Goal: Information Seeking & Learning: Learn about a topic

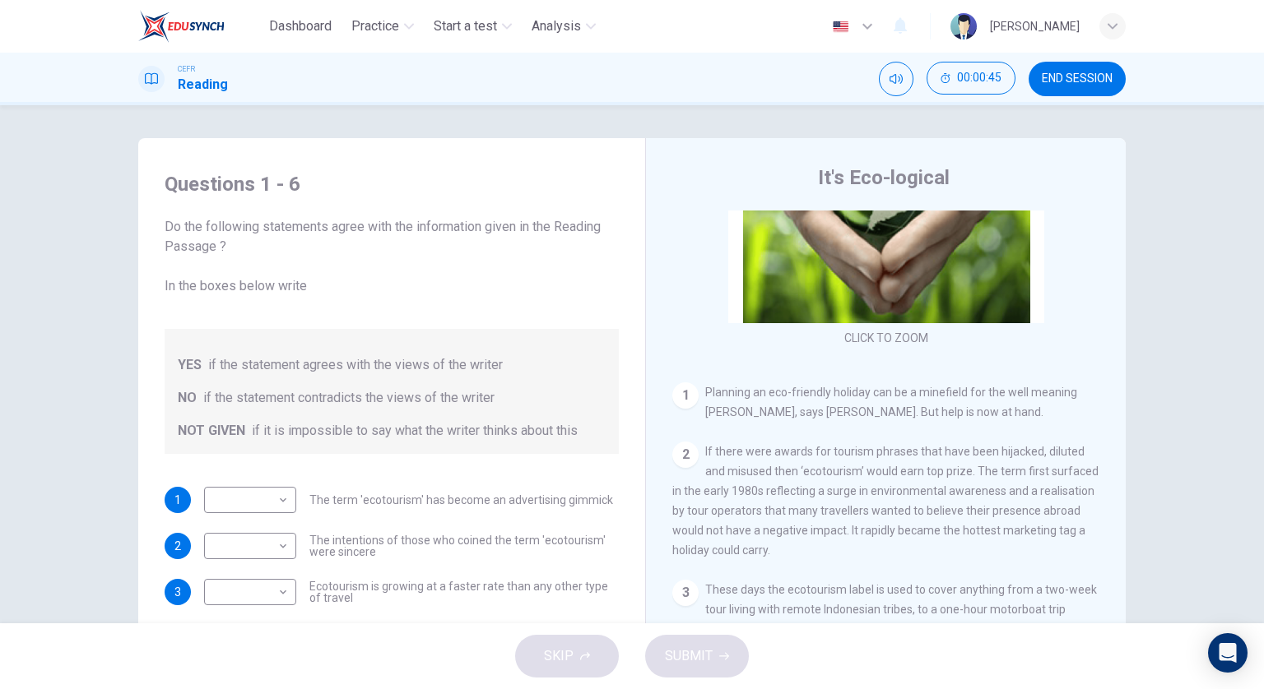
scroll to position [247, 0]
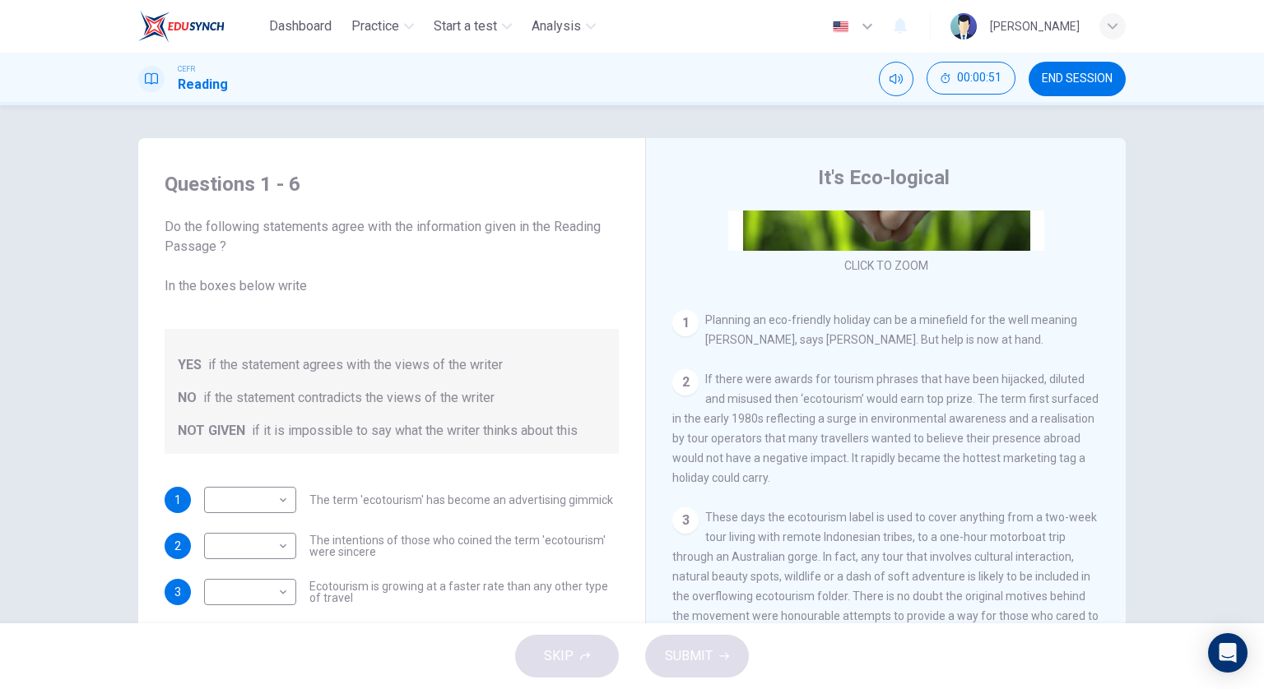
drag, startPoint x: 1065, startPoint y: 78, endPoint x: 703, endPoint y: 81, distance: 362.8
click at [1065, 82] on span "END SESSION" at bounding box center [1077, 78] width 71 height 13
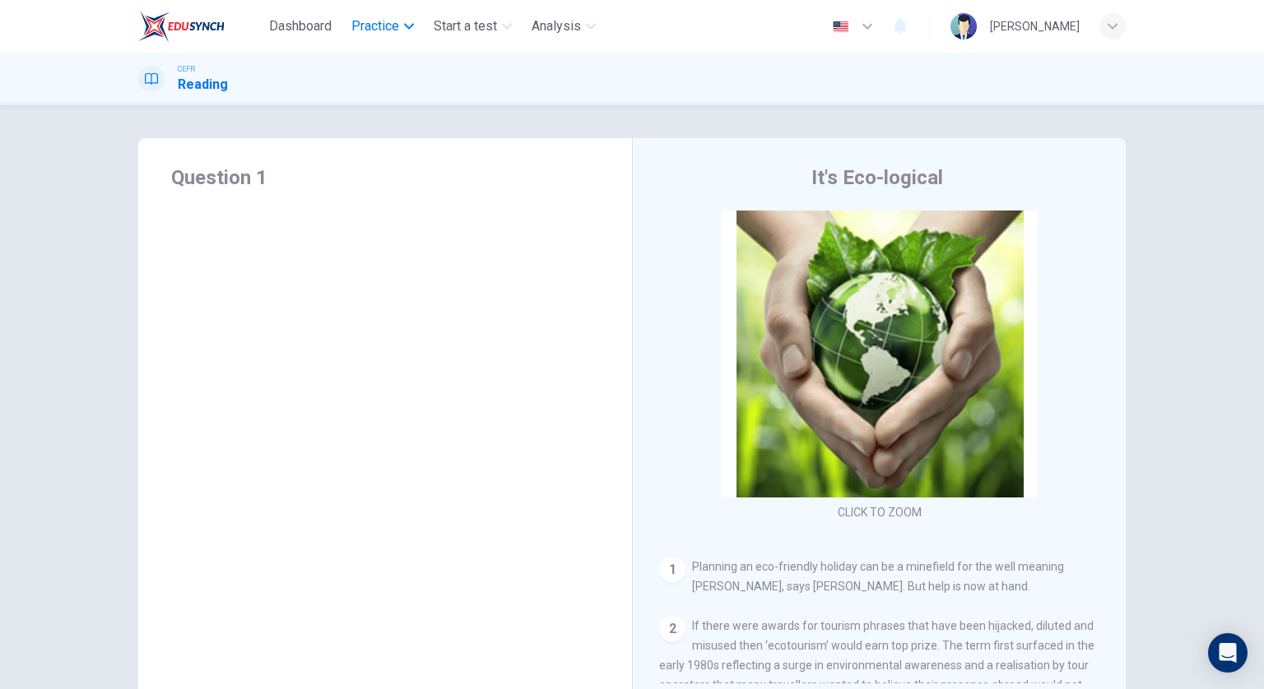
click at [383, 26] on span "Practice" at bounding box center [375, 26] width 48 height 20
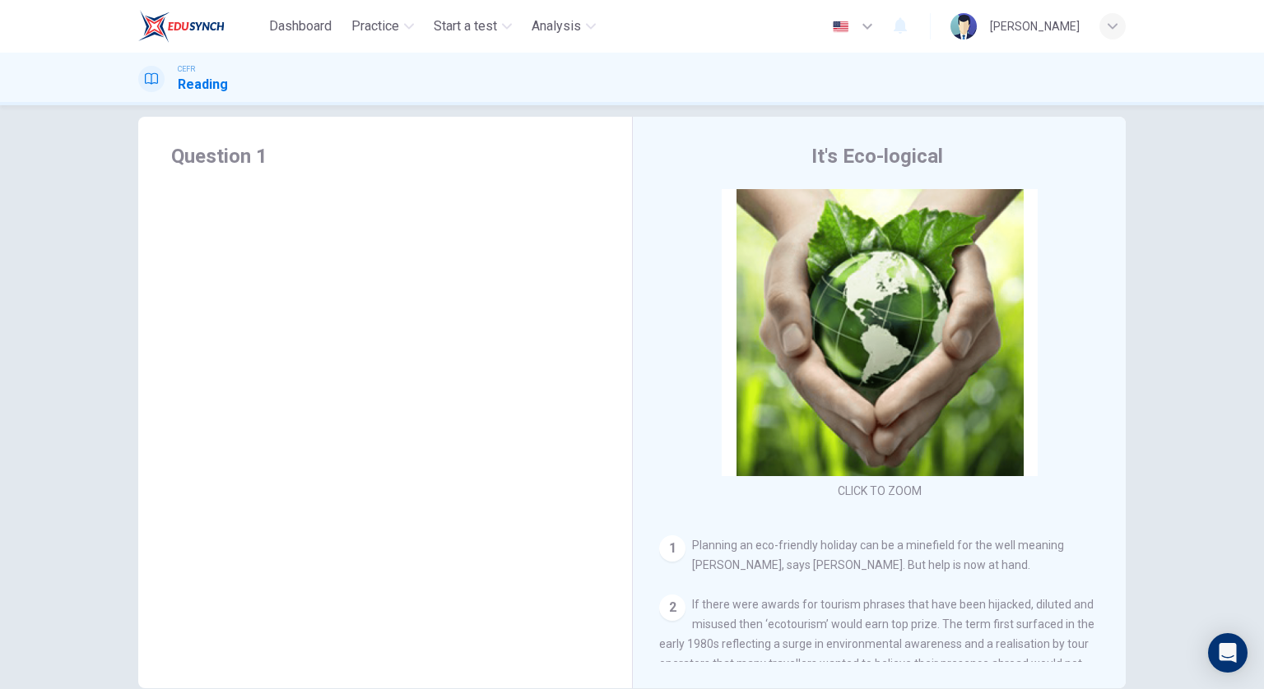
scroll to position [0, 0]
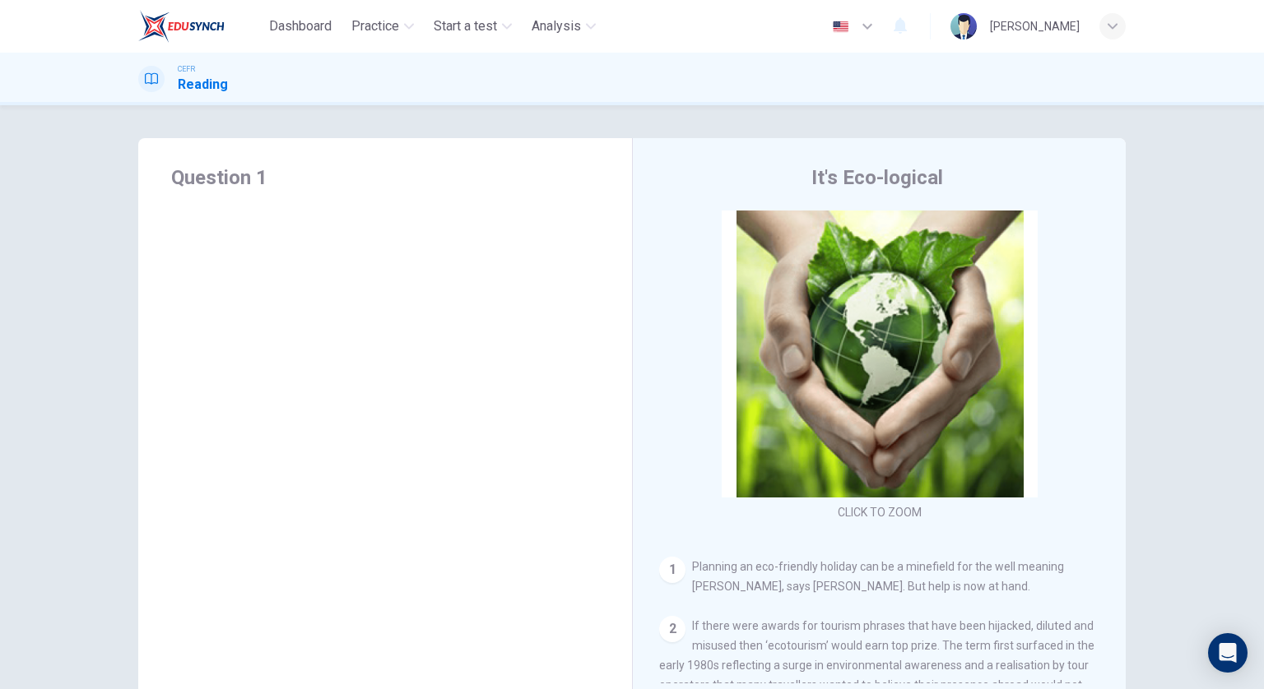
click at [1074, 80] on div "CEFR Reading" at bounding box center [632, 78] width 1040 height 31
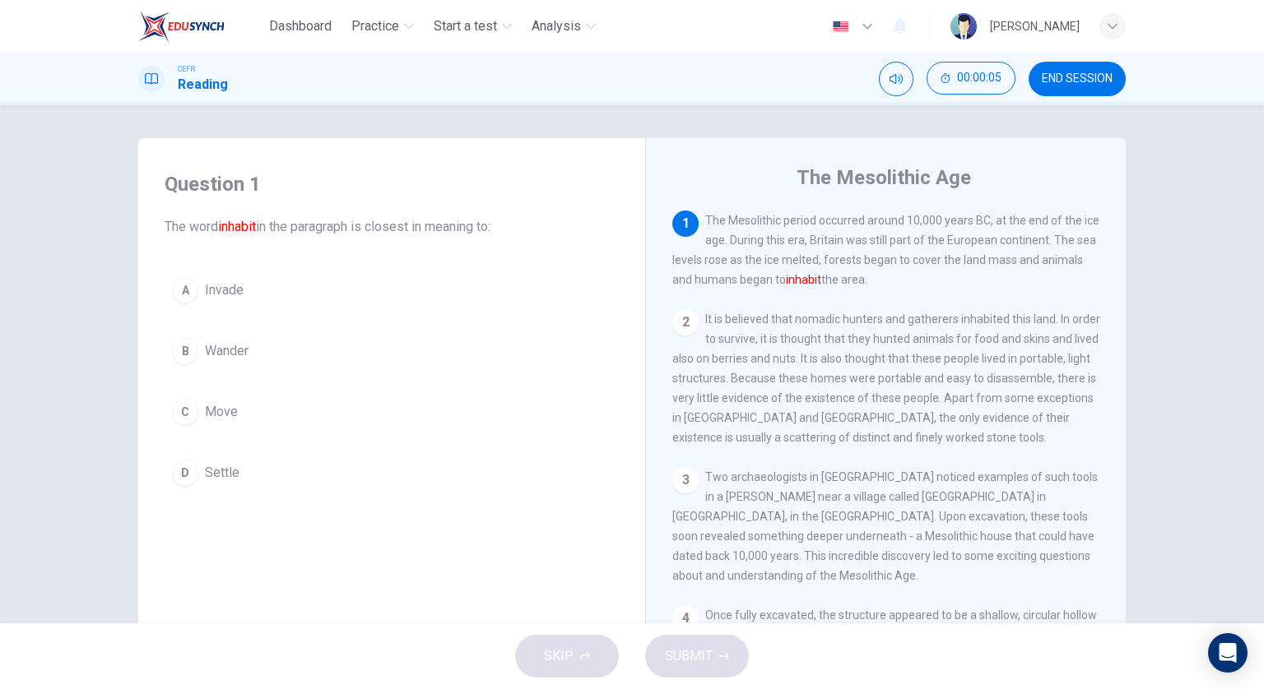
click at [285, 462] on button "D Settle" at bounding box center [392, 472] width 454 height 41
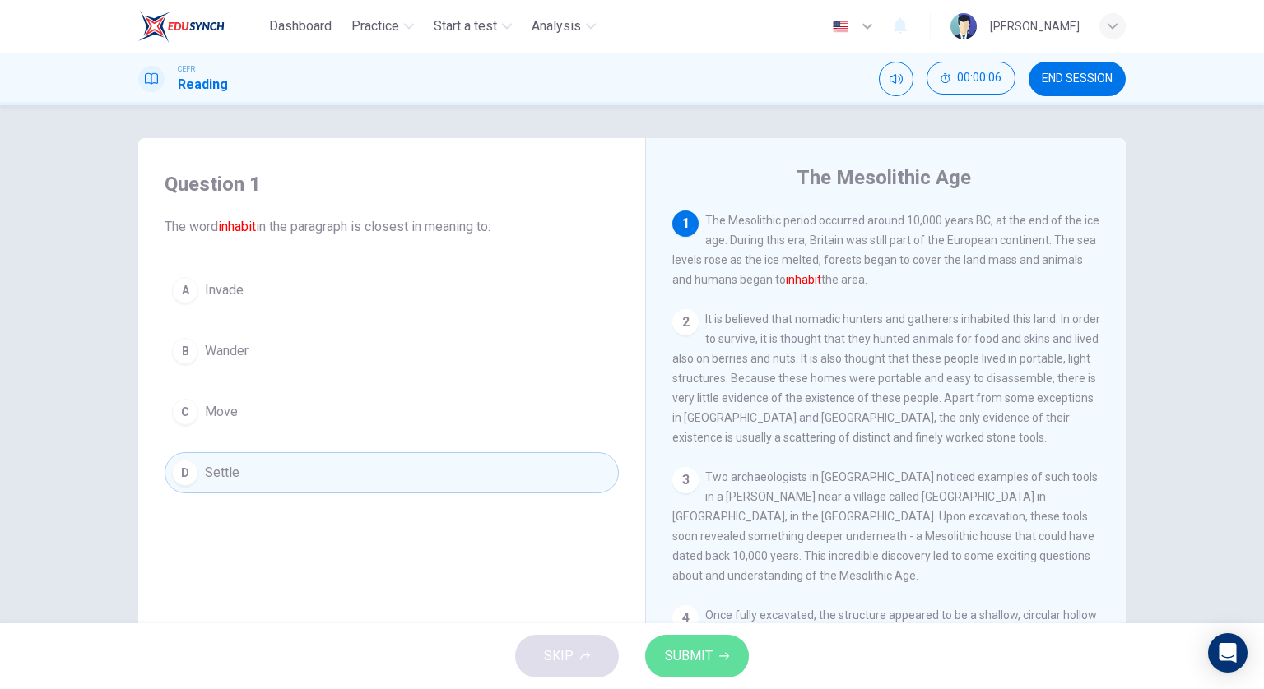
click at [694, 651] on span "SUBMIT" at bounding box center [689, 656] width 48 height 23
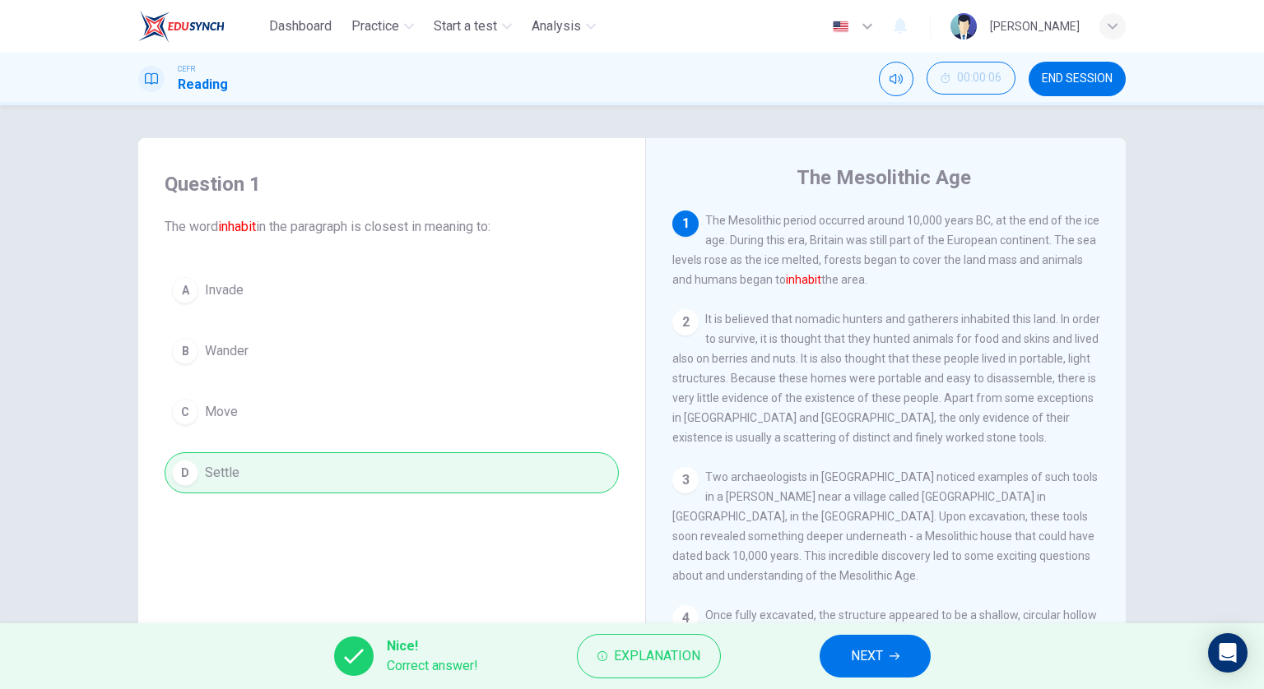
click at [870, 670] on button "NEXT" at bounding box center [874, 656] width 111 height 43
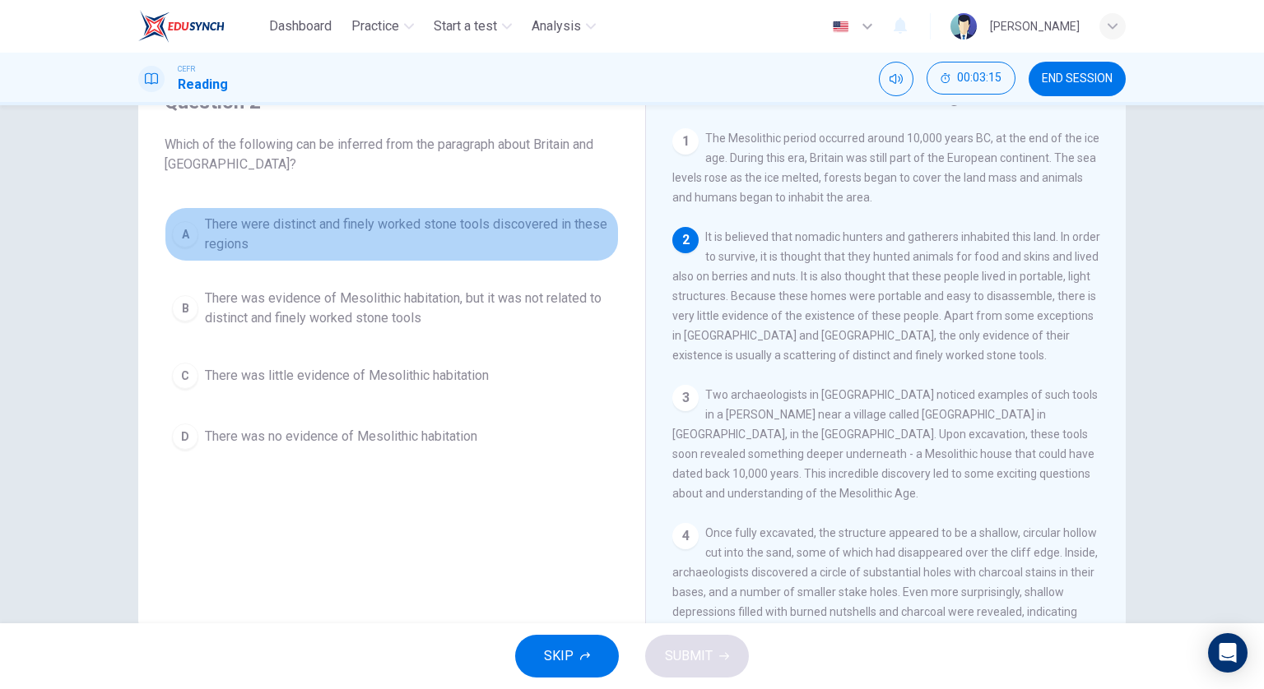
click at [392, 229] on span "There were distinct and finely worked stone tools discovered in these regions" at bounding box center [408, 234] width 406 height 39
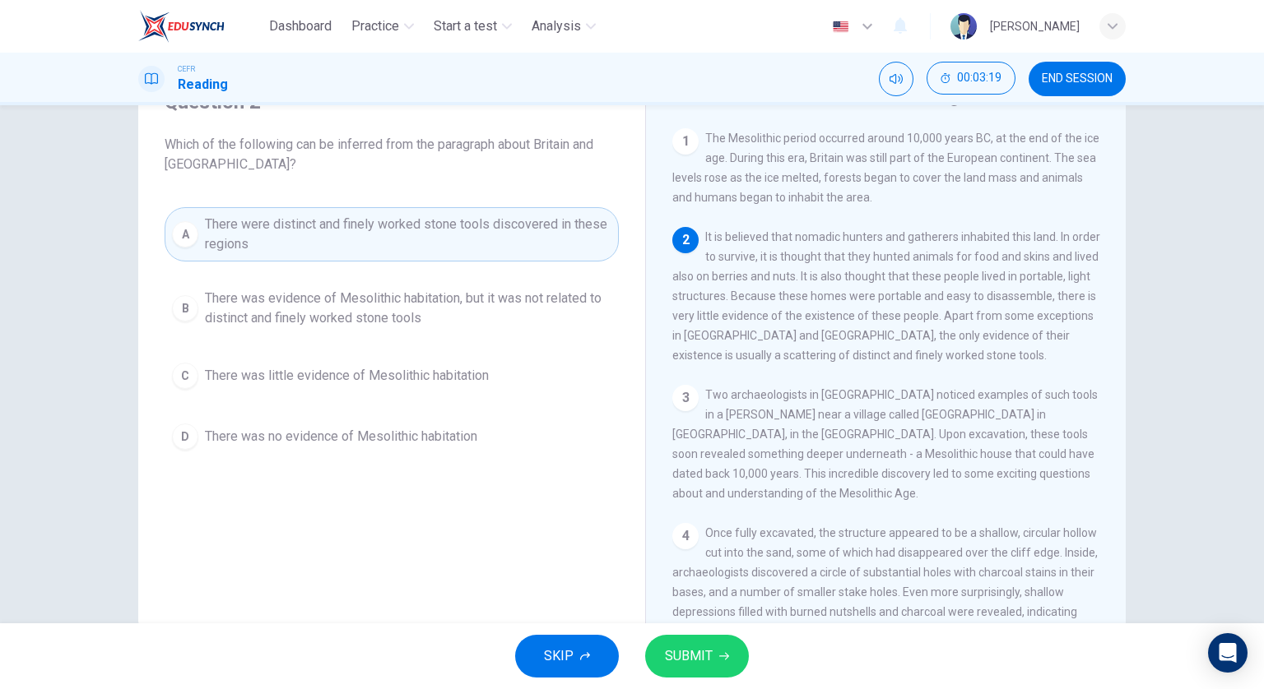
click at [684, 652] on span "SUBMIT" at bounding box center [689, 656] width 48 height 23
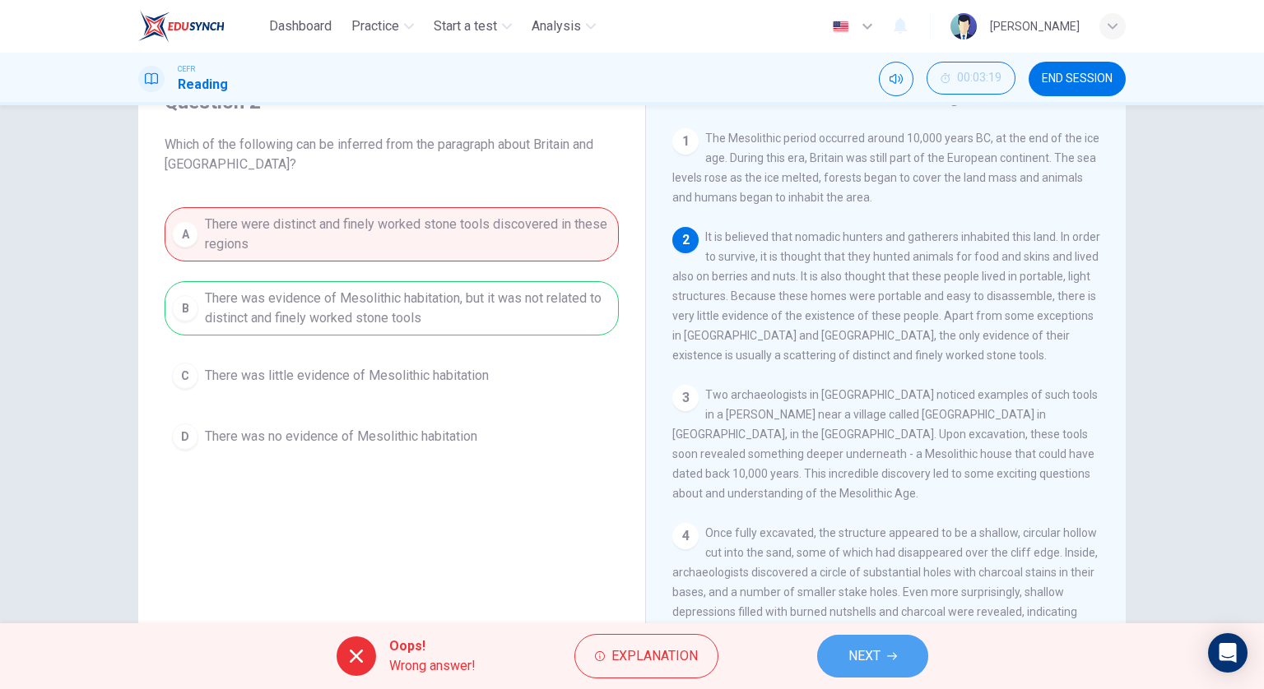
click at [849, 661] on span "NEXT" at bounding box center [864, 656] width 32 height 23
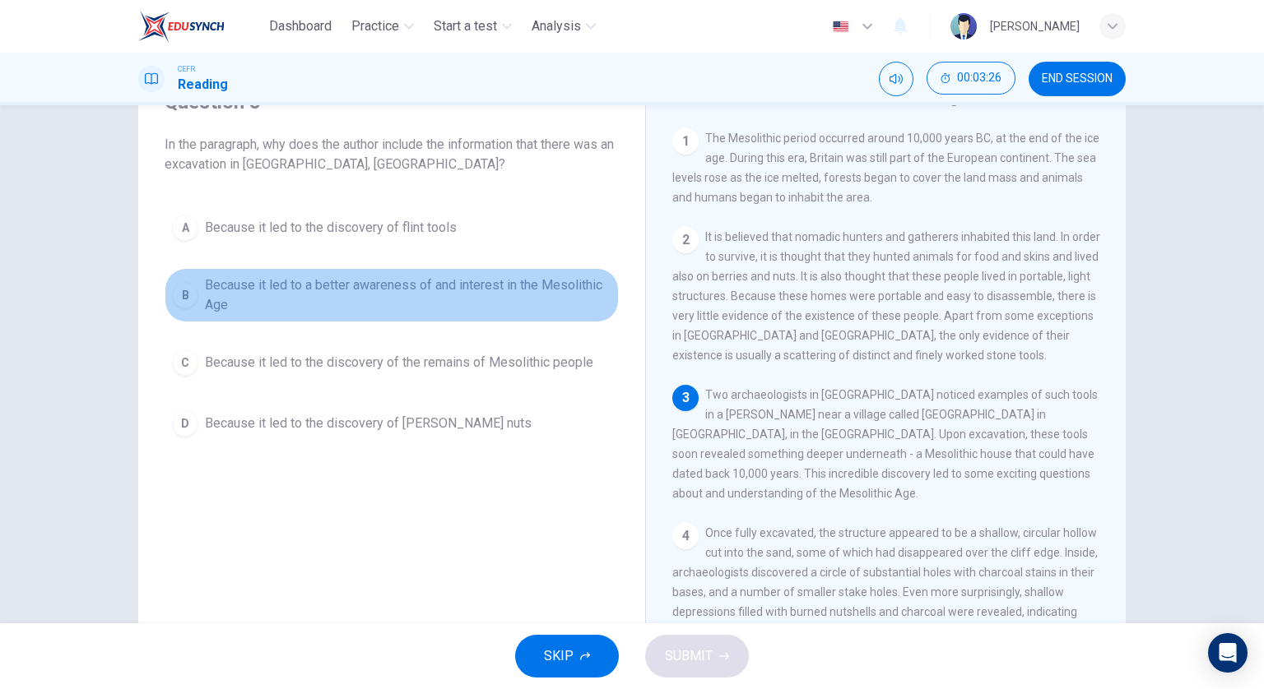
click at [545, 304] on span "Because it led to a better awareness of and interest in the Mesolithic Age" at bounding box center [408, 295] width 406 height 39
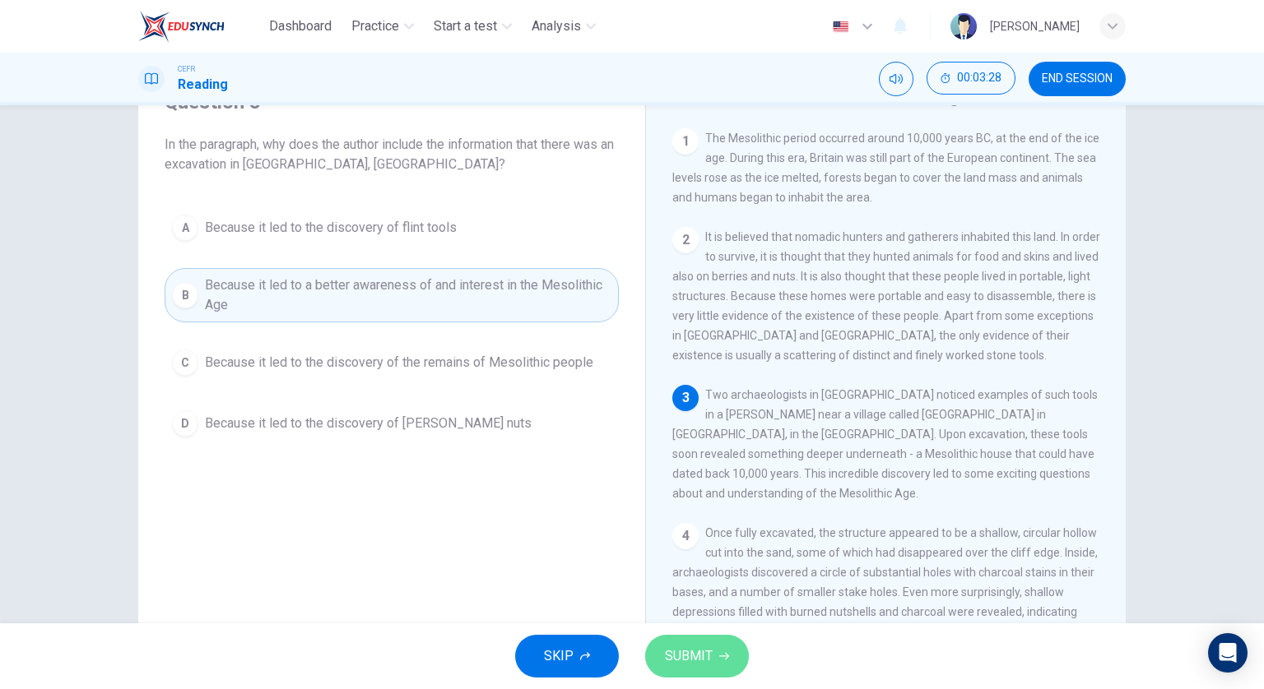
click at [708, 661] on span "SUBMIT" at bounding box center [689, 656] width 48 height 23
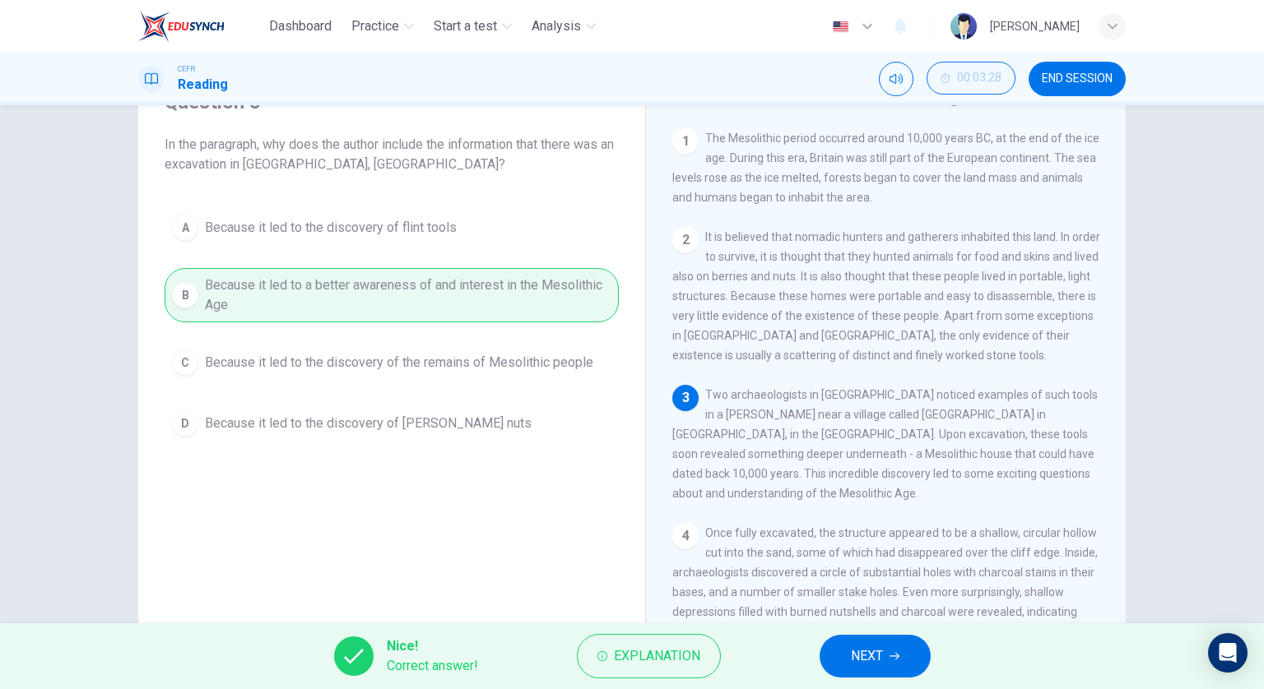
click at [821, 664] on button "NEXT" at bounding box center [874, 656] width 111 height 43
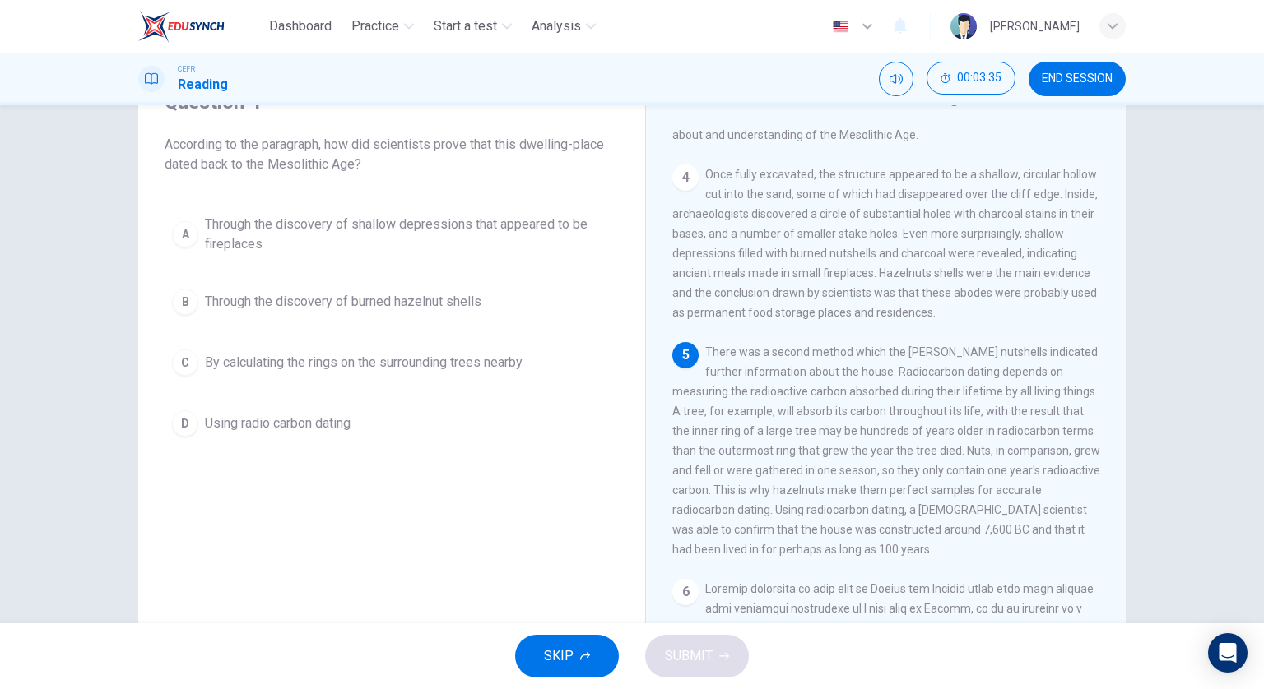
scroll to position [362, 0]
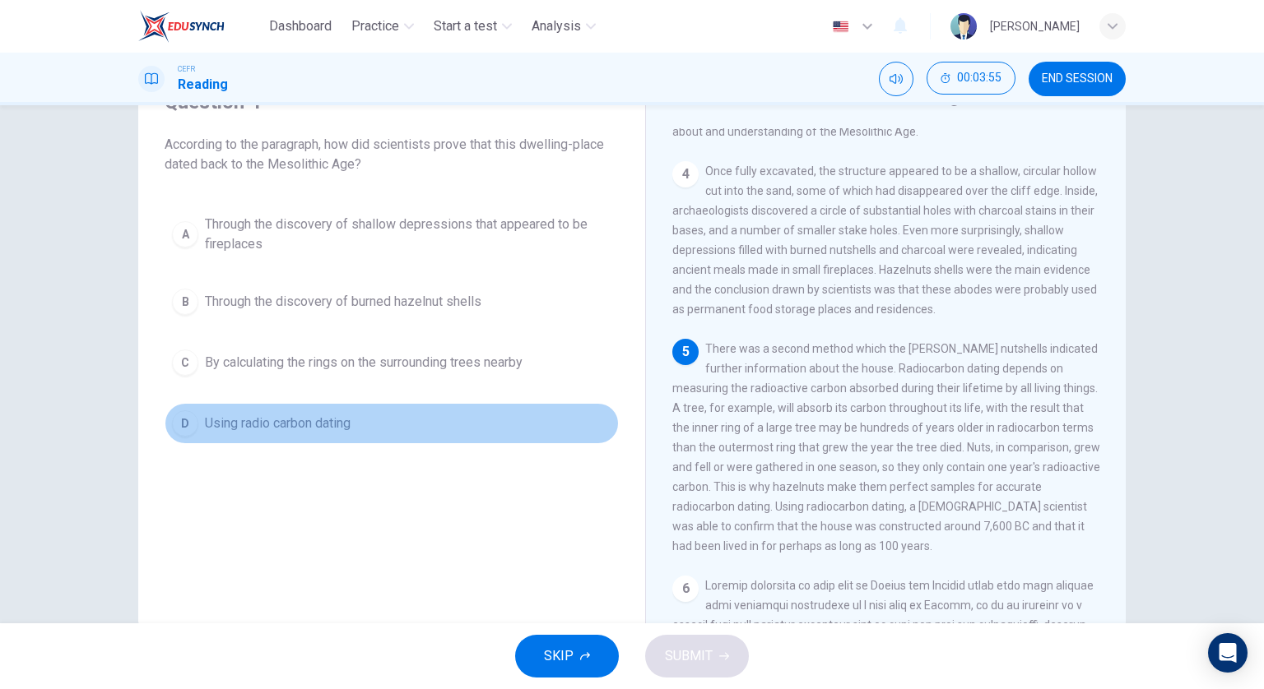
click at [325, 424] on span "Using radio carbon dating" at bounding box center [278, 424] width 146 height 20
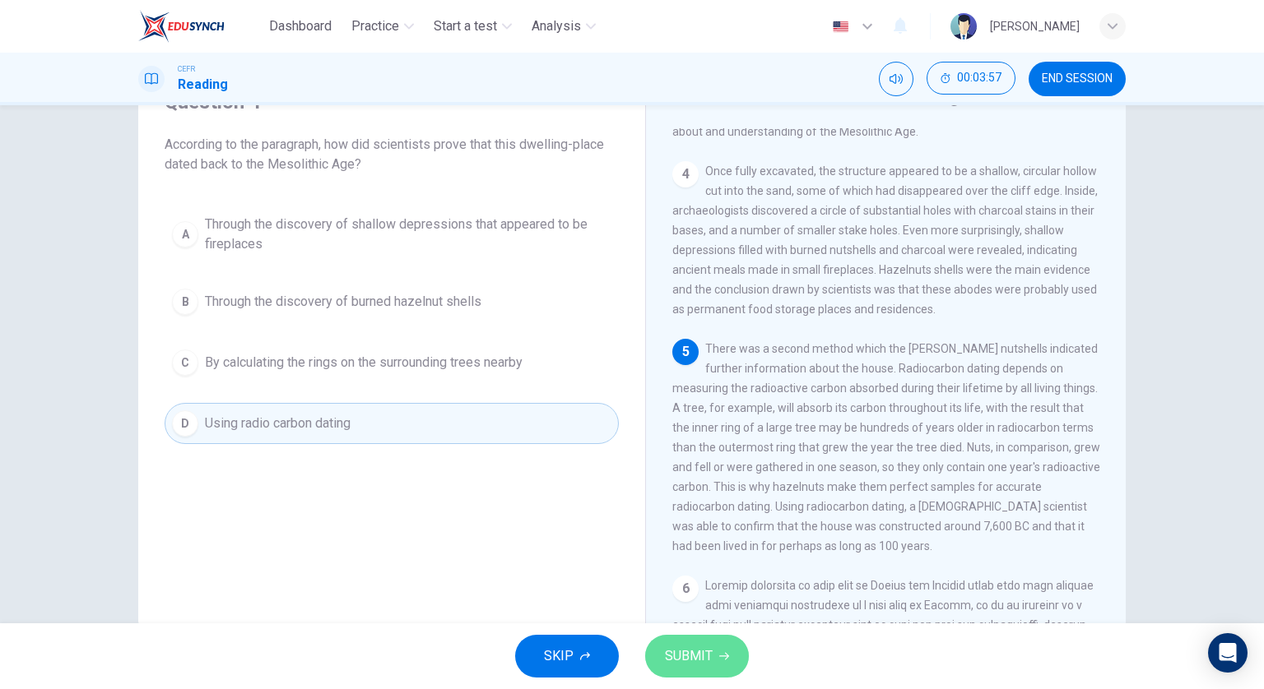
click at [702, 660] on span "SUBMIT" at bounding box center [689, 656] width 48 height 23
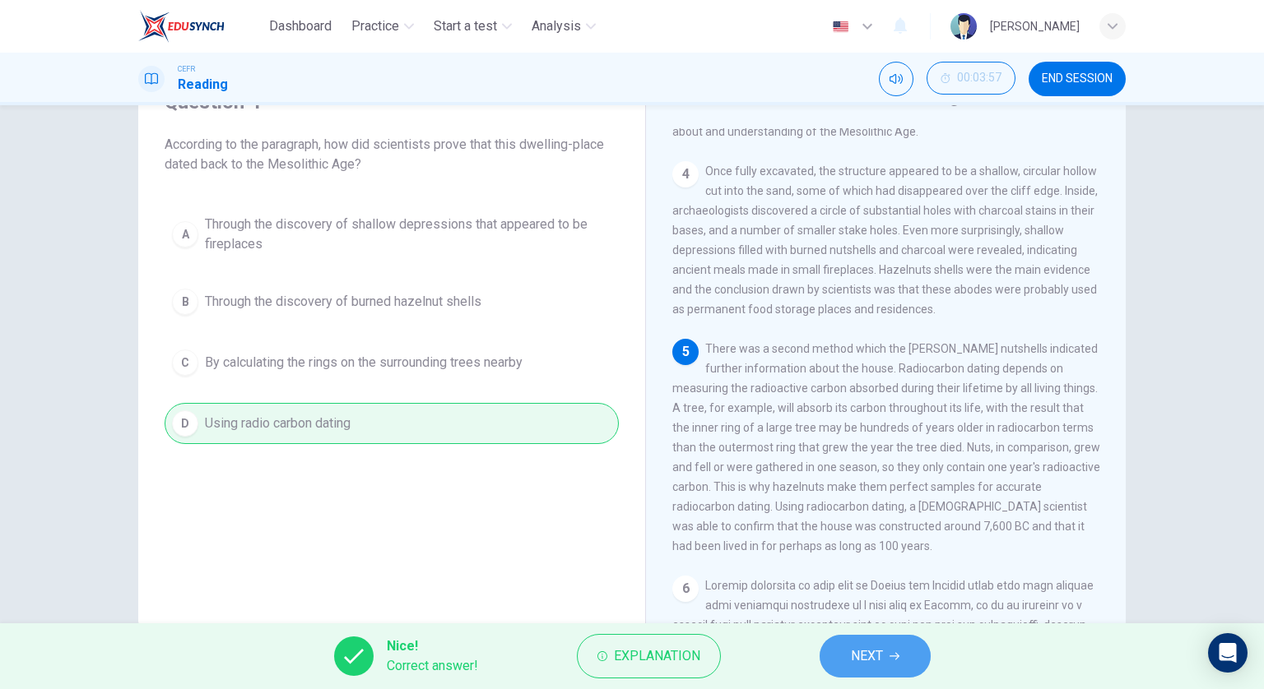
click at [912, 652] on button "NEXT" at bounding box center [874, 656] width 111 height 43
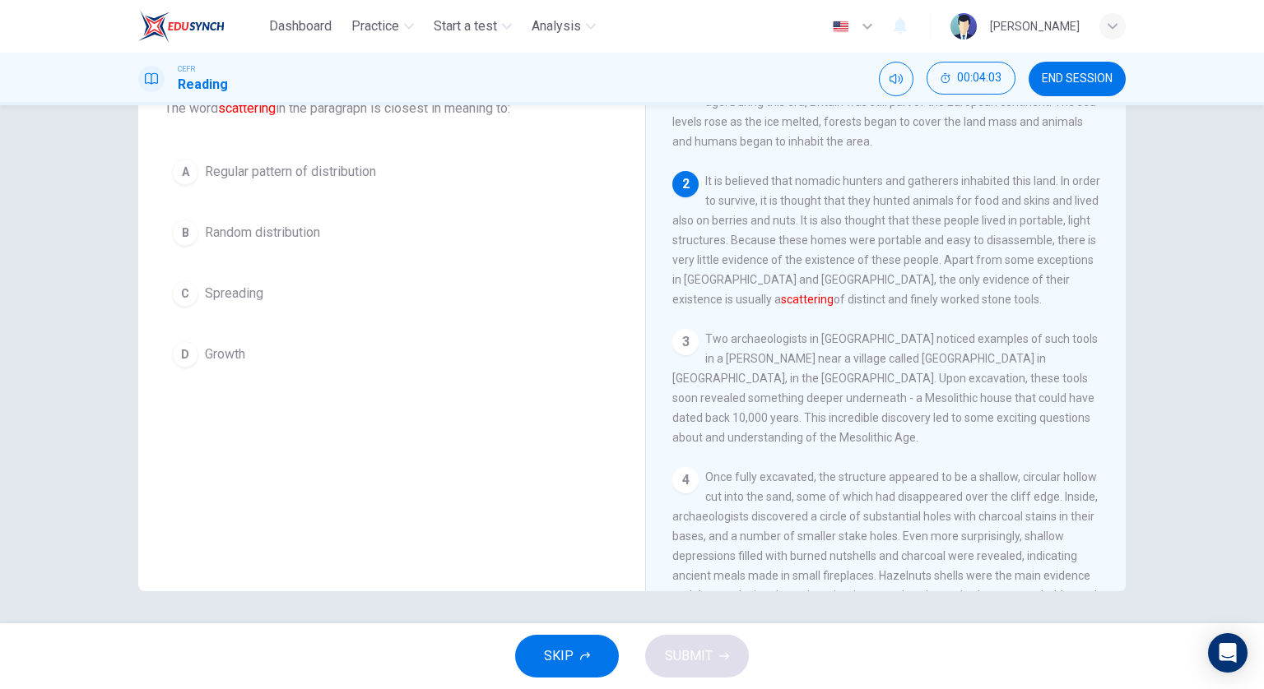
scroll to position [0, 0]
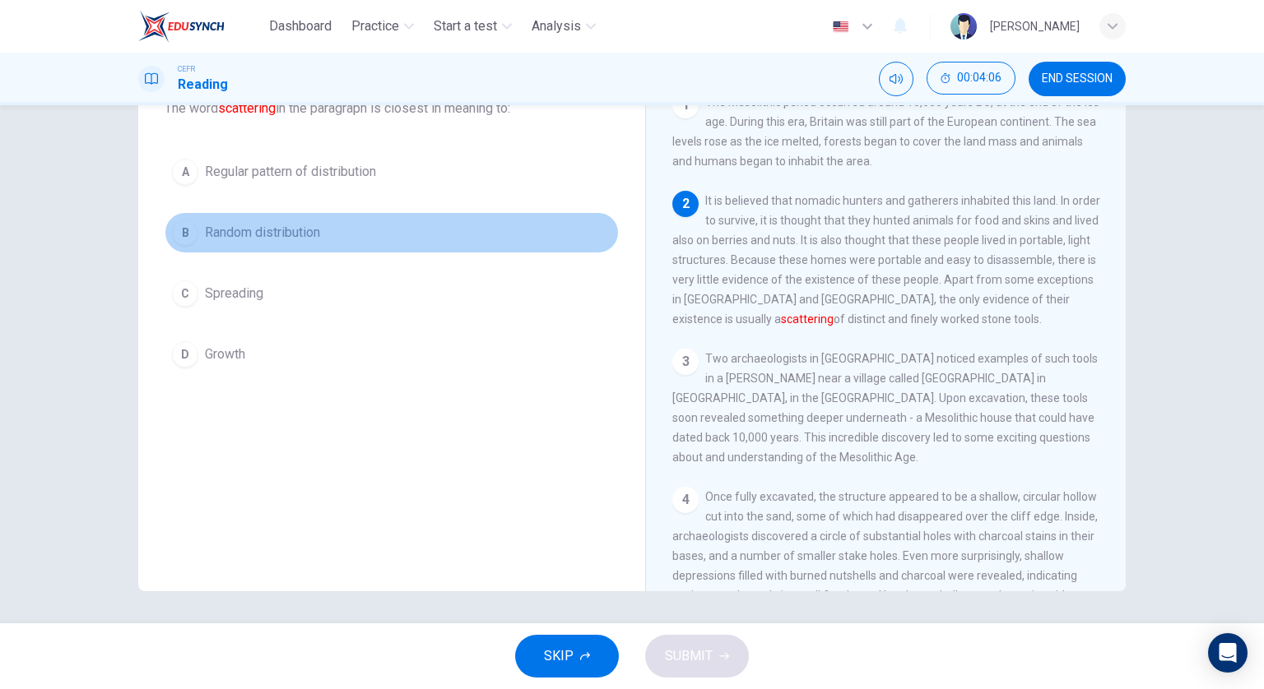
click at [313, 217] on button "B Random distribution" at bounding box center [392, 232] width 454 height 41
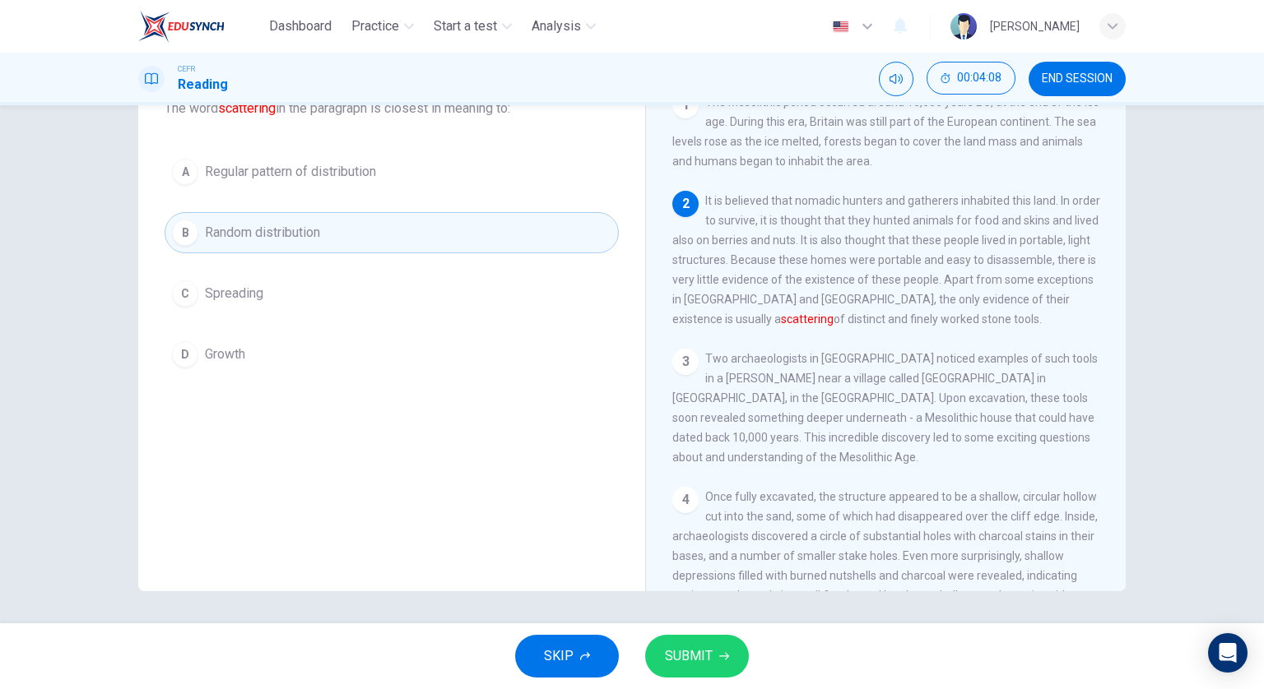
click at [715, 649] on button "SUBMIT" at bounding box center [697, 656] width 104 height 43
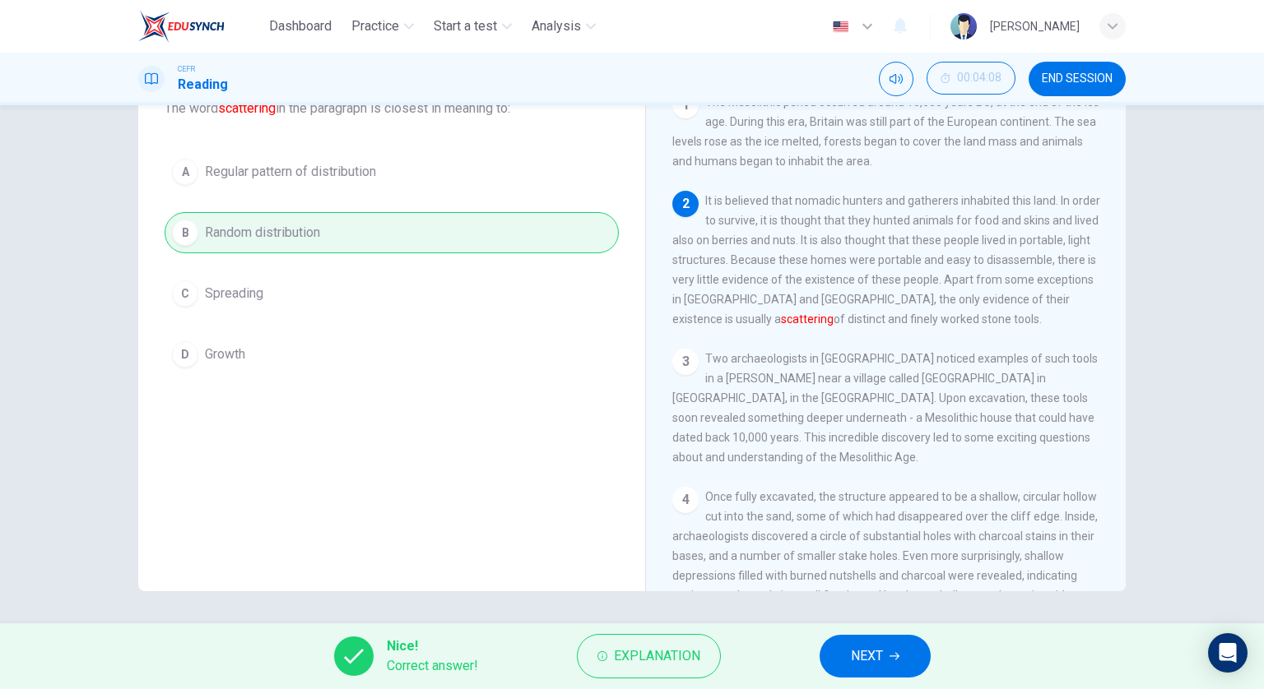
click at [902, 651] on button "NEXT" at bounding box center [874, 656] width 111 height 43
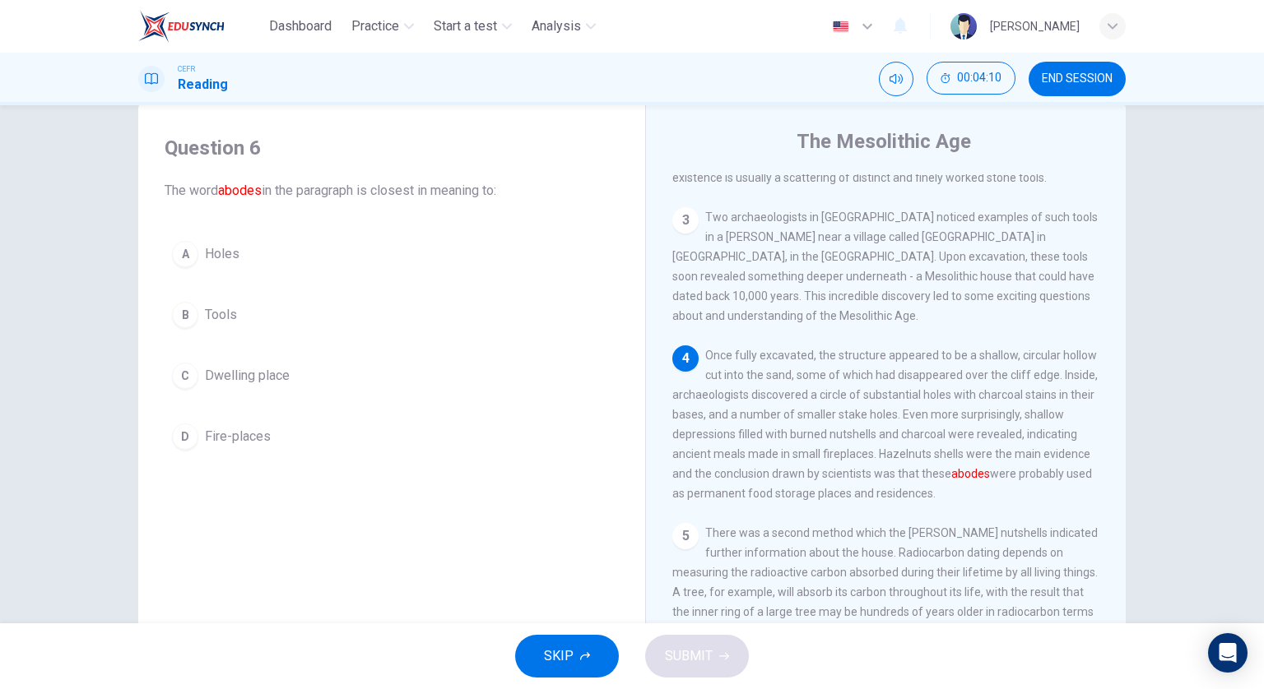
scroll to position [247, 0]
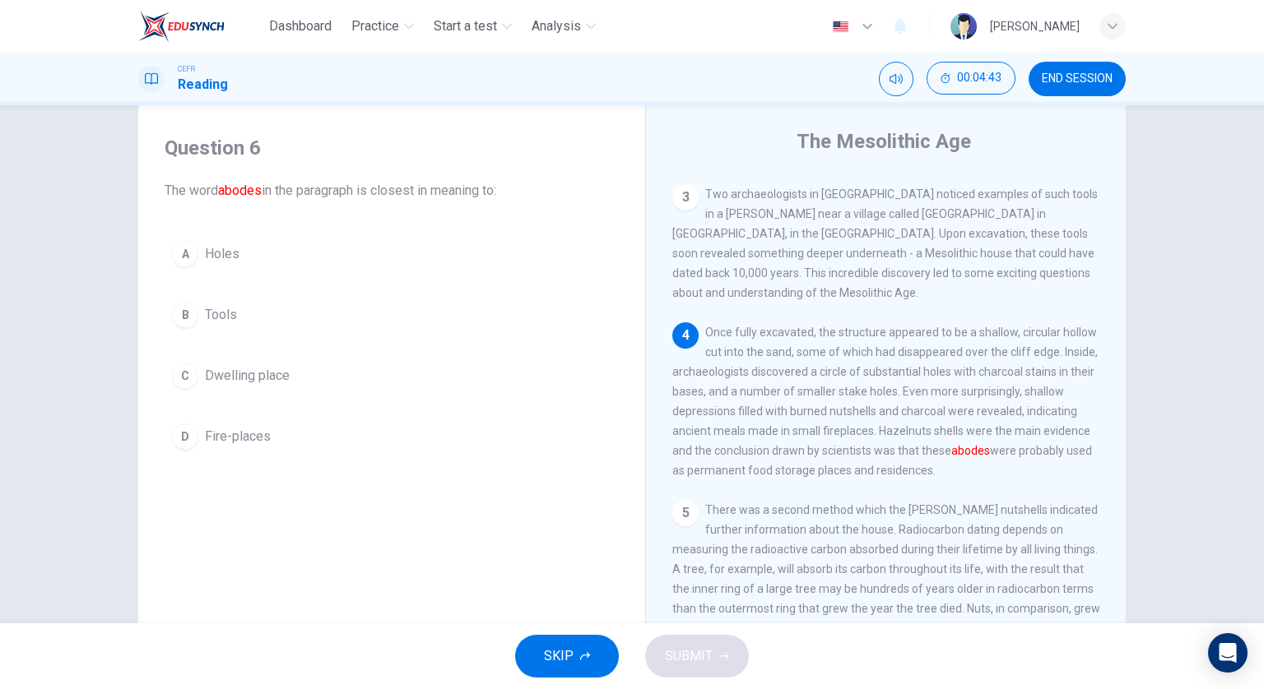
click at [300, 248] on button "A Holes" at bounding box center [392, 254] width 454 height 41
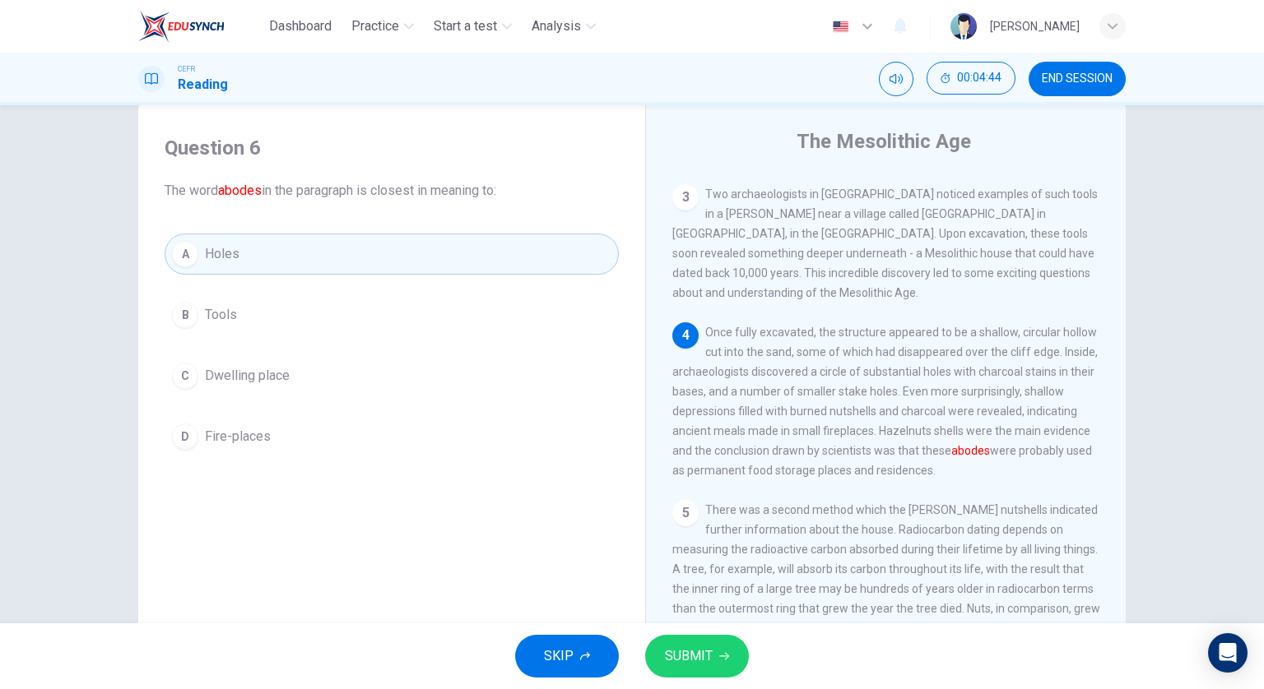
click at [722, 656] on icon "button" at bounding box center [724, 657] width 10 height 10
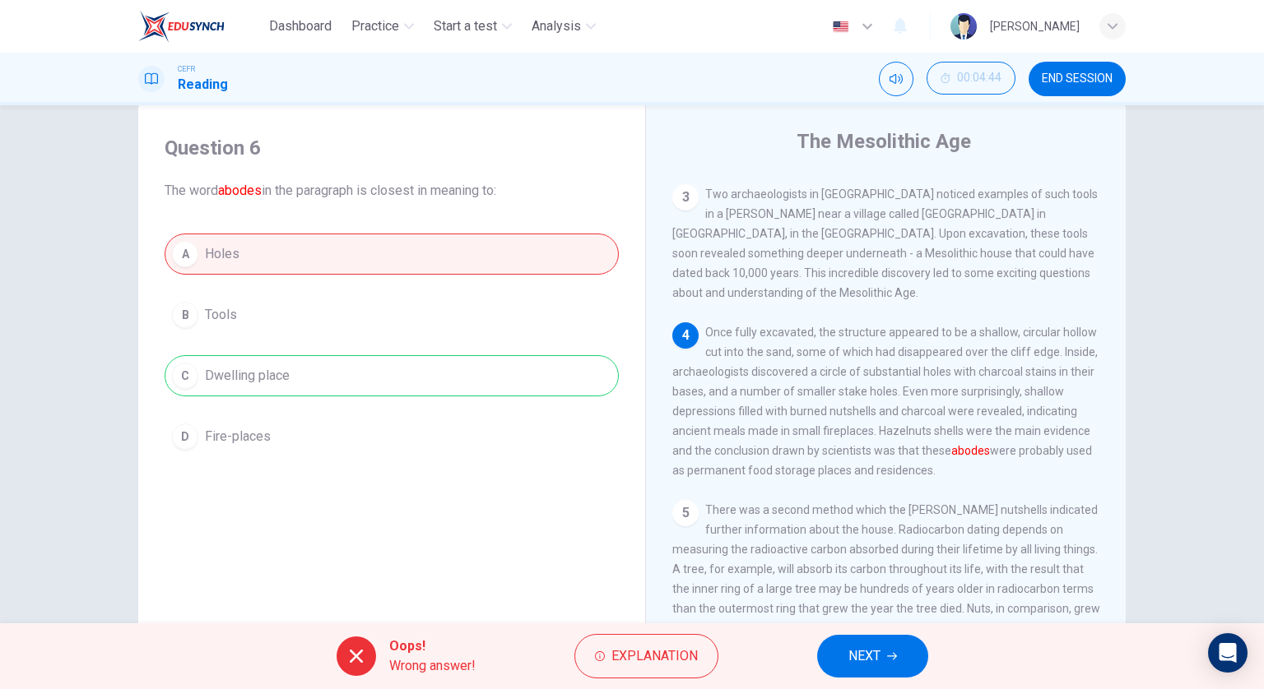
click at [861, 649] on span "NEXT" at bounding box center [864, 656] width 32 height 23
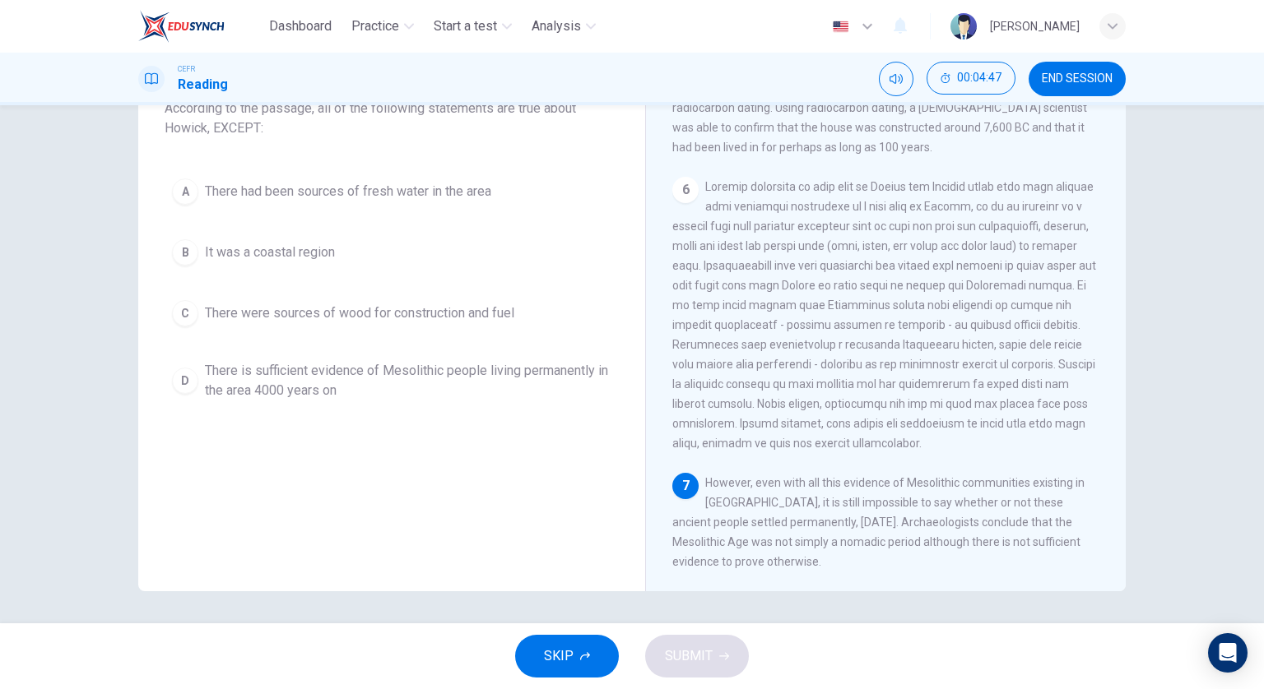
scroll to position [118, 0]
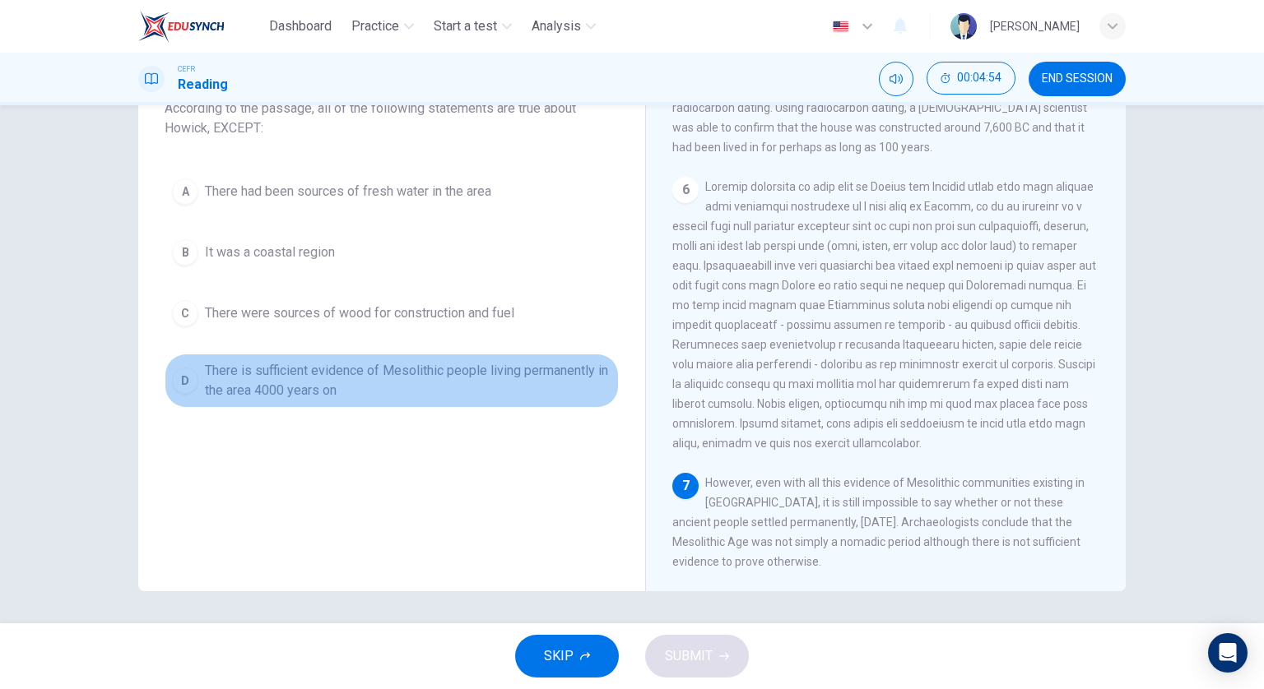
click at [418, 387] on span "There is sufficient evidence of Mesolithic people living permanently in the are…" at bounding box center [408, 380] width 406 height 39
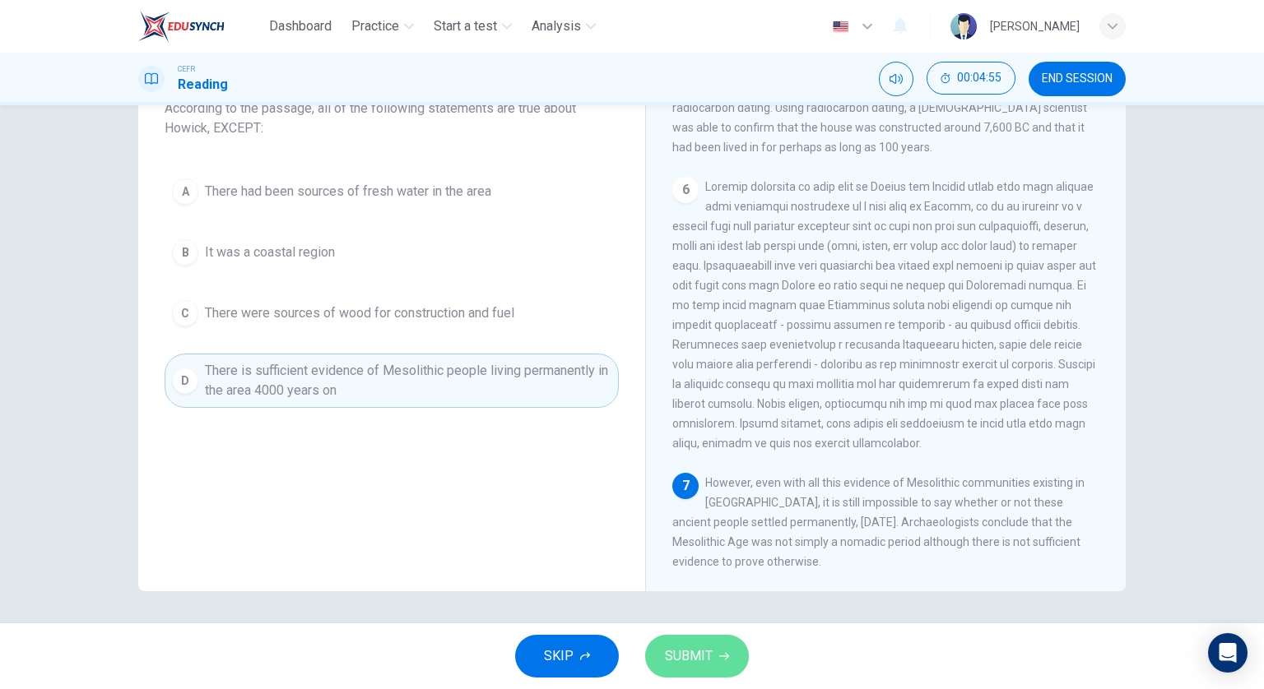
click at [671, 645] on span "SUBMIT" at bounding box center [689, 656] width 48 height 23
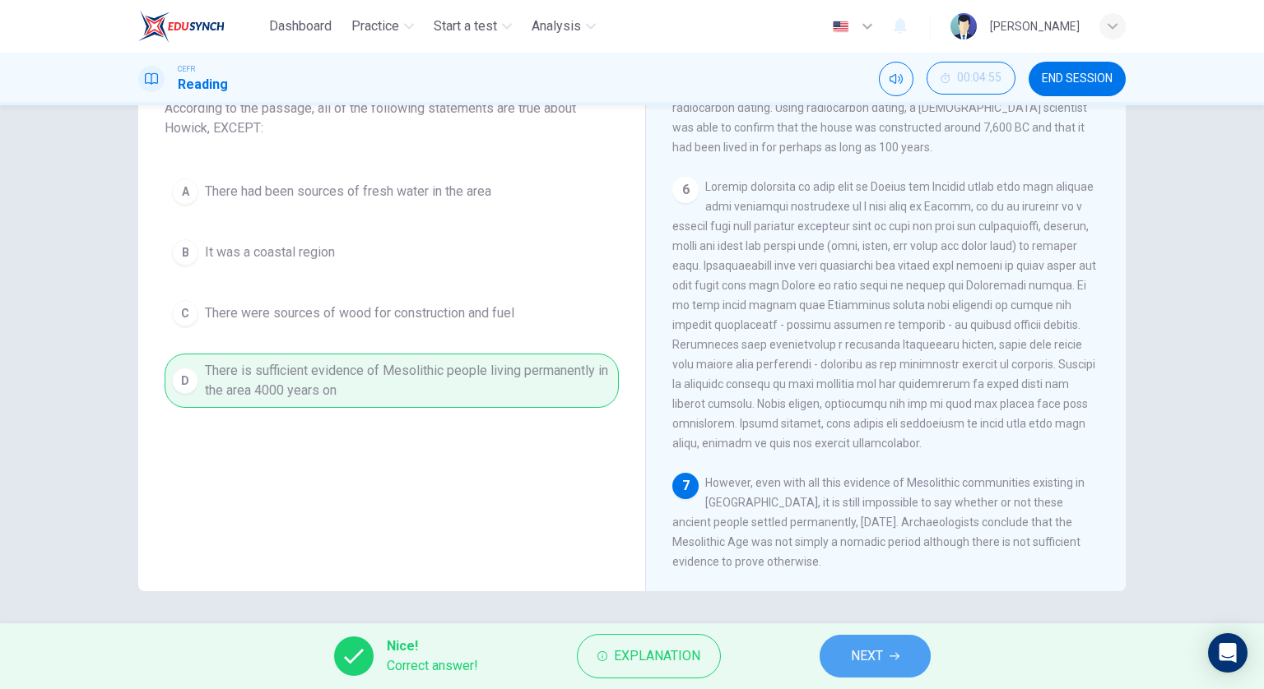
click at [905, 657] on button "NEXT" at bounding box center [874, 656] width 111 height 43
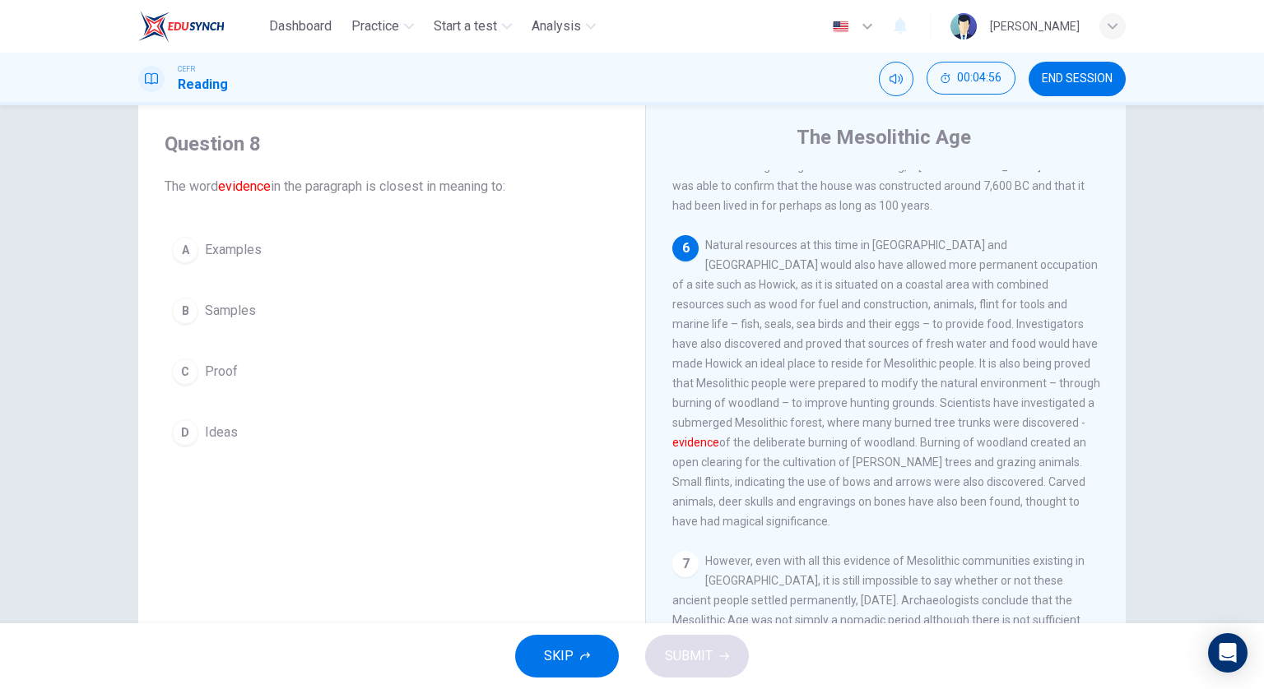
scroll to position [36, 0]
click at [289, 365] on button "C Proof" at bounding box center [392, 375] width 454 height 41
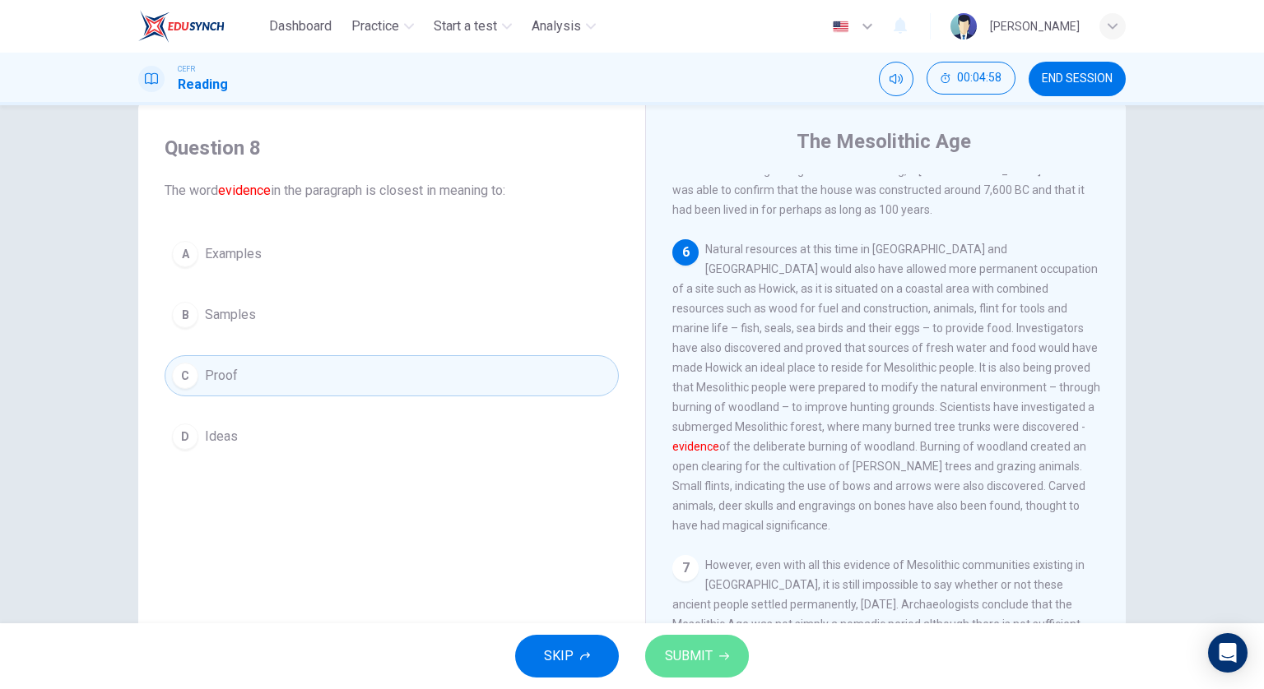
click at [715, 659] on button "SUBMIT" at bounding box center [697, 656] width 104 height 43
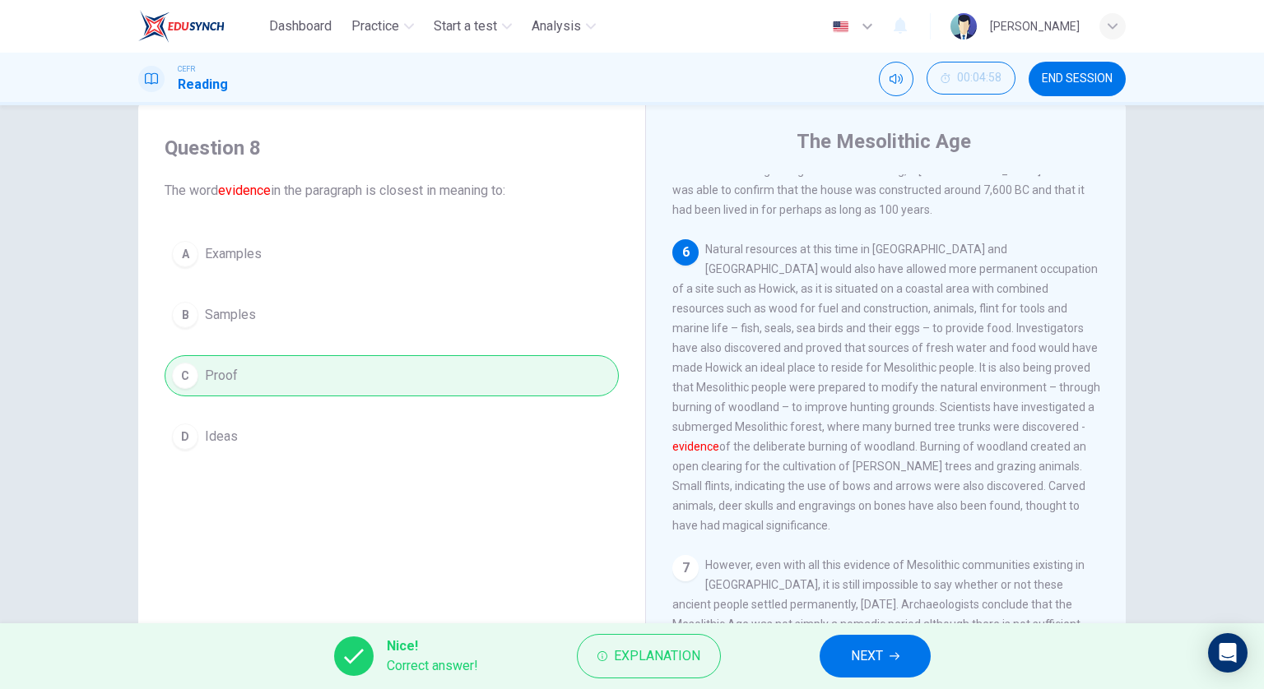
click at [861, 652] on span "NEXT" at bounding box center [867, 656] width 32 height 23
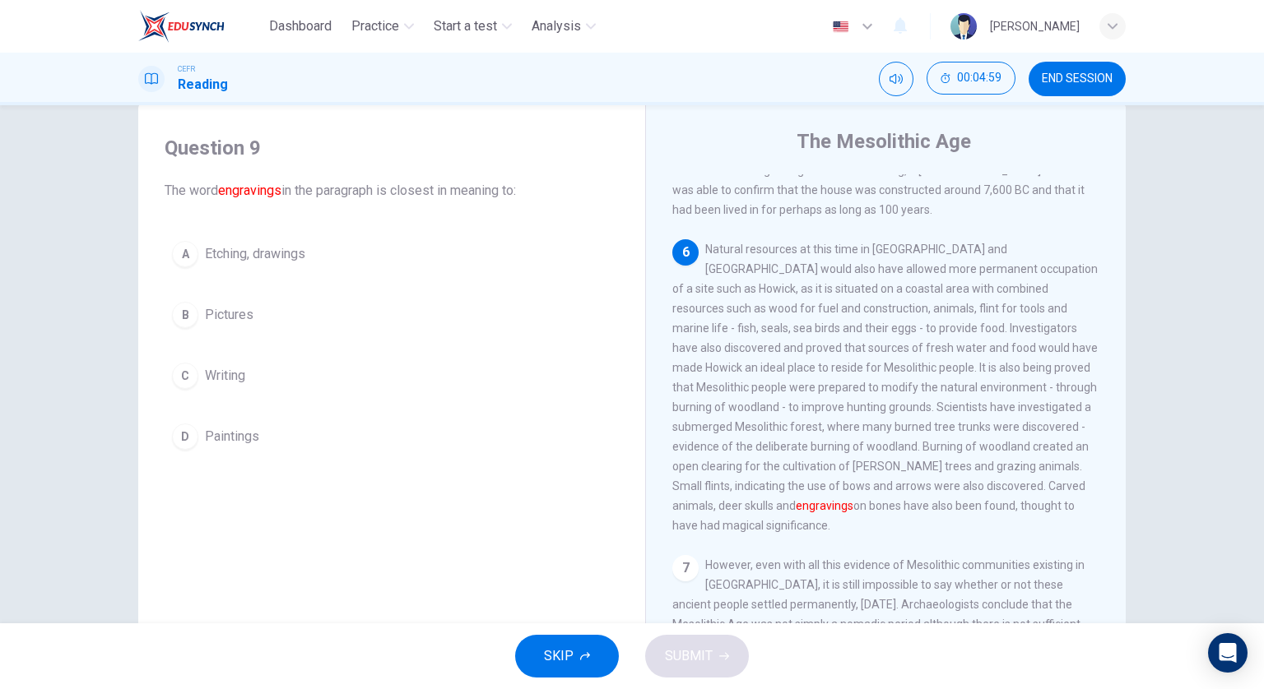
click at [285, 262] on span "Etching, drawings" at bounding box center [255, 254] width 100 height 20
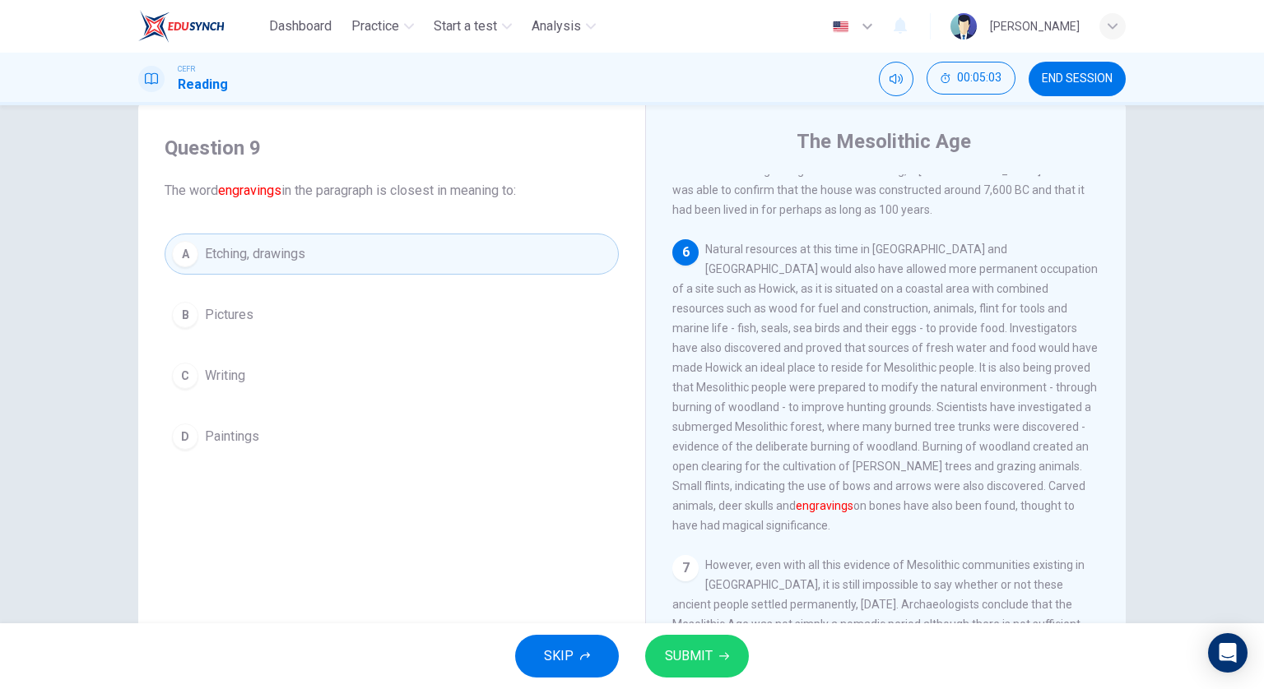
click at [703, 629] on div "SKIP SUBMIT" at bounding box center [632, 657] width 1264 height 66
click at [704, 648] on span "SUBMIT" at bounding box center [689, 656] width 48 height 23
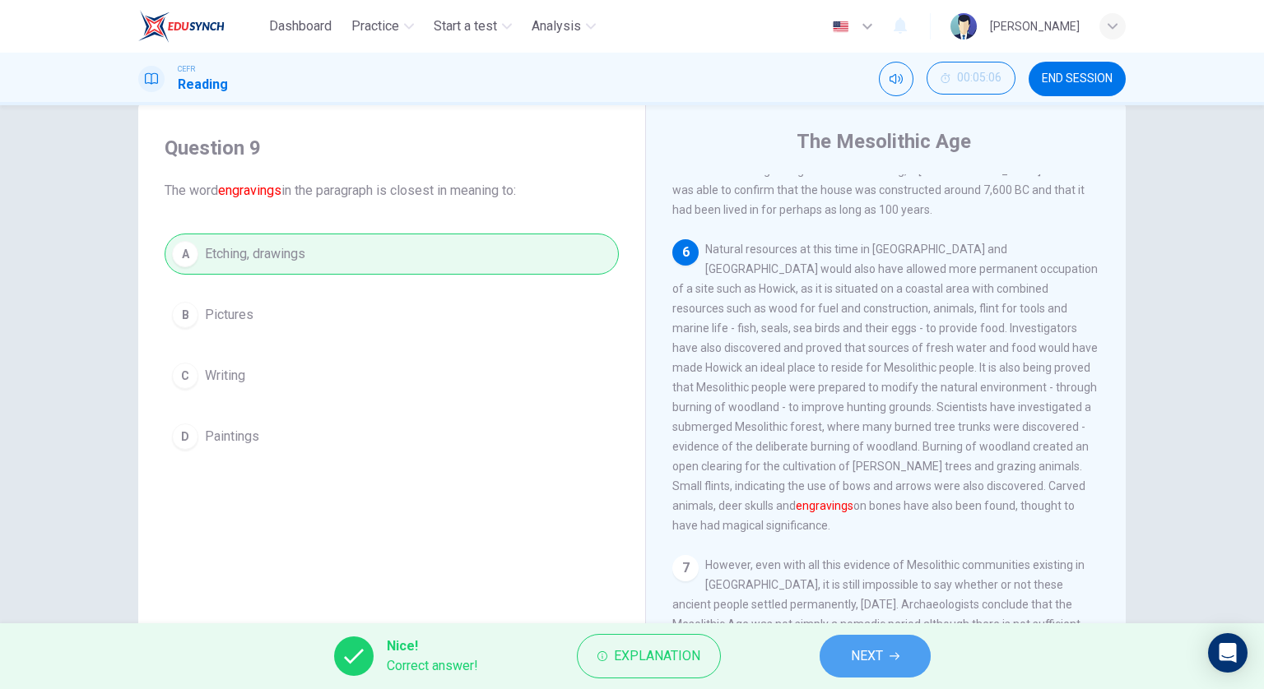
click at [851, 650] on span "NEXT" at bounding box center [867, 656] width 32 height 23
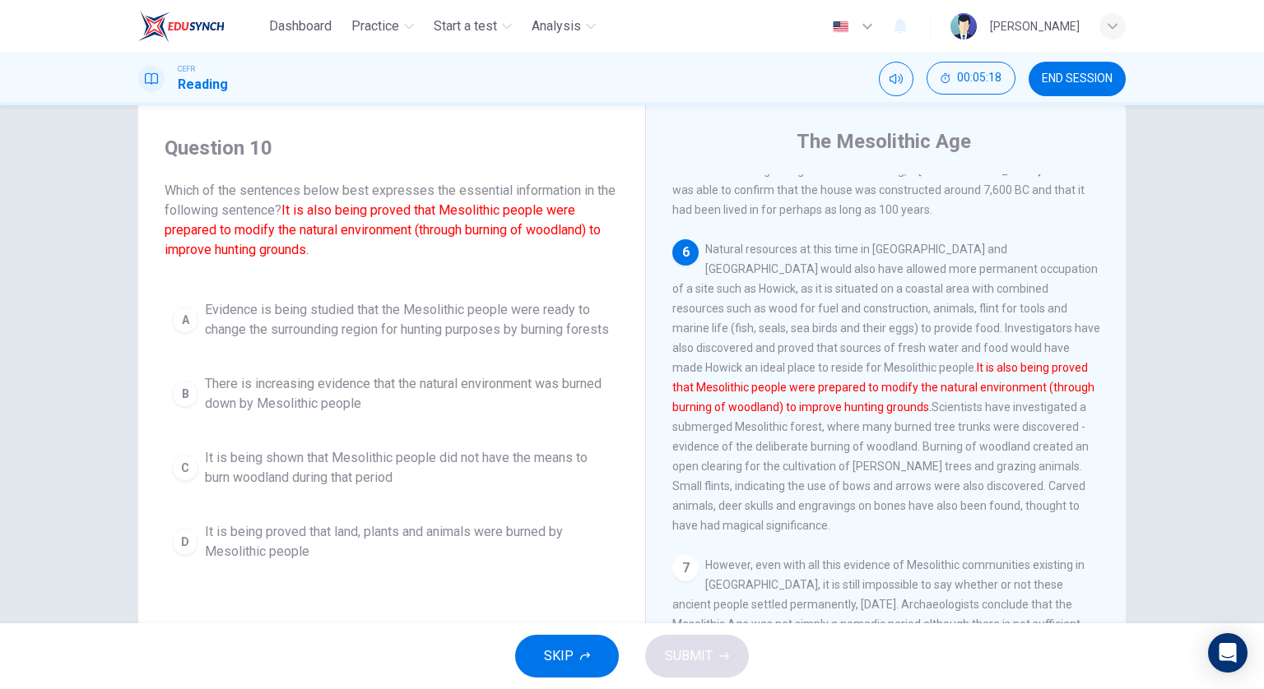
click at [353, 340] on span "Evidence is being studied that the Mesolithic people were ready to change the s…" at bounding box center [408, 319] width 406 height 39
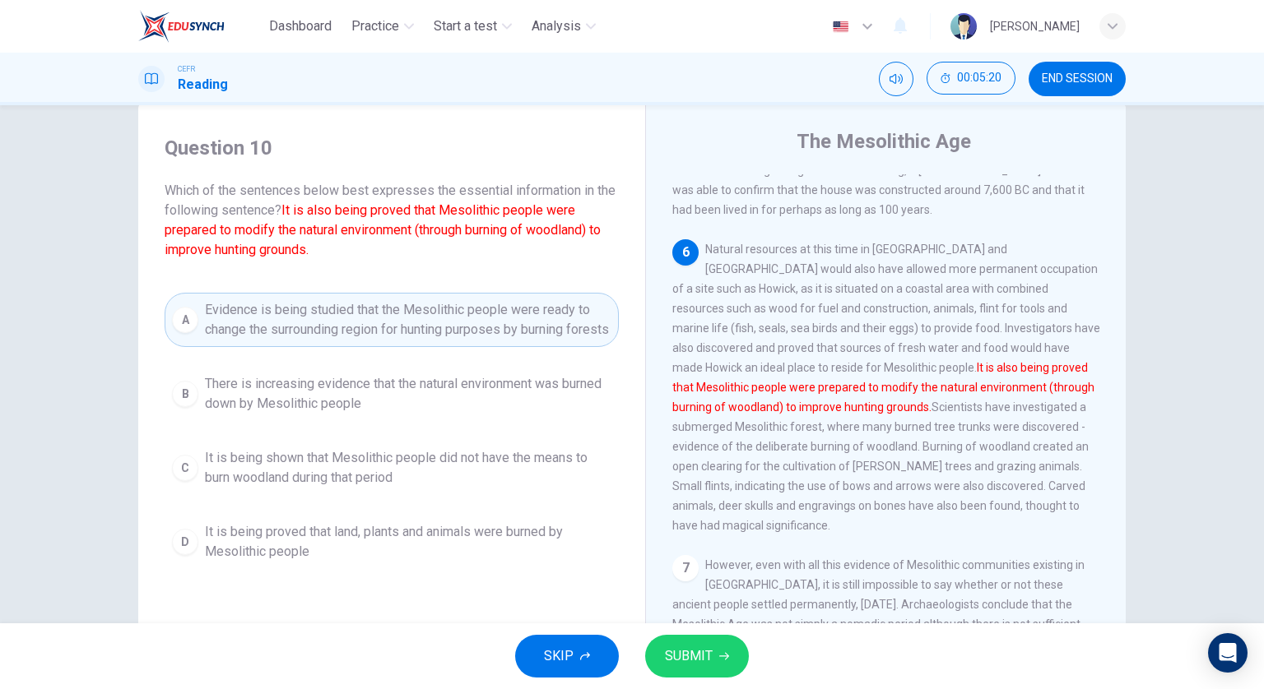
click at [685, 637] on button "SUBMIT" at bounding box center [697, 656] width 104 height 43
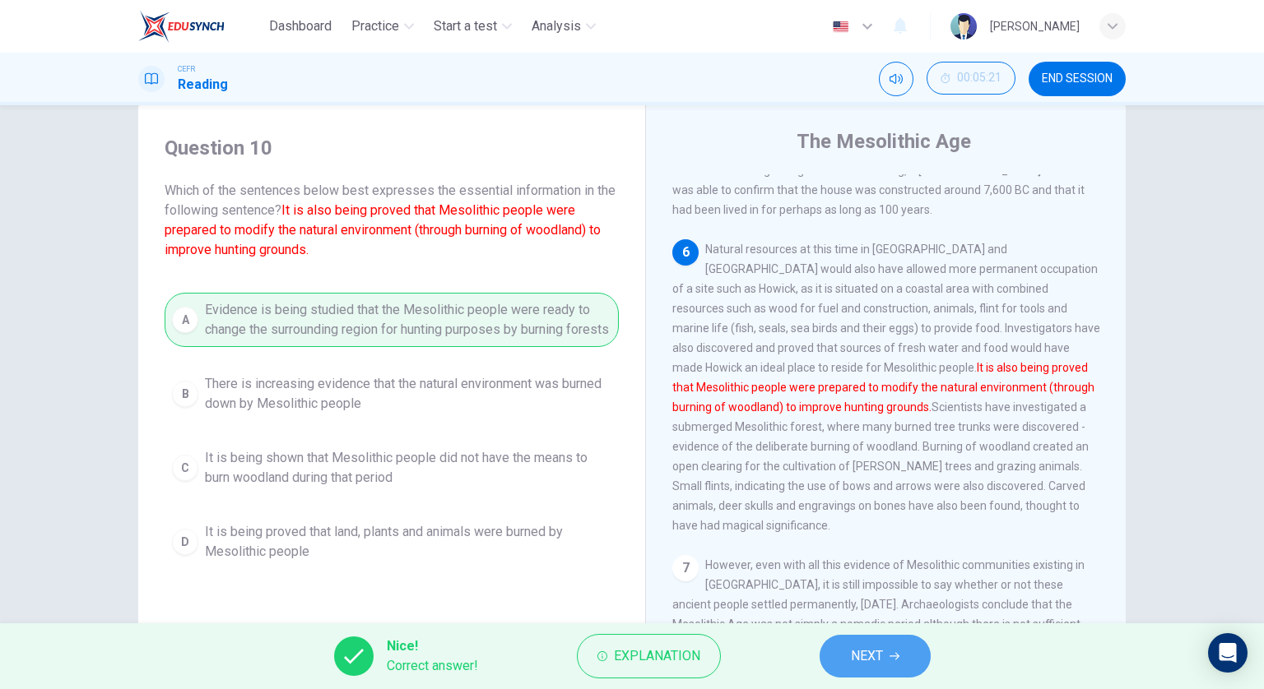
click at [846, 656] on button "NEXT" at bounding box center [874, 656] width 111 height 43
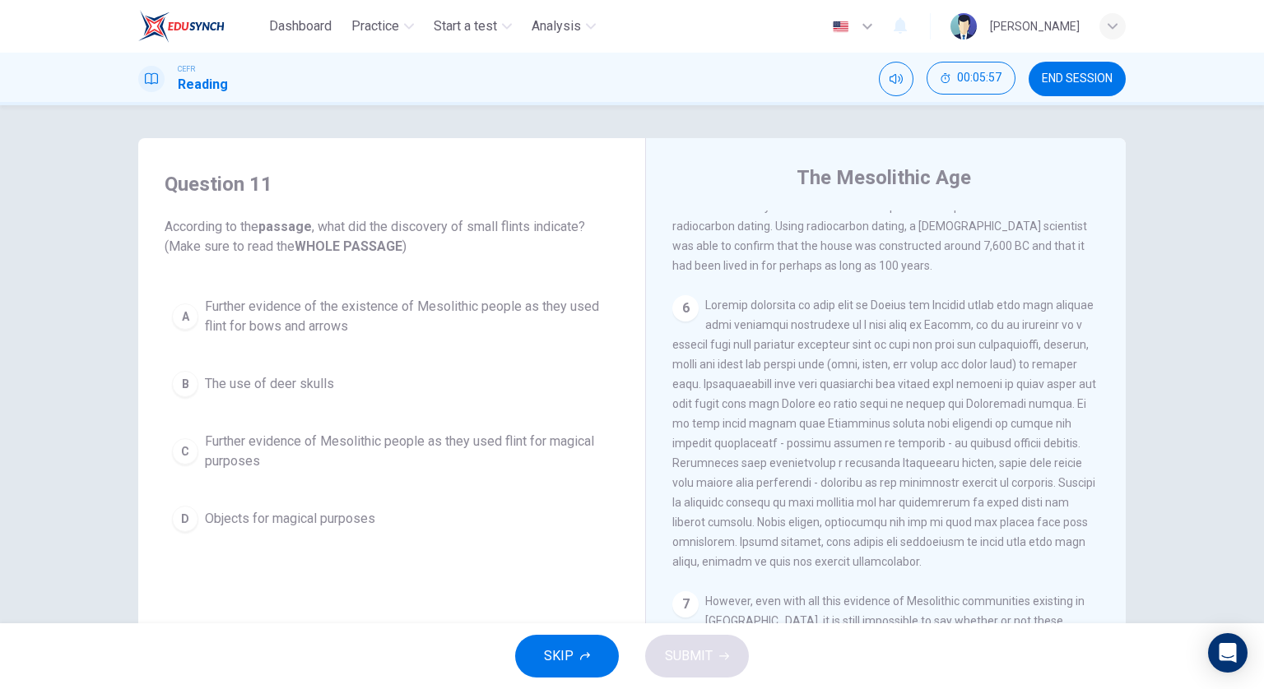
scroll to position [740, 0]
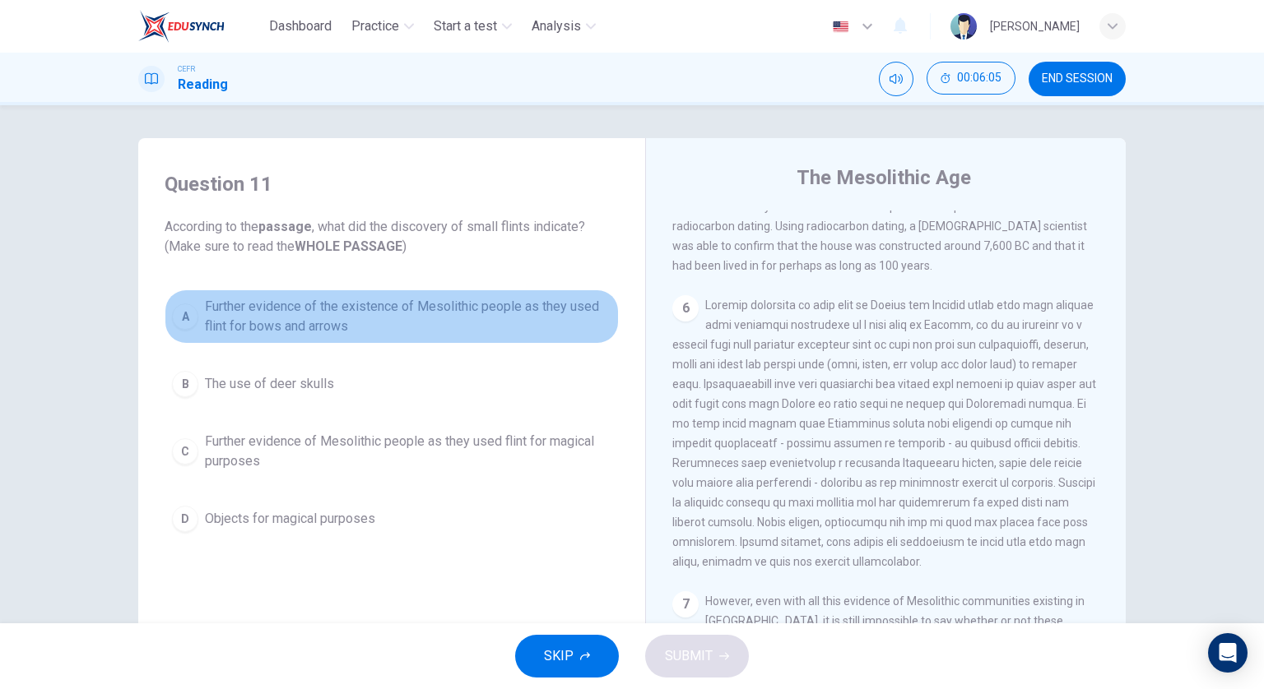
click at [472, 326] on span "Further evidence of the existence of Mesolithic people as they used flint for b…" at bounding box center [408, 316] width 406 height 39
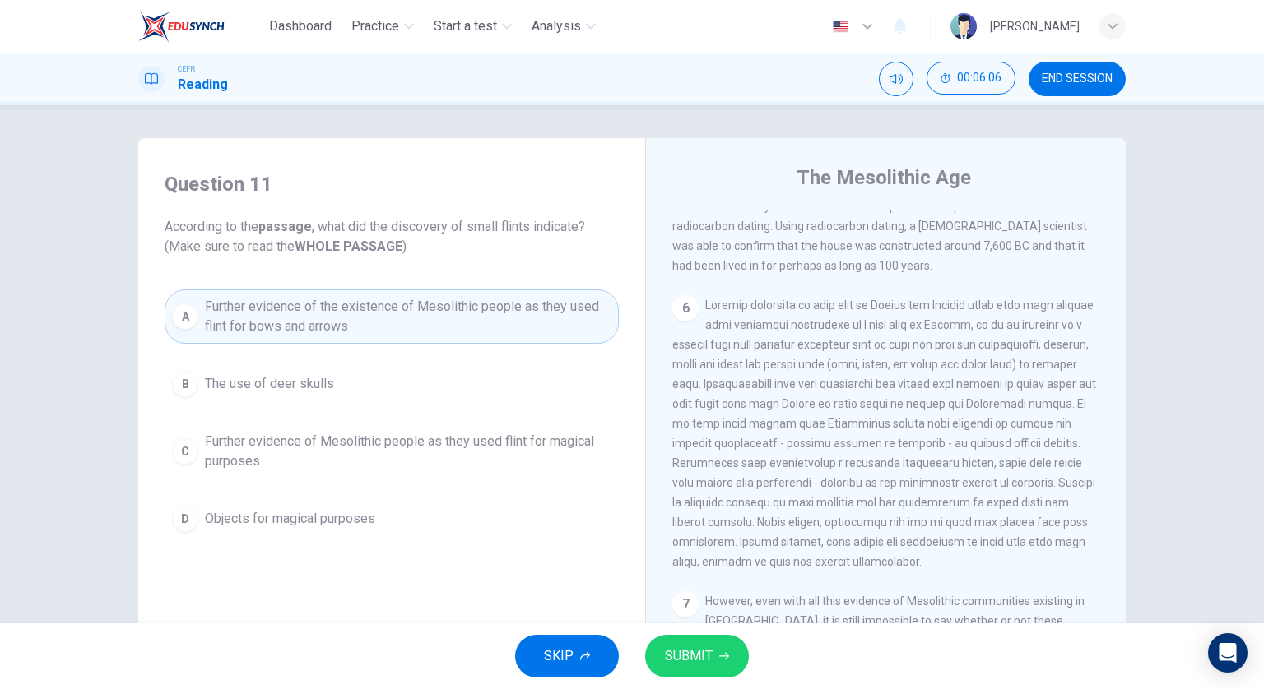
click at [709, 653] on span "SUBMIT" at bounding box center [689, 656] width 48 height 23
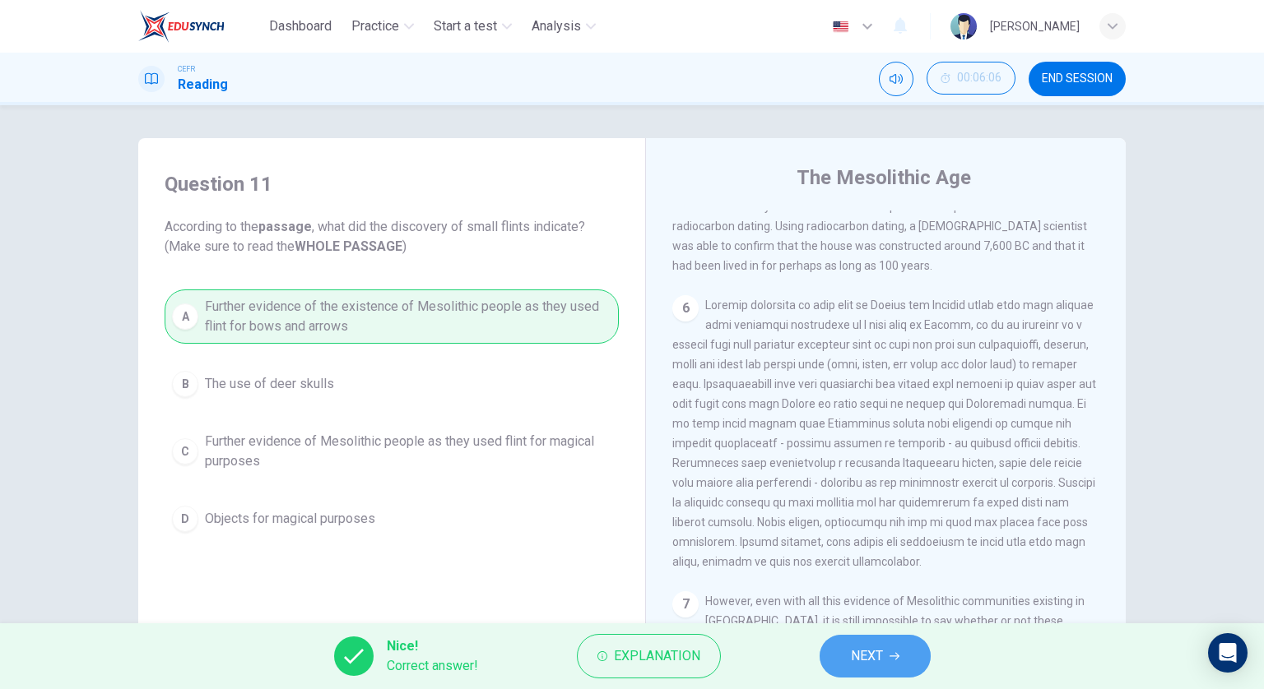
click at [889, 655] on icon "button" at bounding box center [894, 657] width 10 height 10
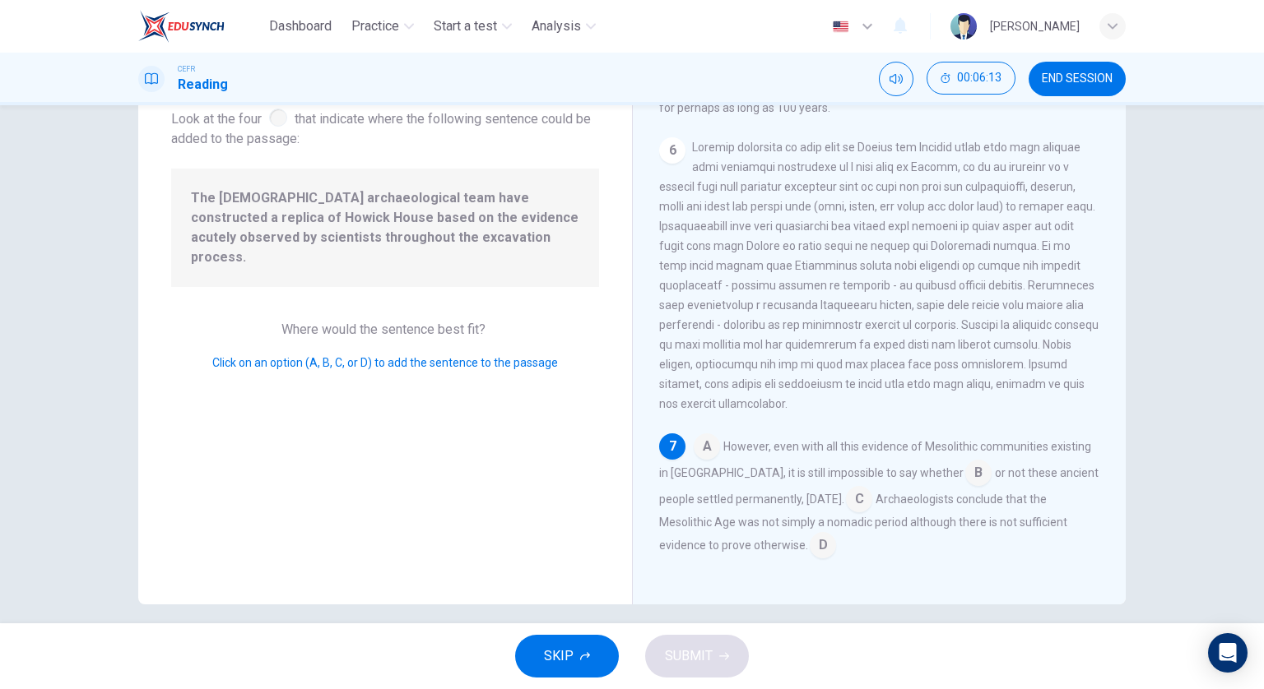
scroll to position [118, 0]
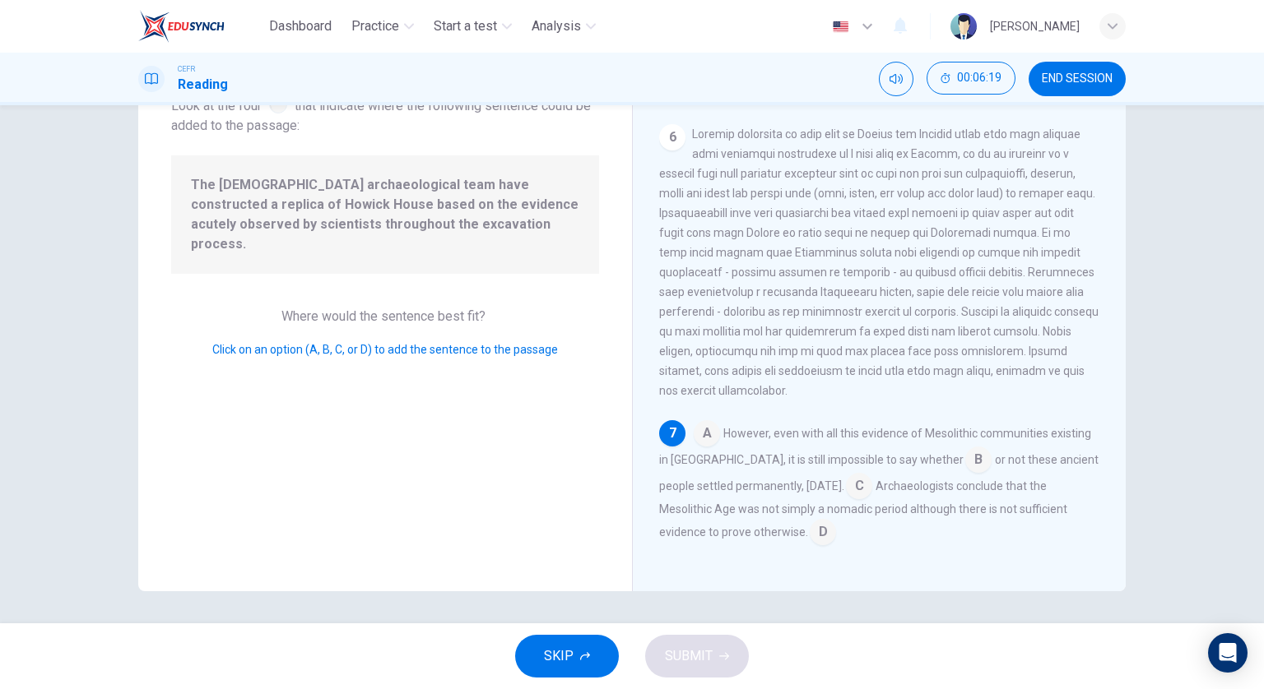
click at [712, 437] on input at bounding box center [707, 435] width 26 height 26
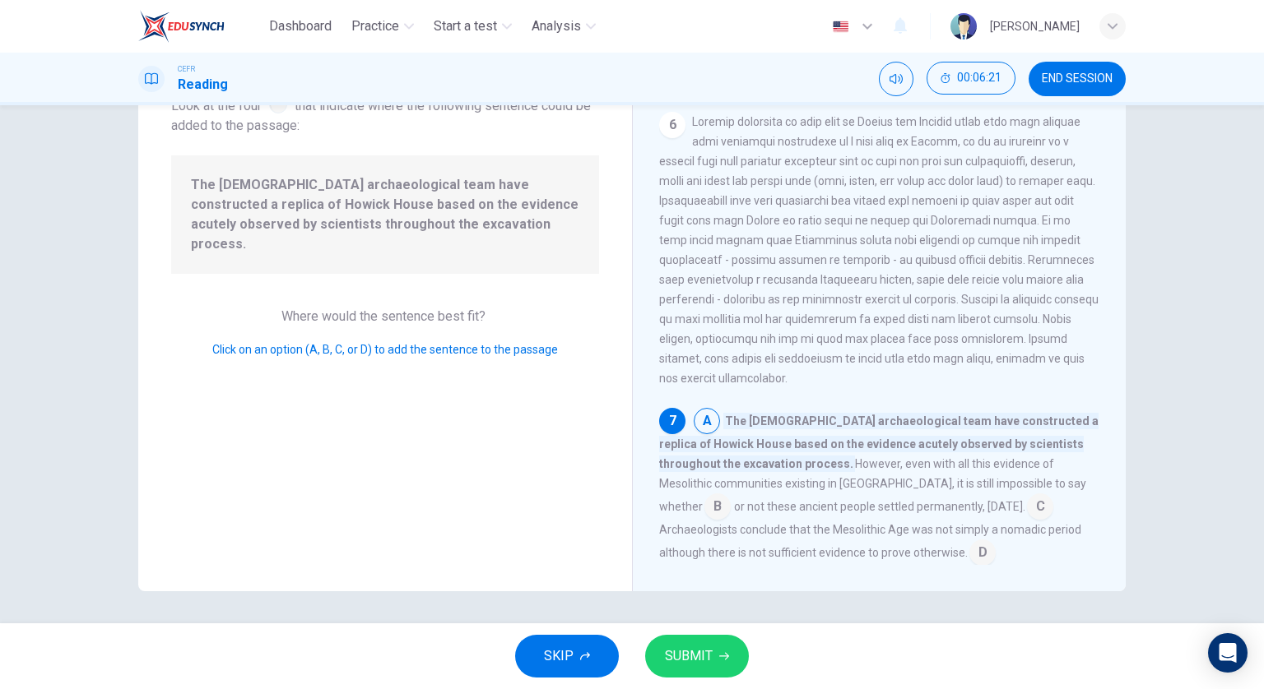
click at [734, 658] on button "SUBMIT" at bounding box center [697, 656] width 104 height 43
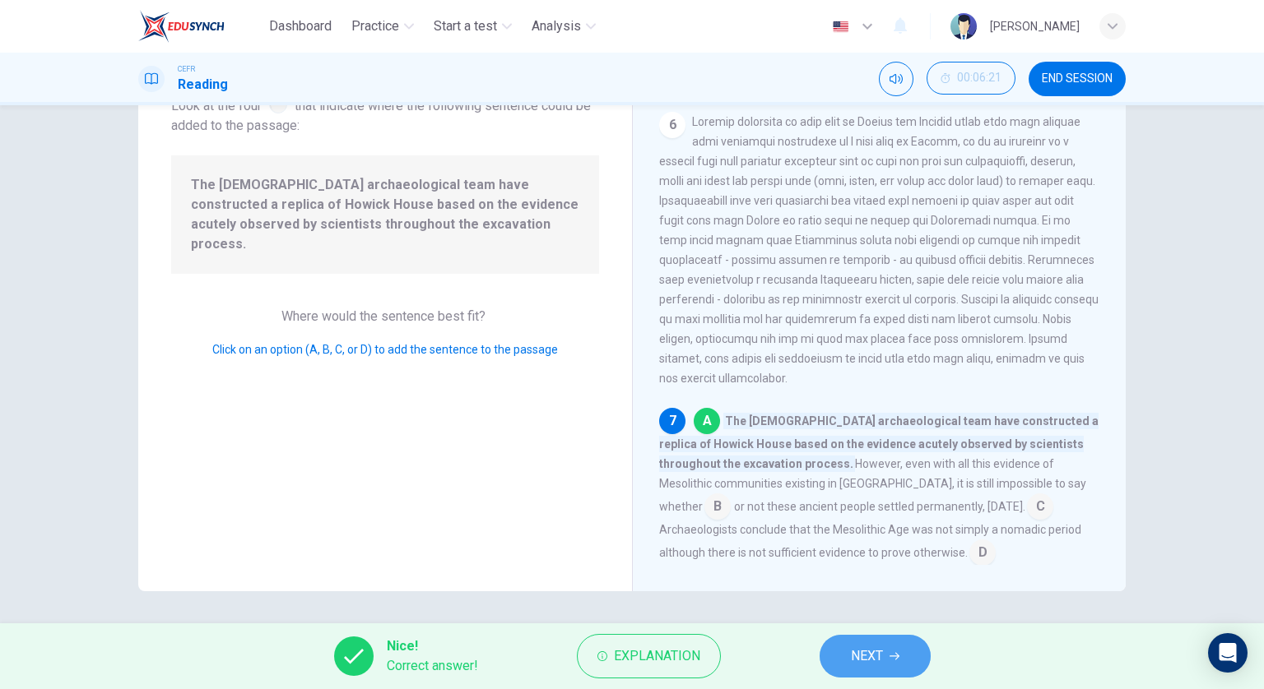
click at [849, 646] on button "NEXT" at bounding box center [874, 656] width 111 height 43
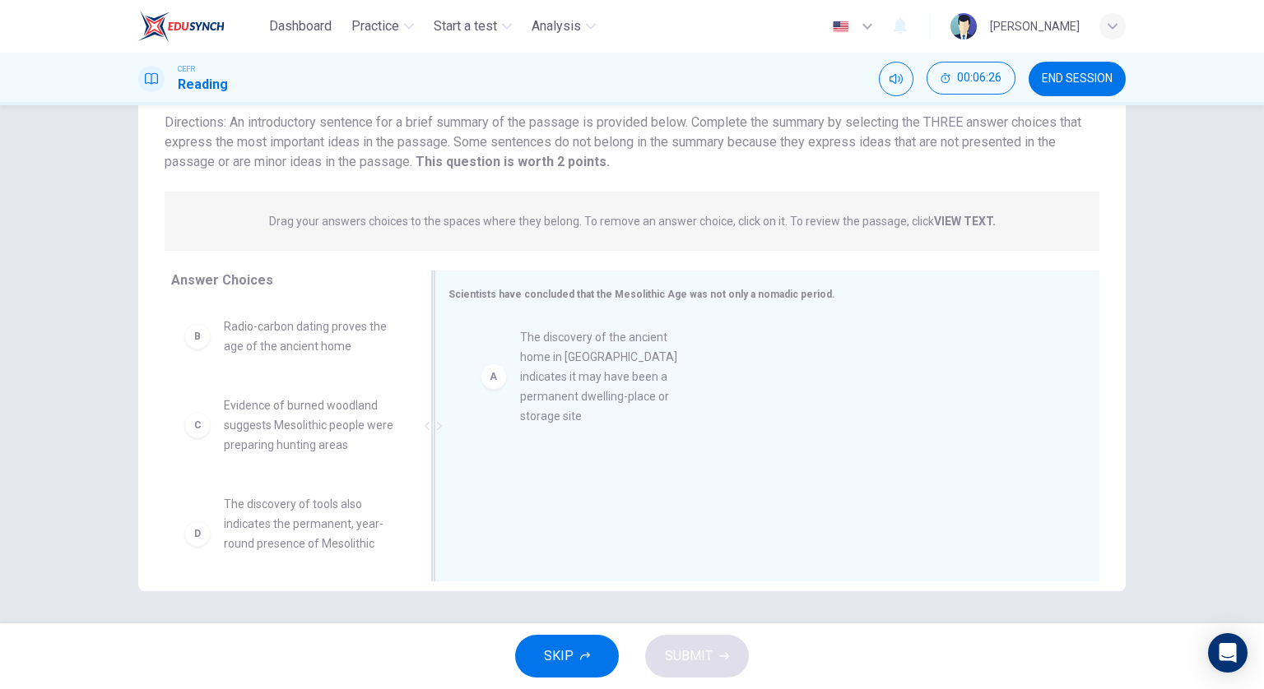
drag, startPoint x: 267, startPoint y: 368, endPoint x: 572, endPoint y: 381, distance: 305.5
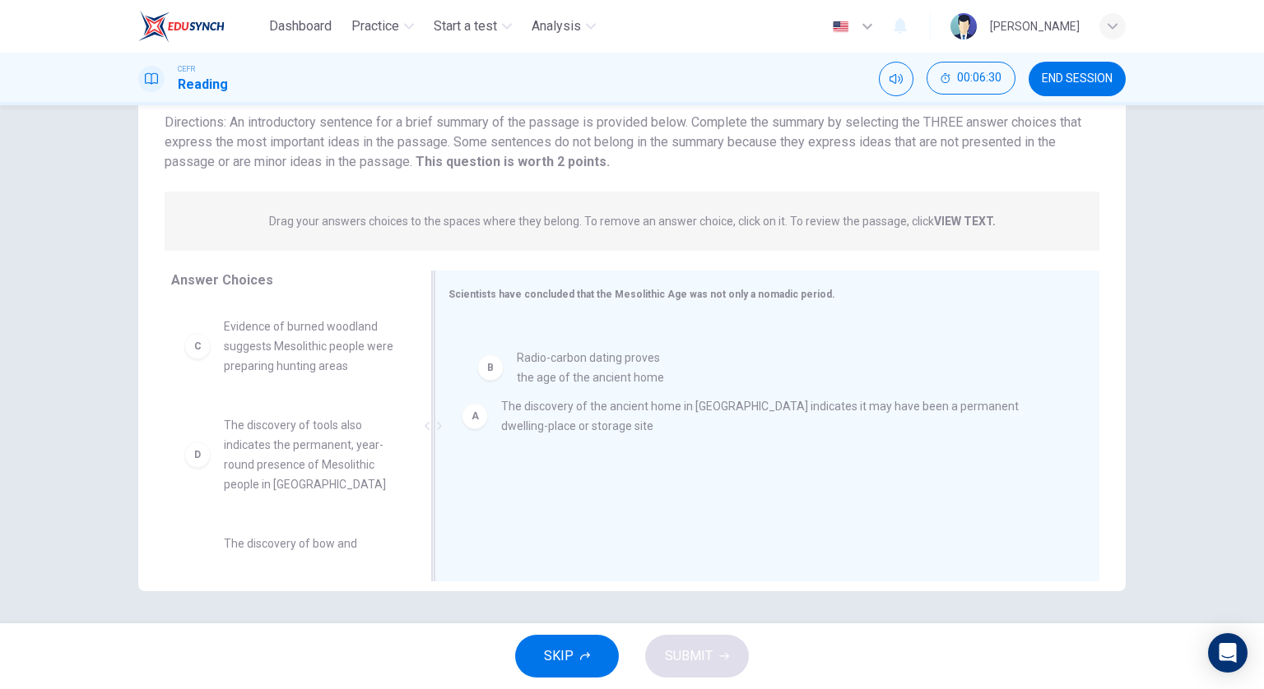
drag, startPoint x: 334, startPoint y: 340, endPoint x: 635, endPoint y: 373, distance: 303.0
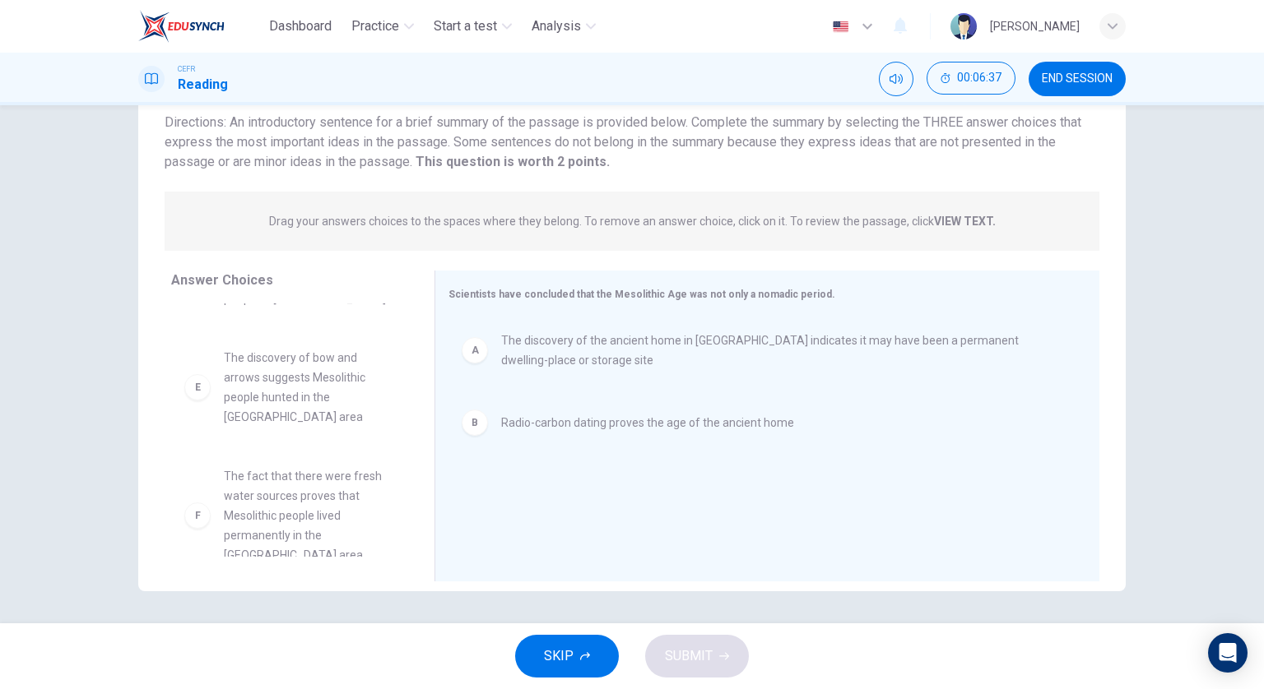
scroll to position [188, 0]
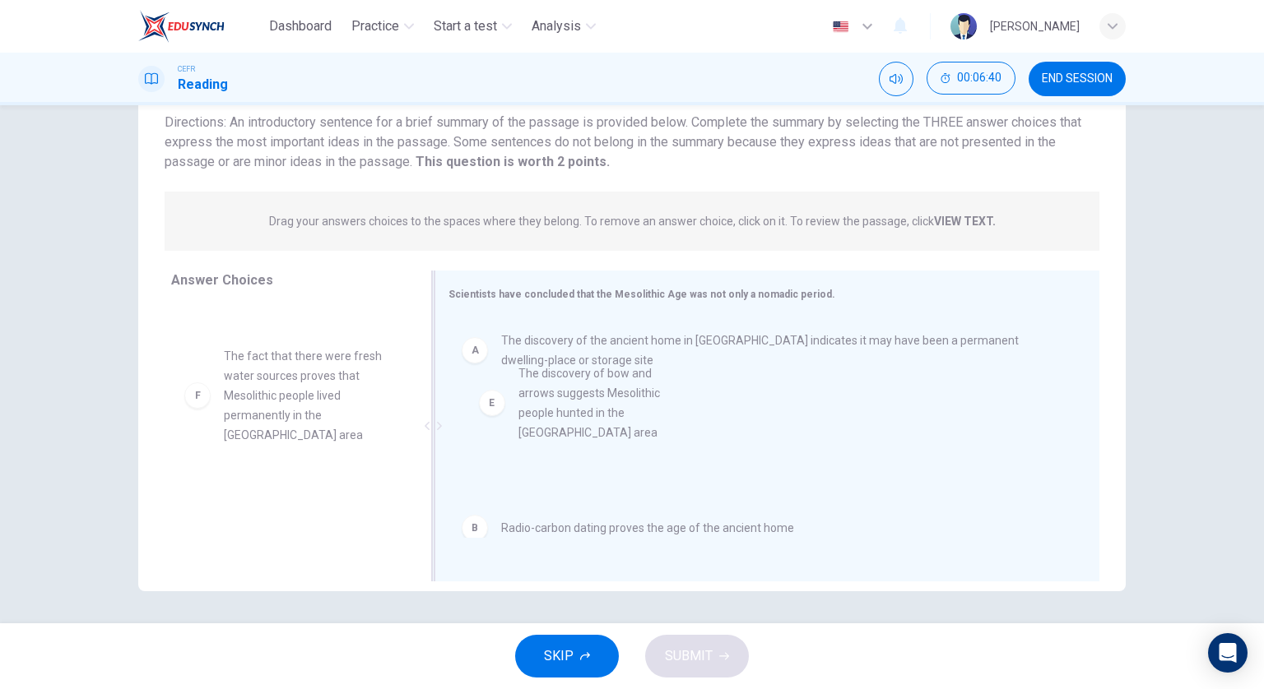
drag, startPoint x: 290, startPoint y: 411, endPoint x: 596, endPoint y: 430, distance: 307.5
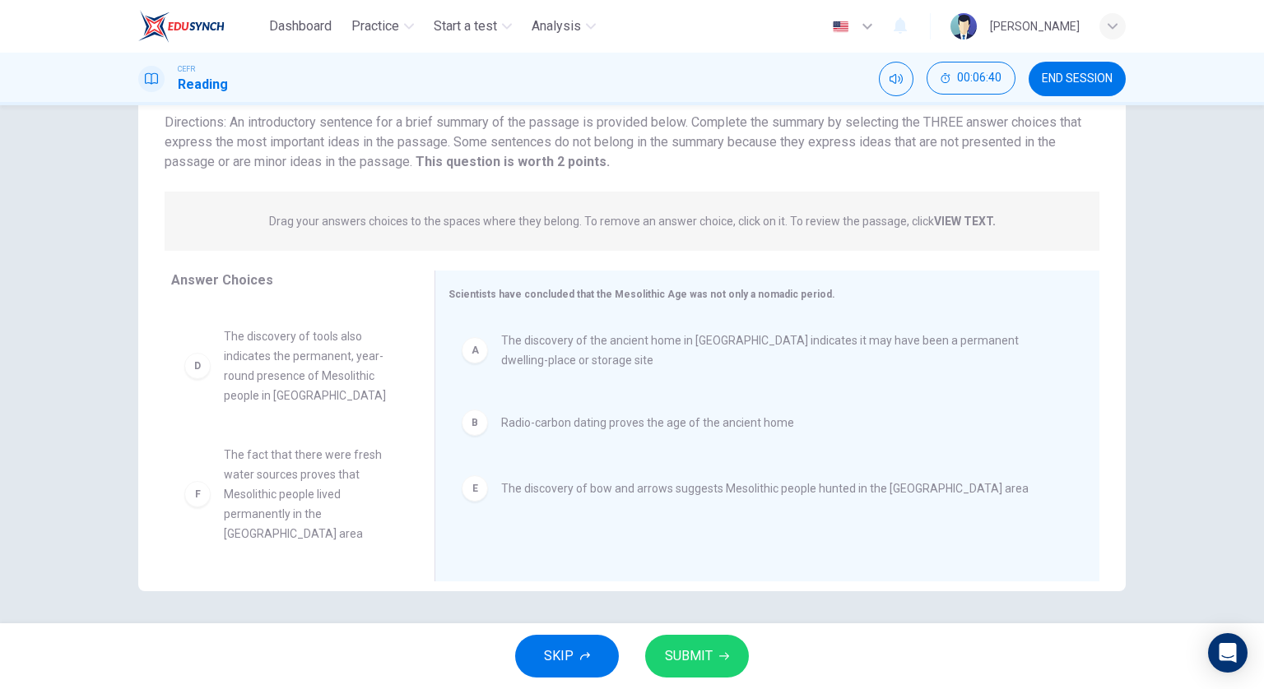
scroll to position [69, 0]
click at [688, 643] on button "SUBMIT" at bounding box center [697, 656] width 104 height 43
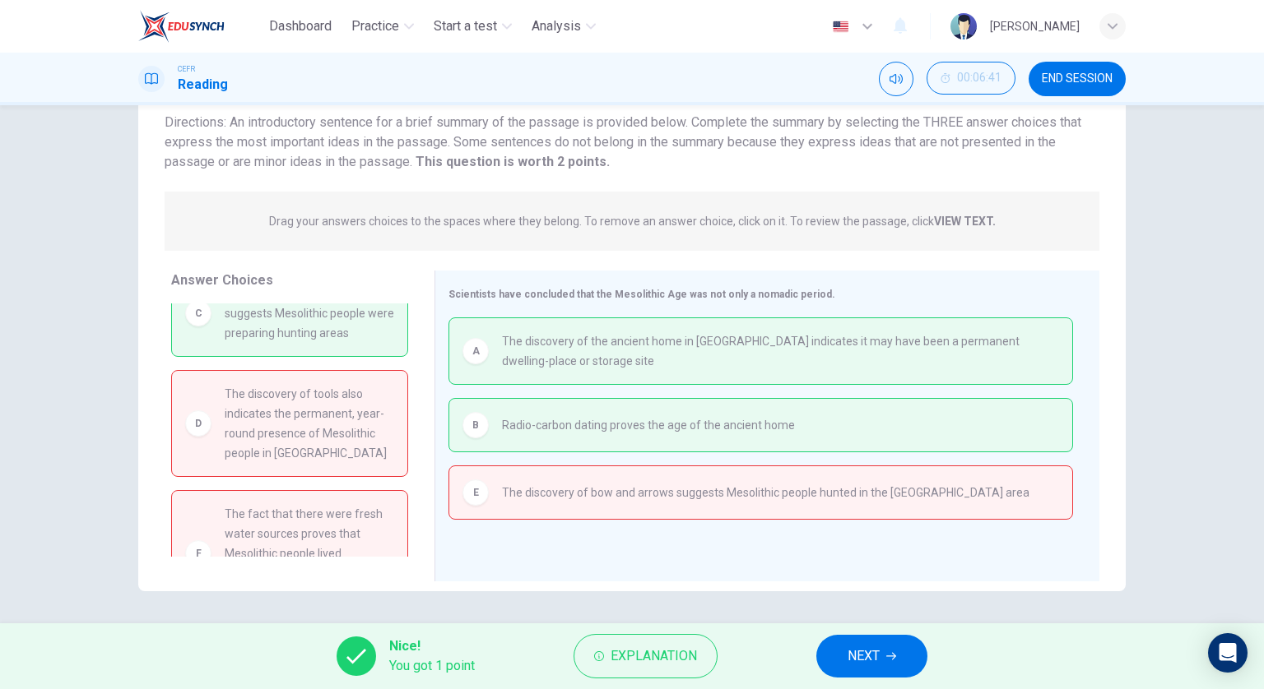
scroll to position [0, 0]
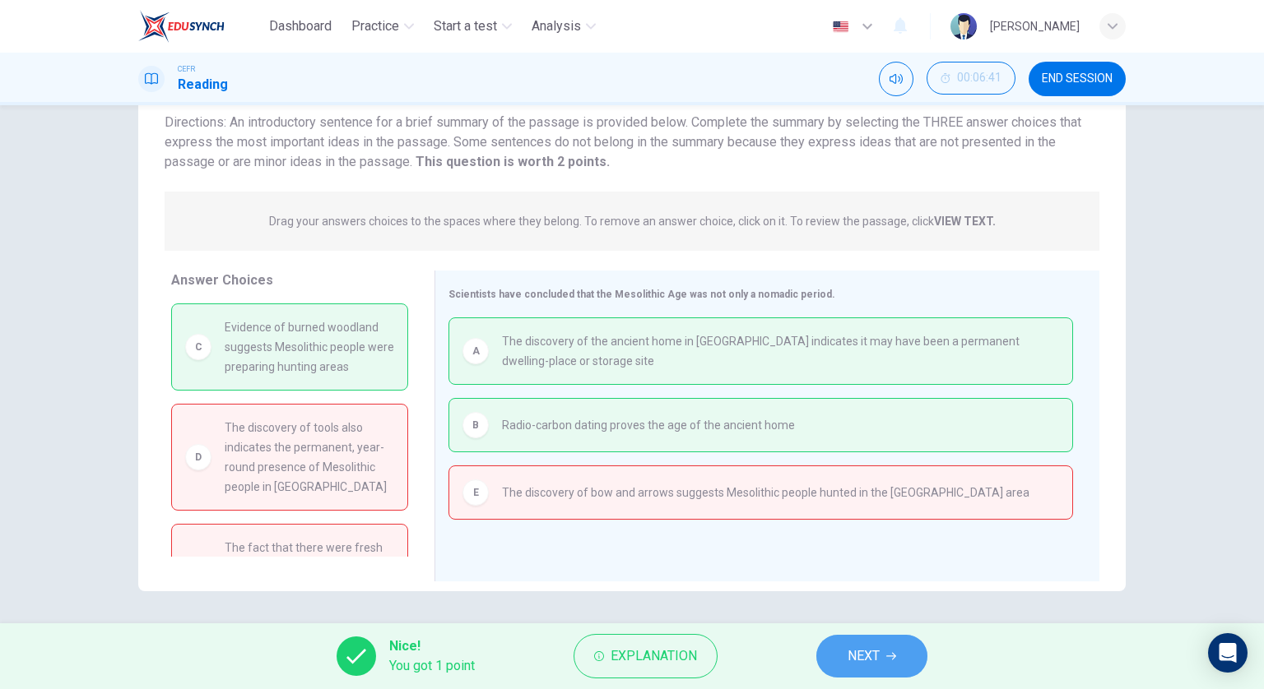
click at [862, 646] on span "NEXT" at bounding box center [863, 656] width 32 height 23
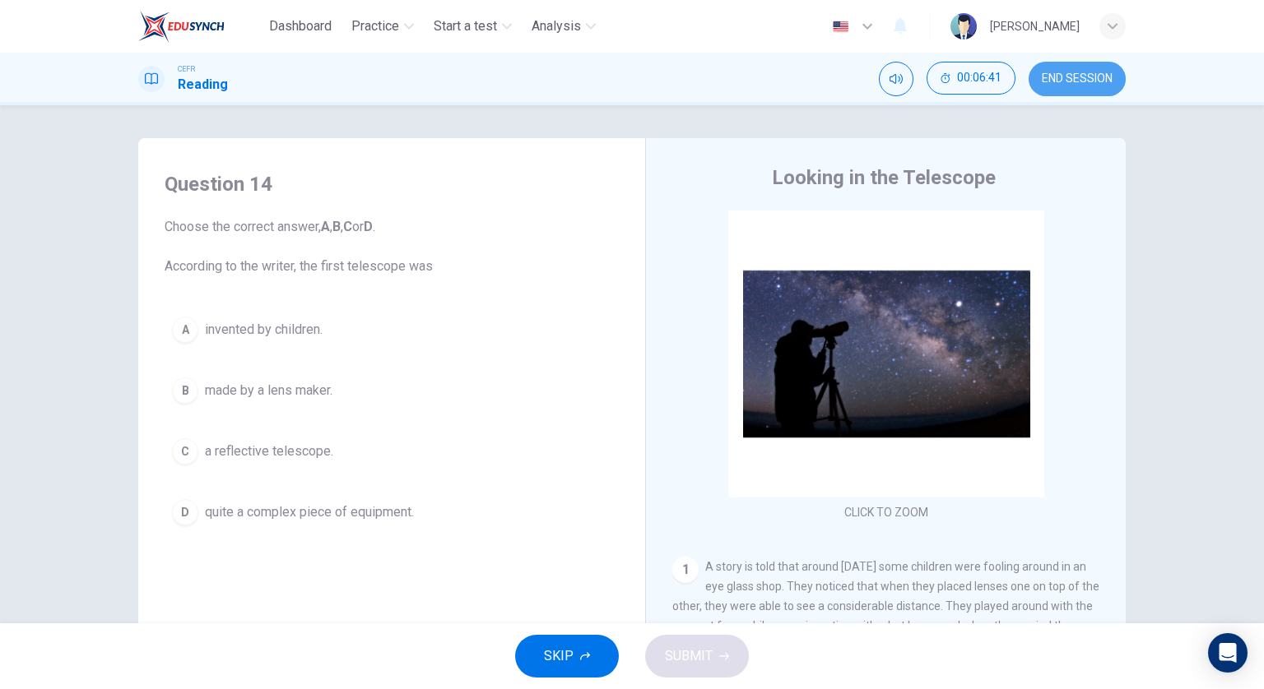
click at [1043, 74] on span "END SESSION" at bounding box center [1077, 78] width 71 height 13
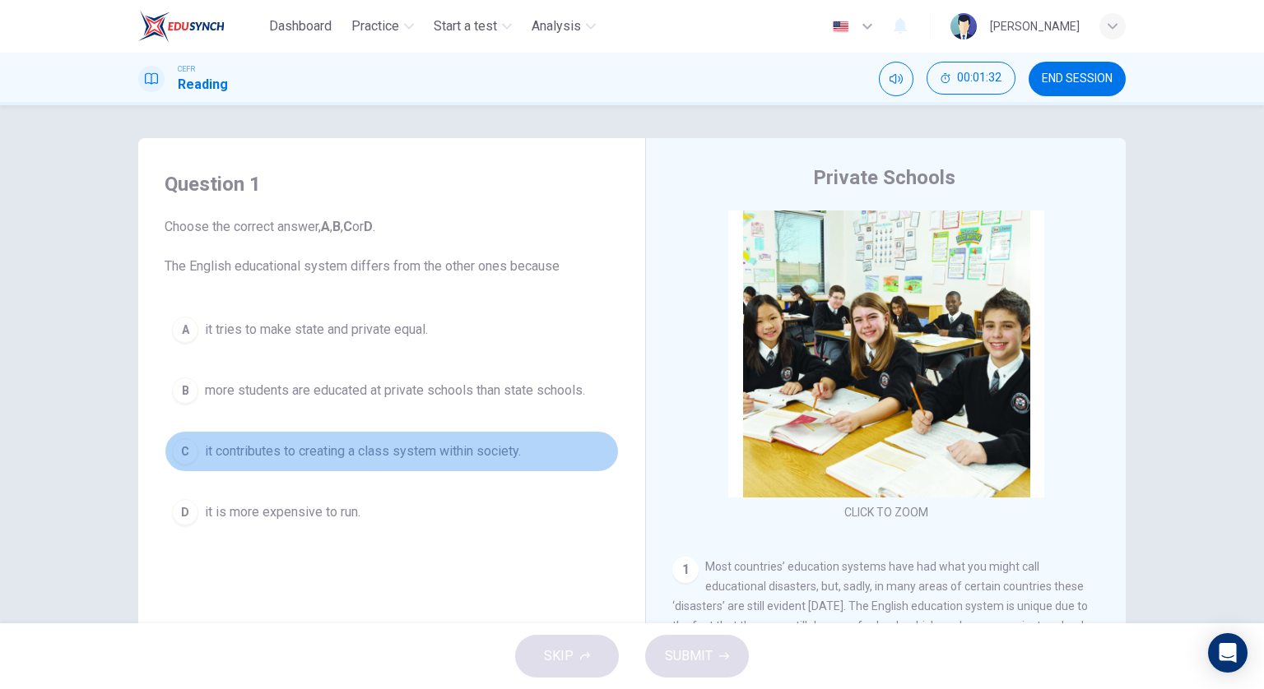
click at [444, 453] on span "it contributes to creating a class system within society." at bounding box center [363, 452] width 316 height 20
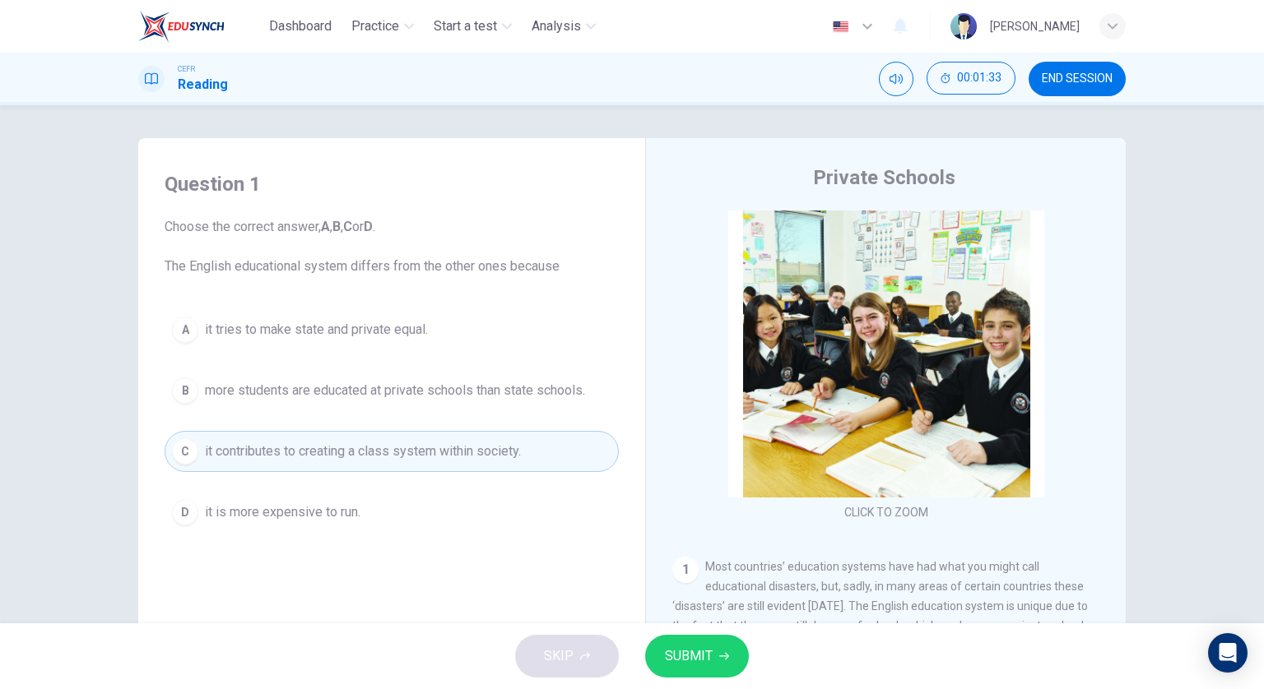
click at [704, 670] on button "SUBMIT" at bounding box center [697, 656] width 104 height 43
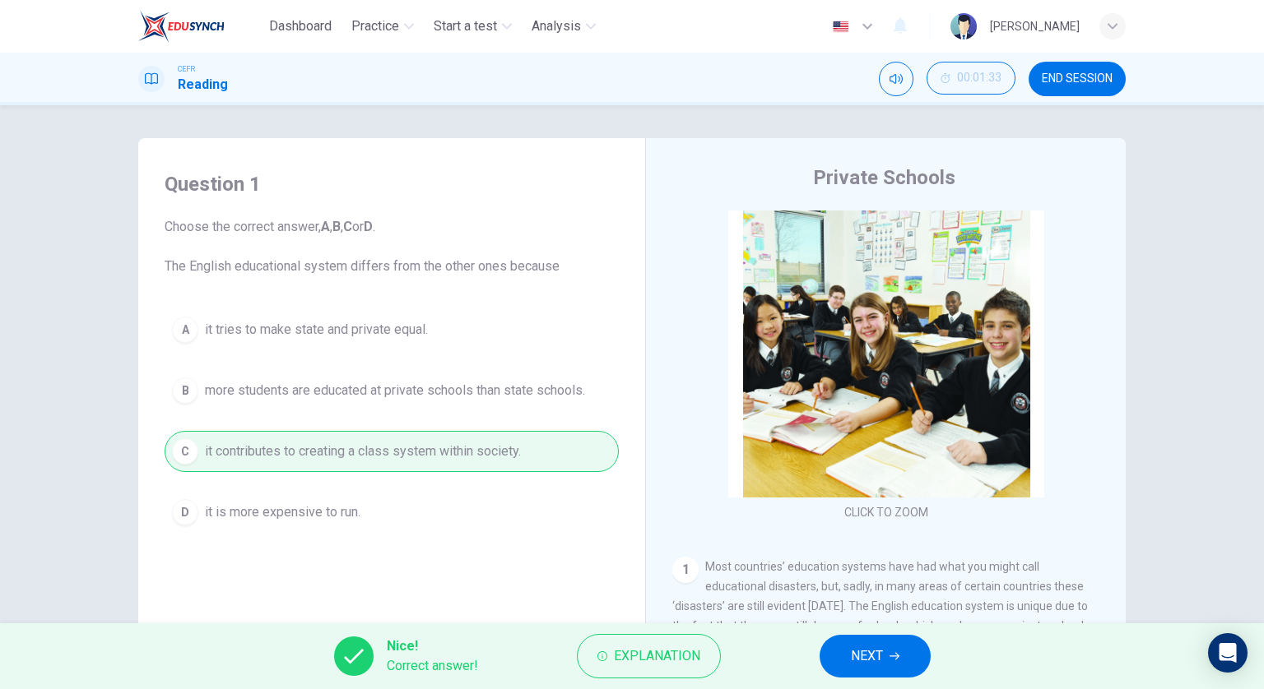
click at [859, 656] on span "NEXT" at bounding box center [867, 656] width 32 height 23
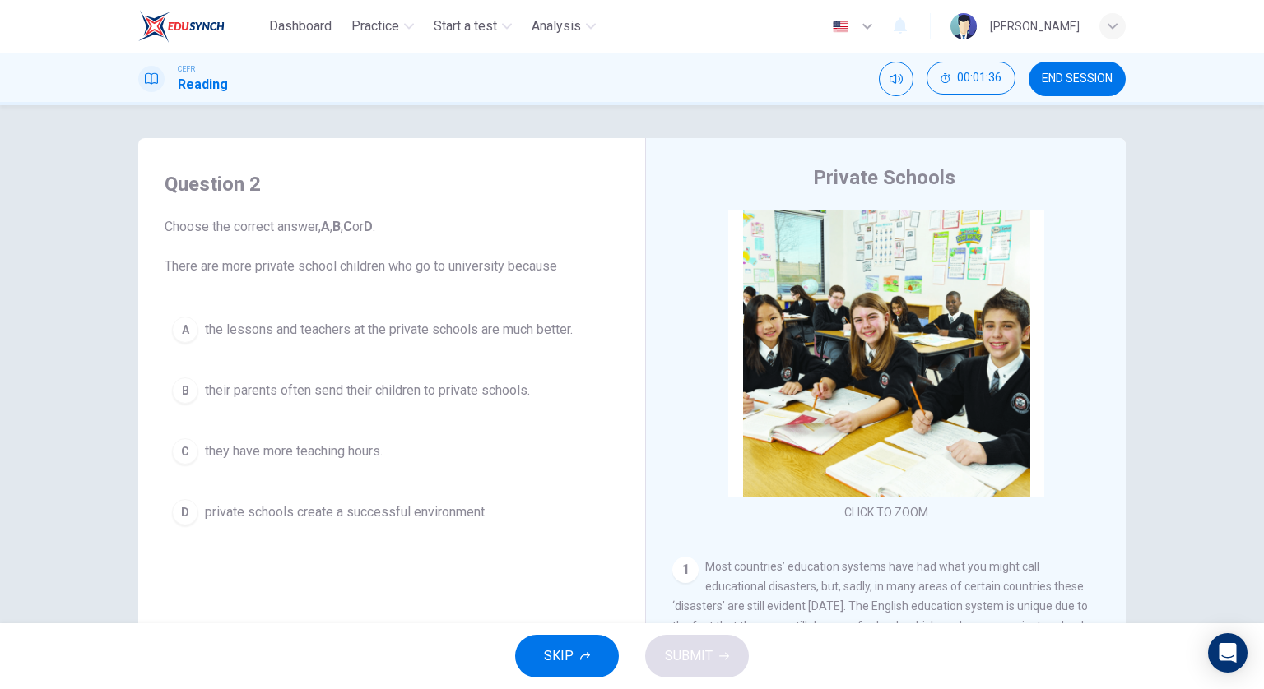
click at [381, 519] on span "private schools create a successful environment." at bounding box center [346, 513] width 282 height 20
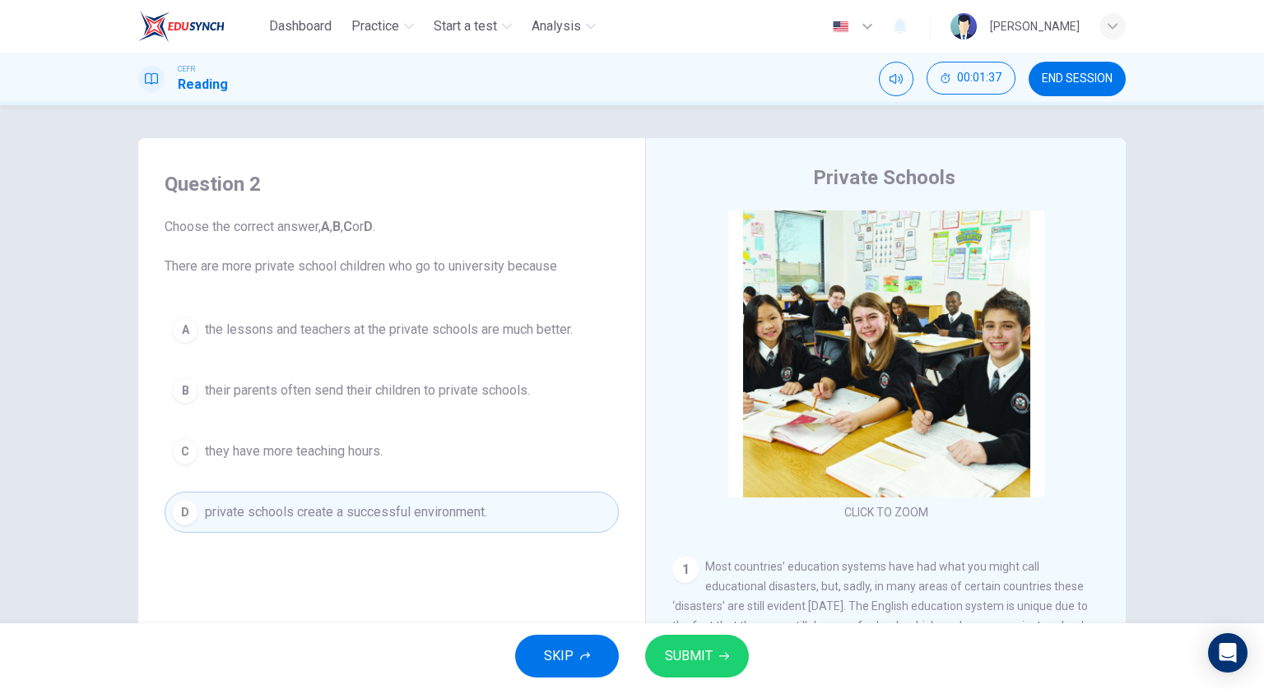
click at [701, 663] on span "SUBMIT" at bounding box center [689, 656] width 48 height 23
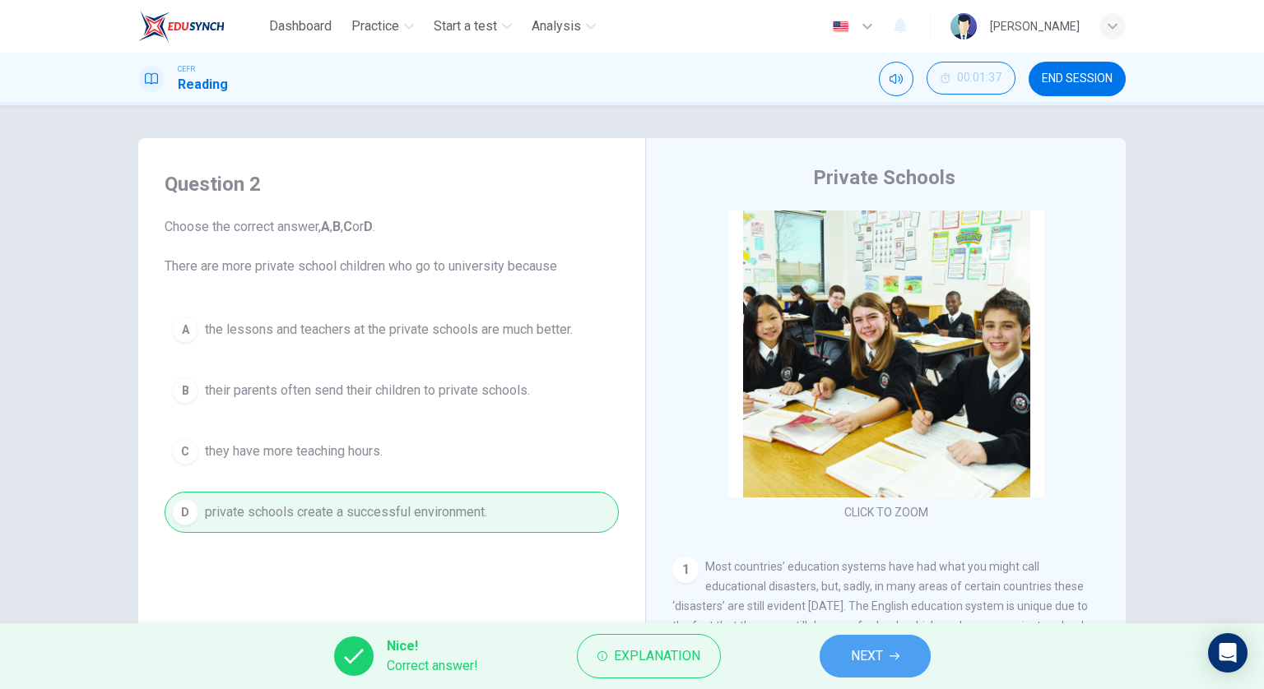
click at [870, 658] on span "NEXT" at bounding box center [867, 656] width 32 height 23
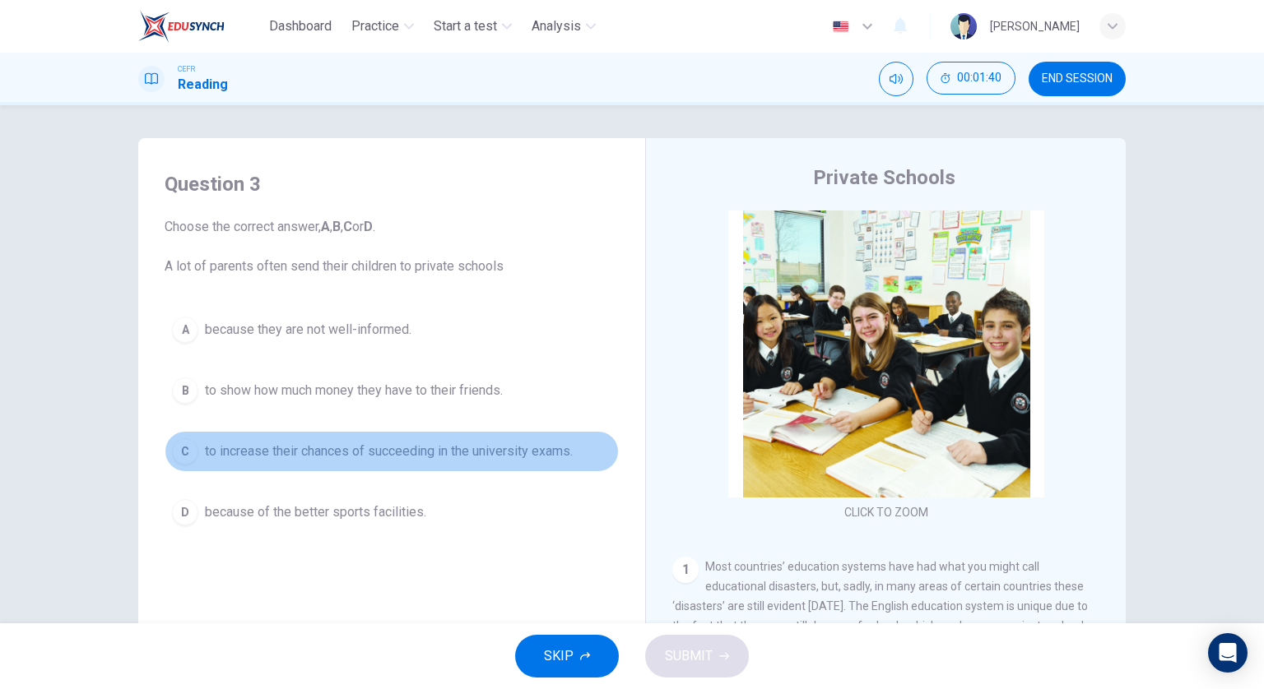
click at [405, 443] on span "to increase their chances of succeeding in the university exams." at bounding box center [389, 452] width 368 height 20
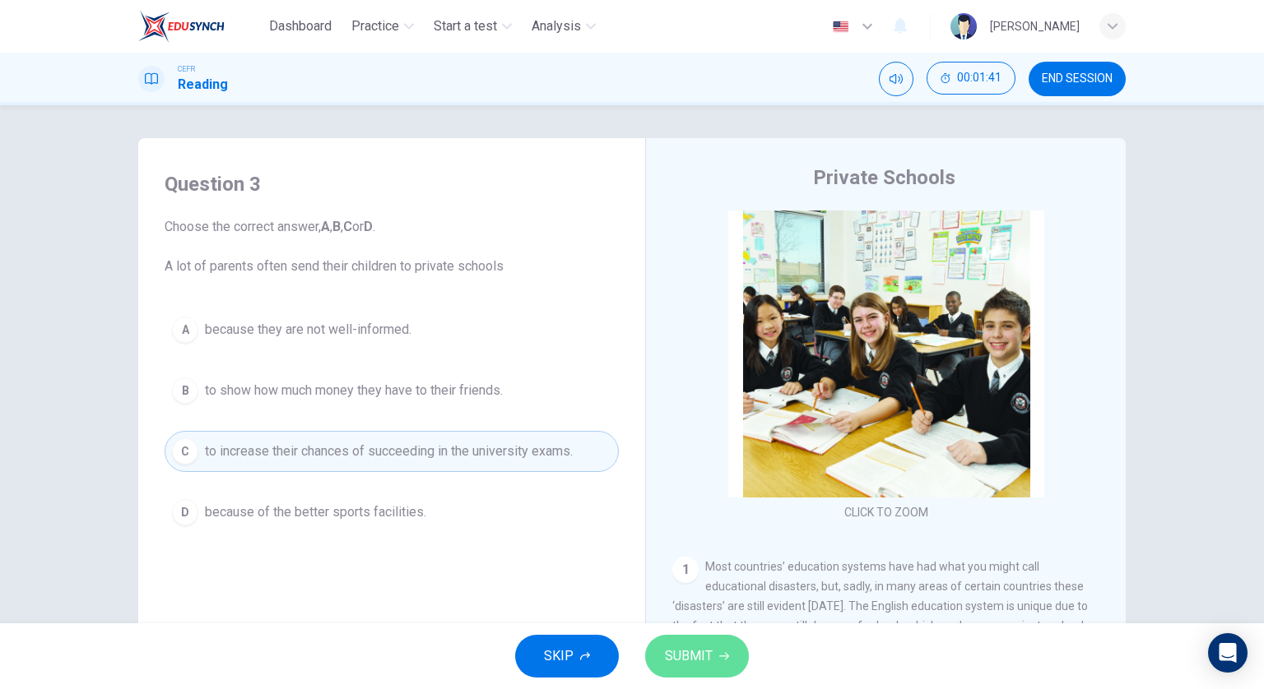
click at [731, 663] on button "SUBMIT" at bounding box center [697, 656] width 104 height 43
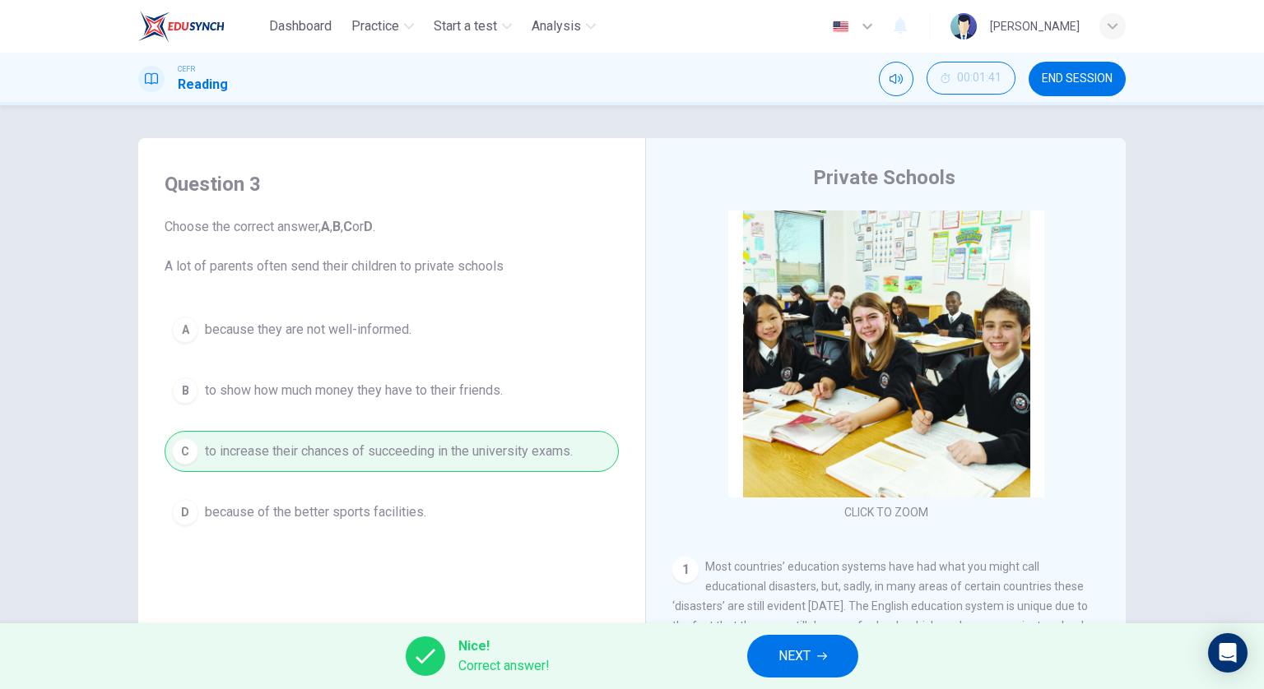
click at [805, 650] on span "NEXT" at bounding box center [794, 656] width 32 height 23
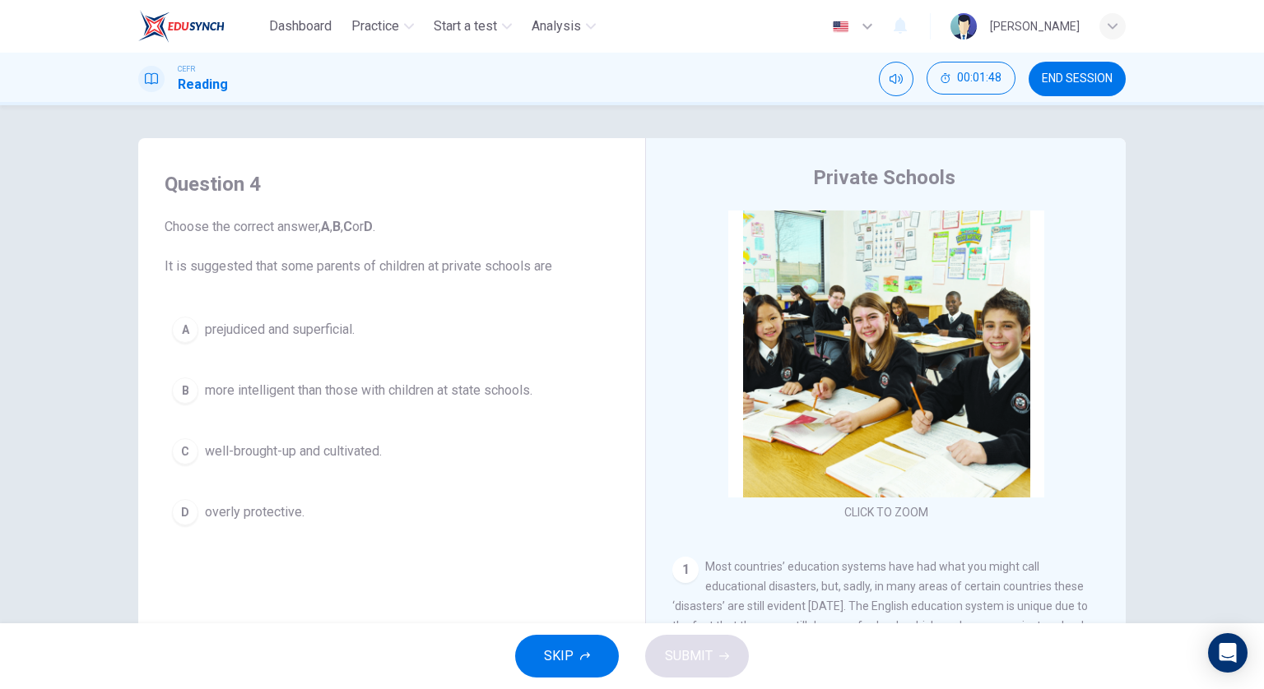
click at [405, 326] on button "A prejudiced and superficial." at bounding box center [392, 329] width 454 height 41
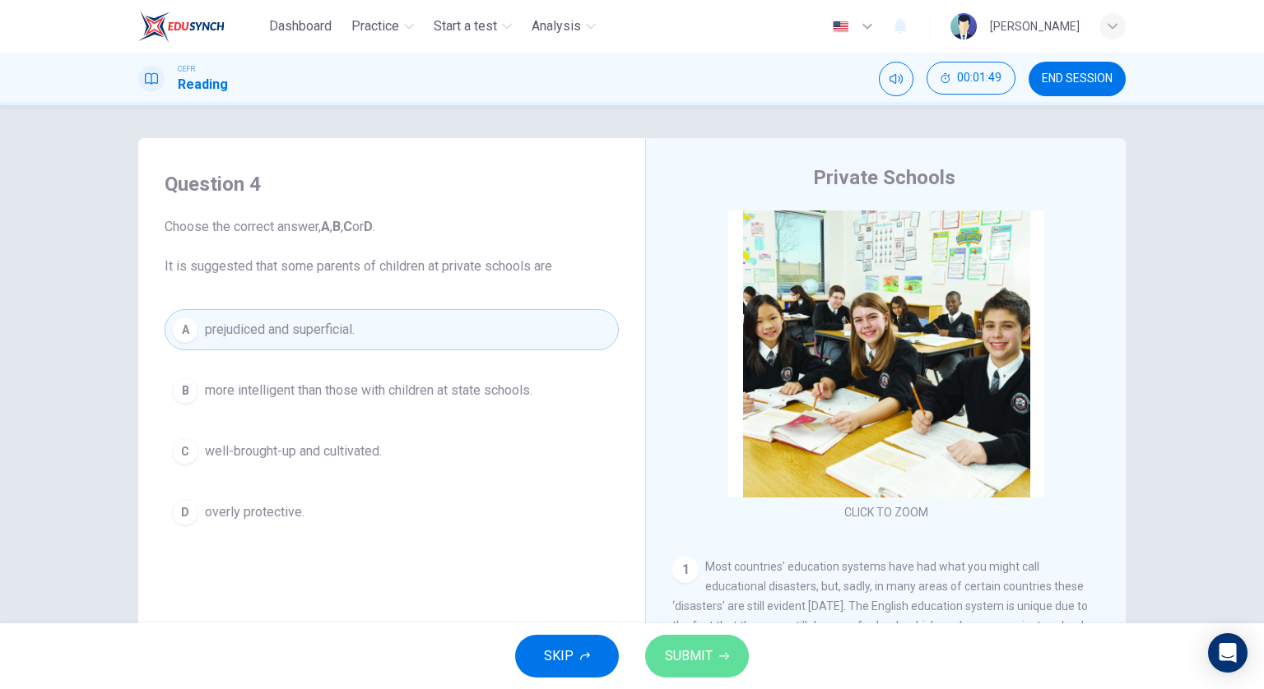
click at [688, 657] on span "SUBMIT" at bounding box center [689, 656] width 48 height 23
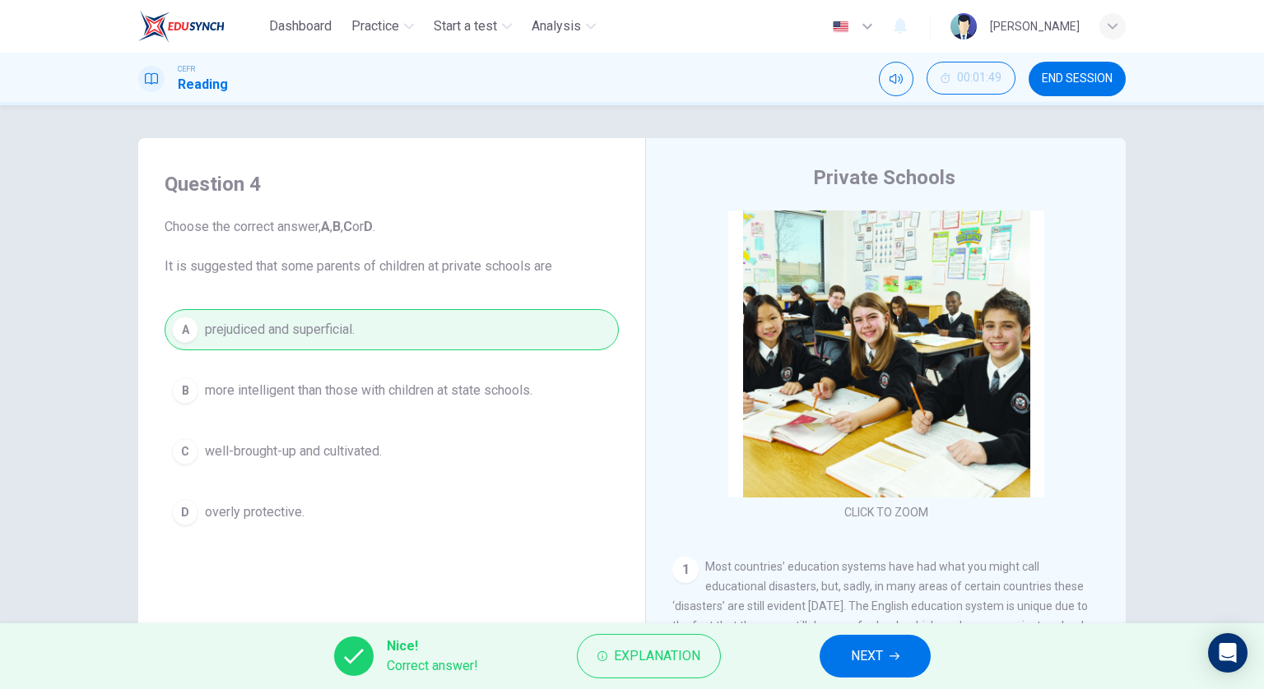
click at [884, 657] on button "NEXT" at bounding box center [874, 656] width 111 height 43
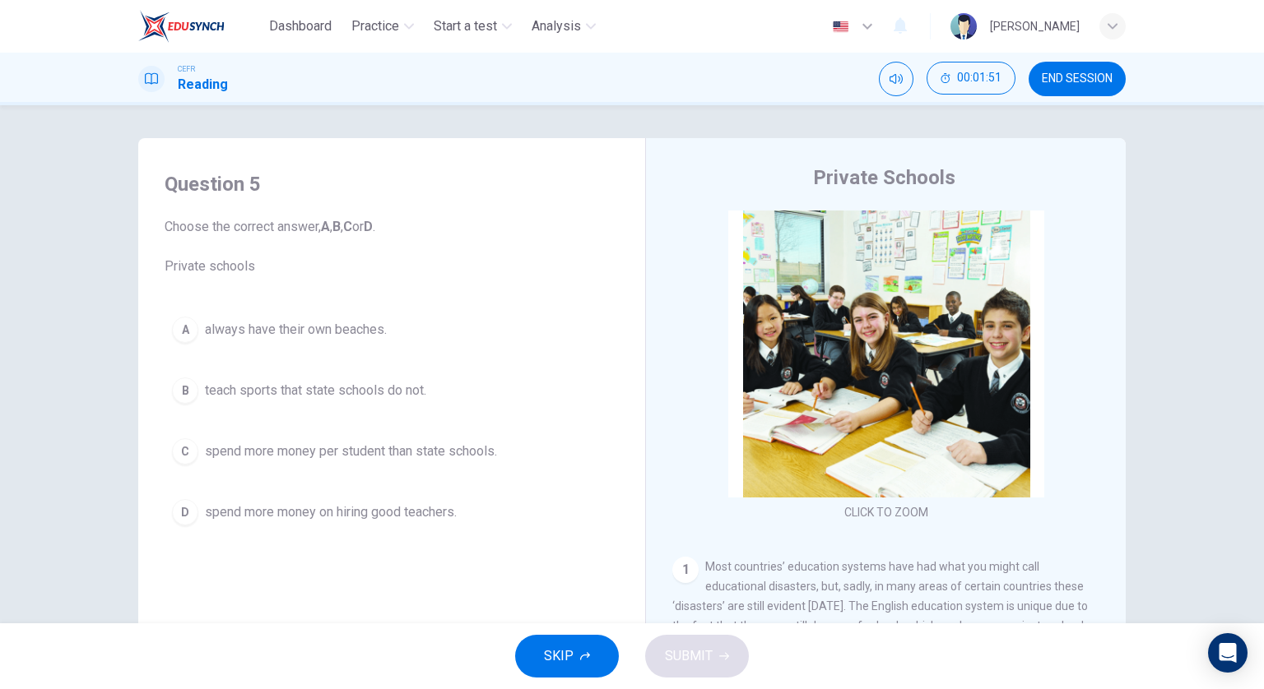
click at [350, 445] on span "spend more money per student than state schools." at bounding box center [351, 452] width 292 height 20
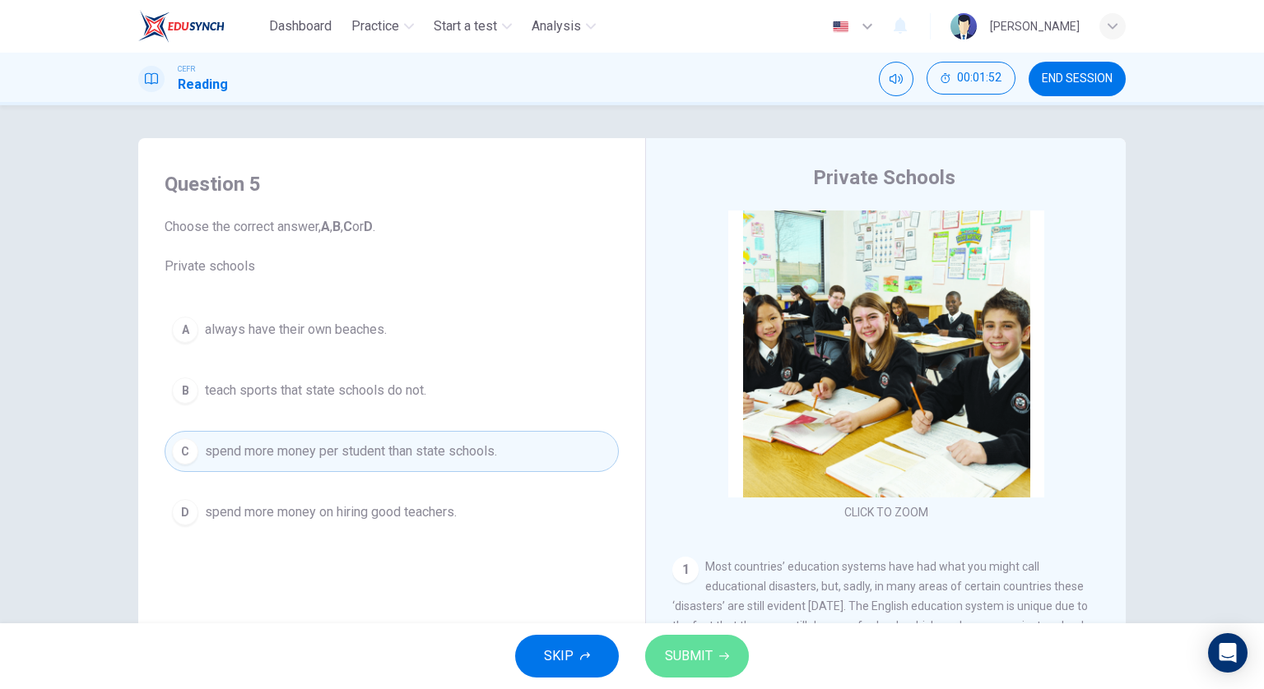
click at [712, 659] on button "SUBMIT" at bounding box center [697, 656] width 104 height 43
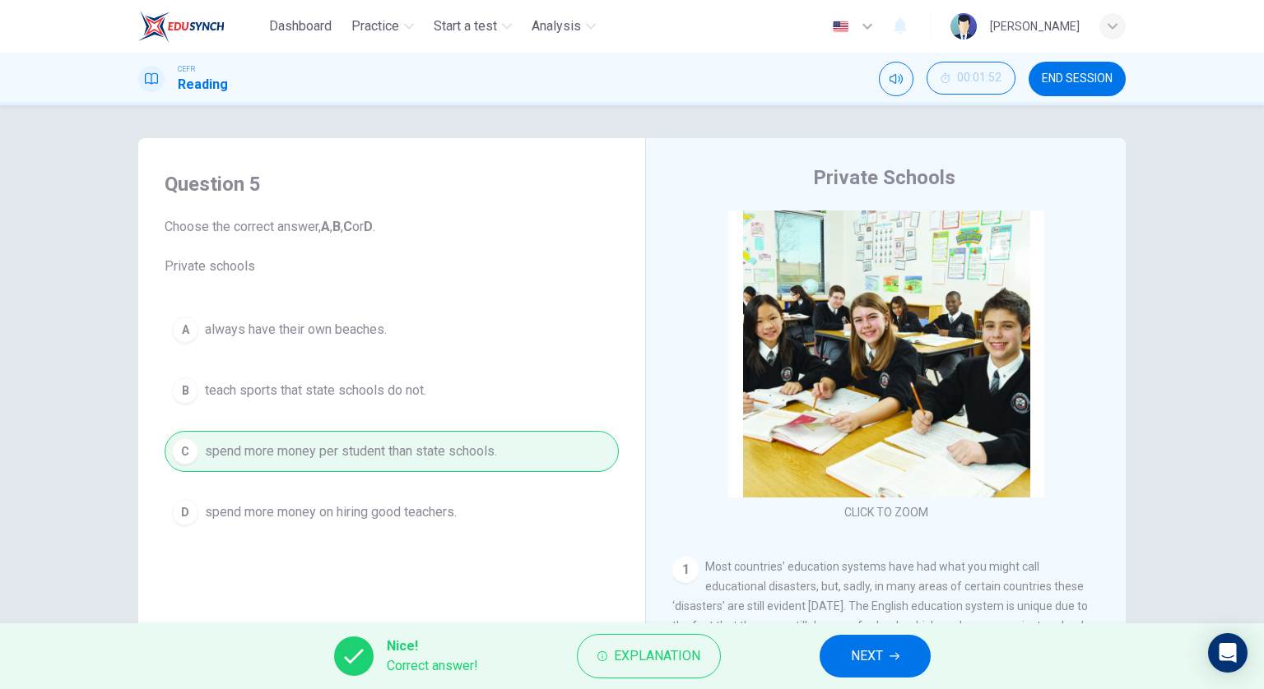
click at [885, 661] on button "NEXT" at bounding box center [874, 656] width 111 height 43
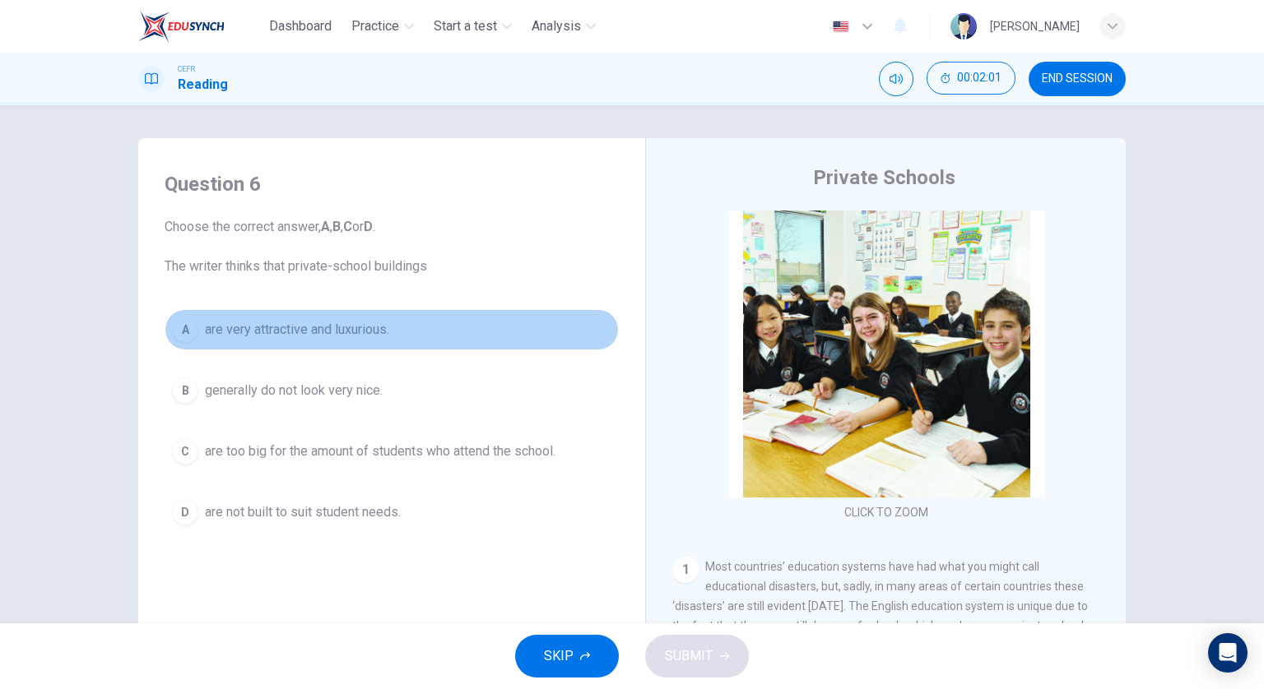
click at [318, 340] on button "A are very attractive and luxurious." at bounding box center [392, 329] width 454 height 41
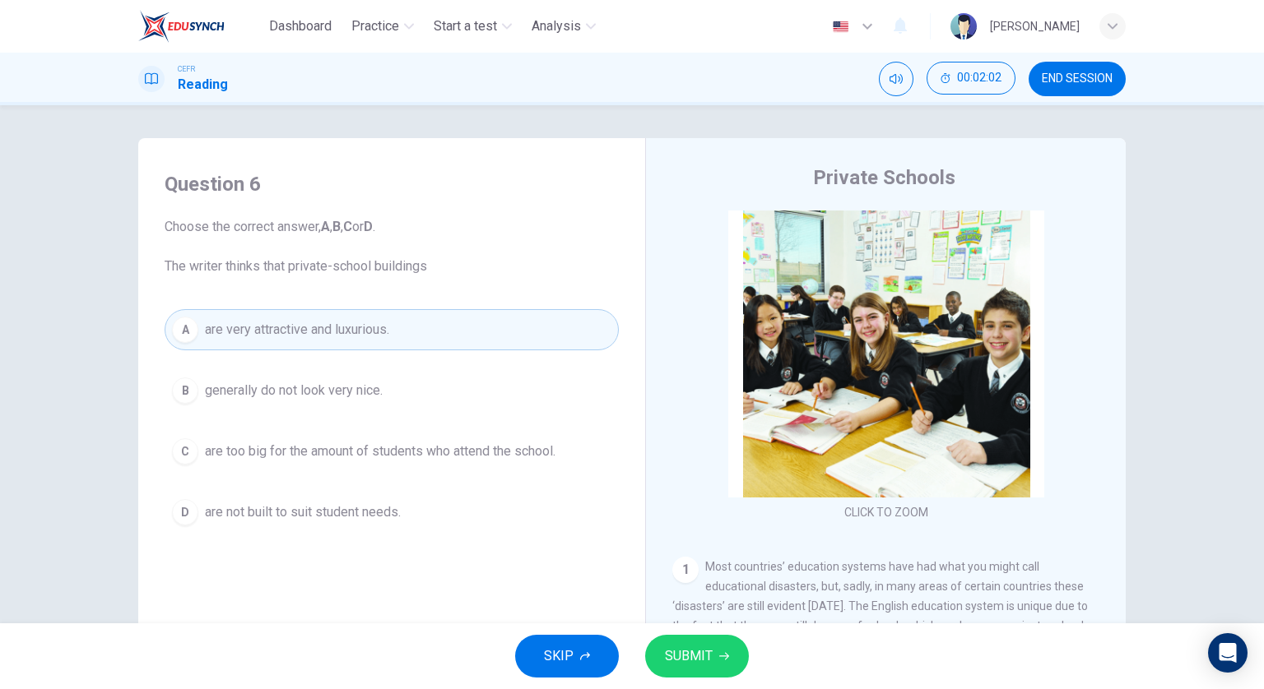
click at [686, 654] on span "SUBMIT" at bounding box center [689, 656] width 48 height 23
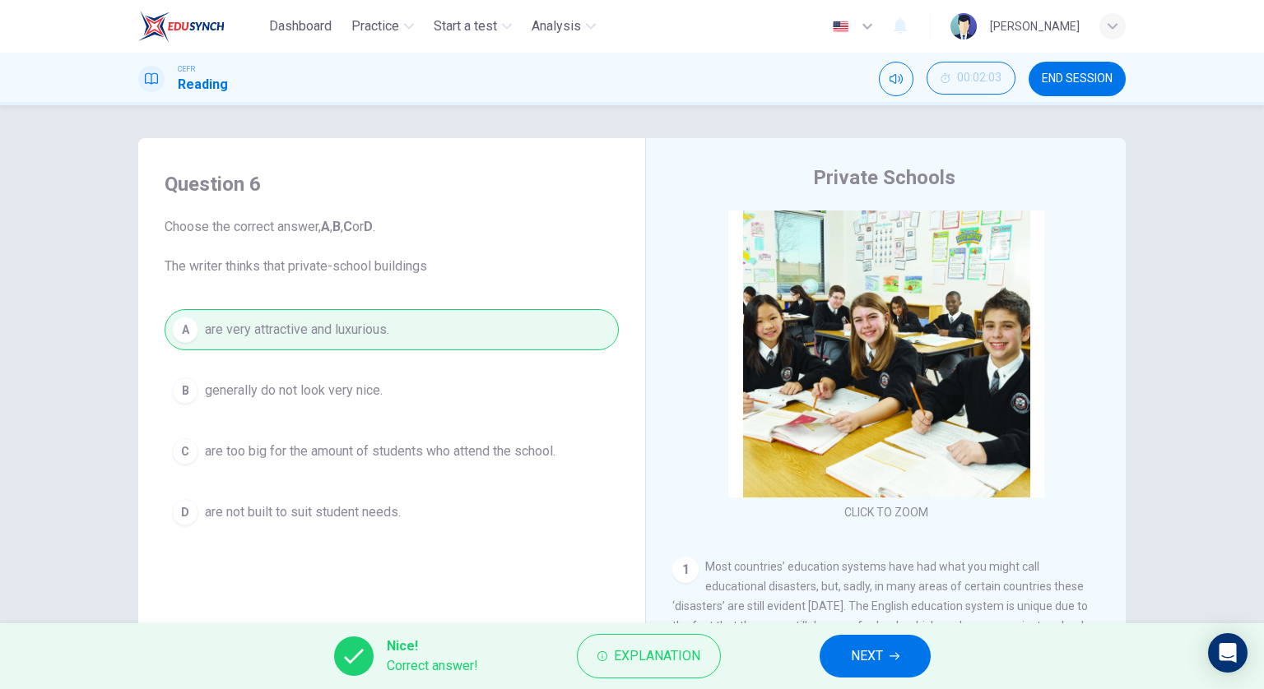
click at [873, 655] on span "NEXT" at bounding box center [867, 656] width 32 height 23
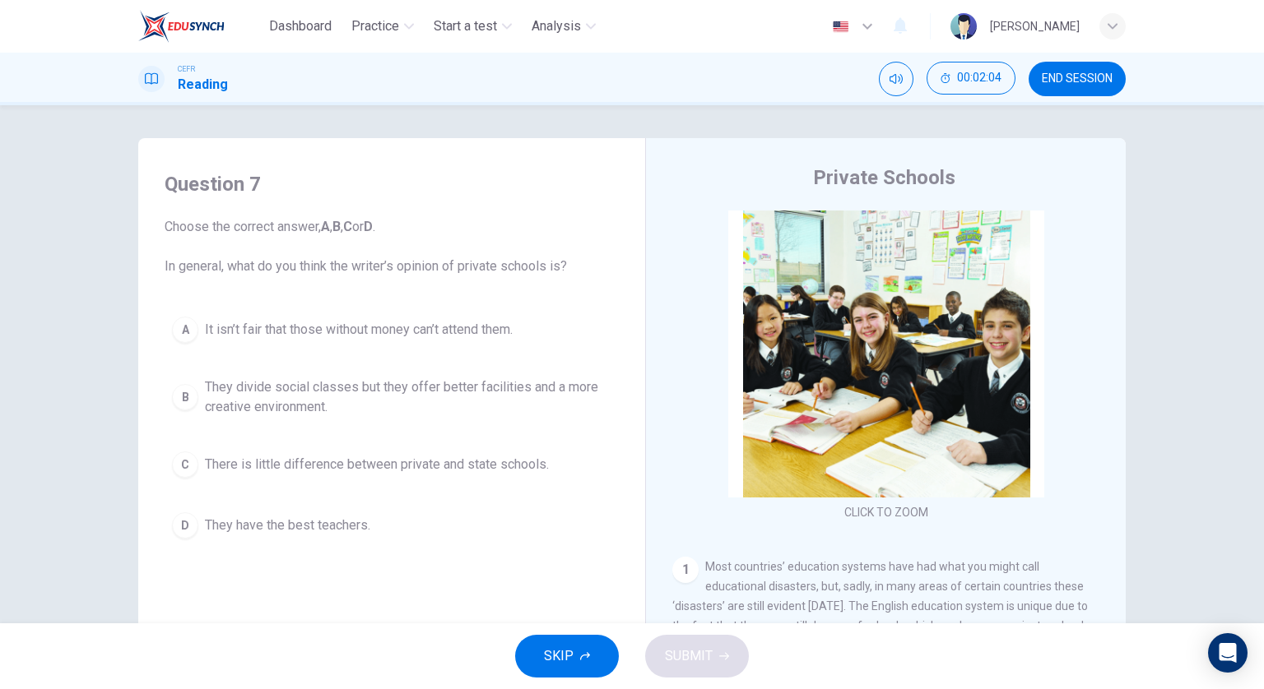
click at [526, 380] on span "They divide social classes but they offer better facilities and a more creative…" at bounding box center [408, 397] width 406 height 39
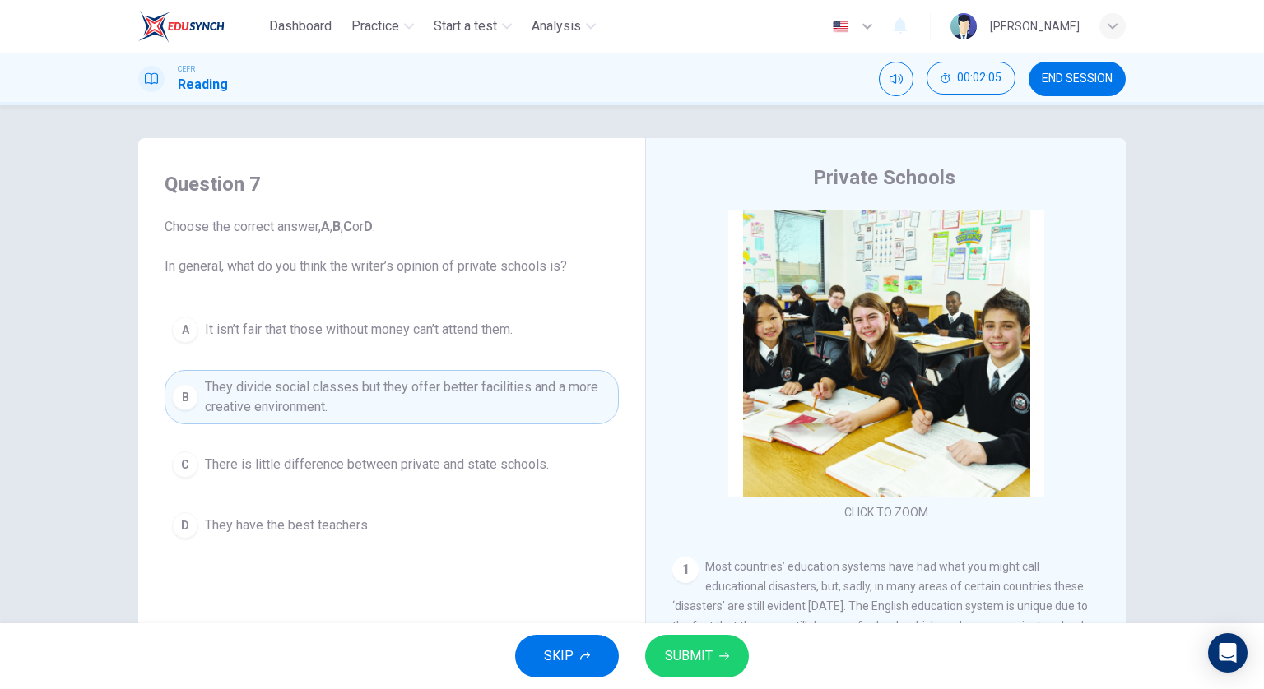
click at [720, 649] on button "SUBMIT" at bounding box center [697, 656] width 104 height 43
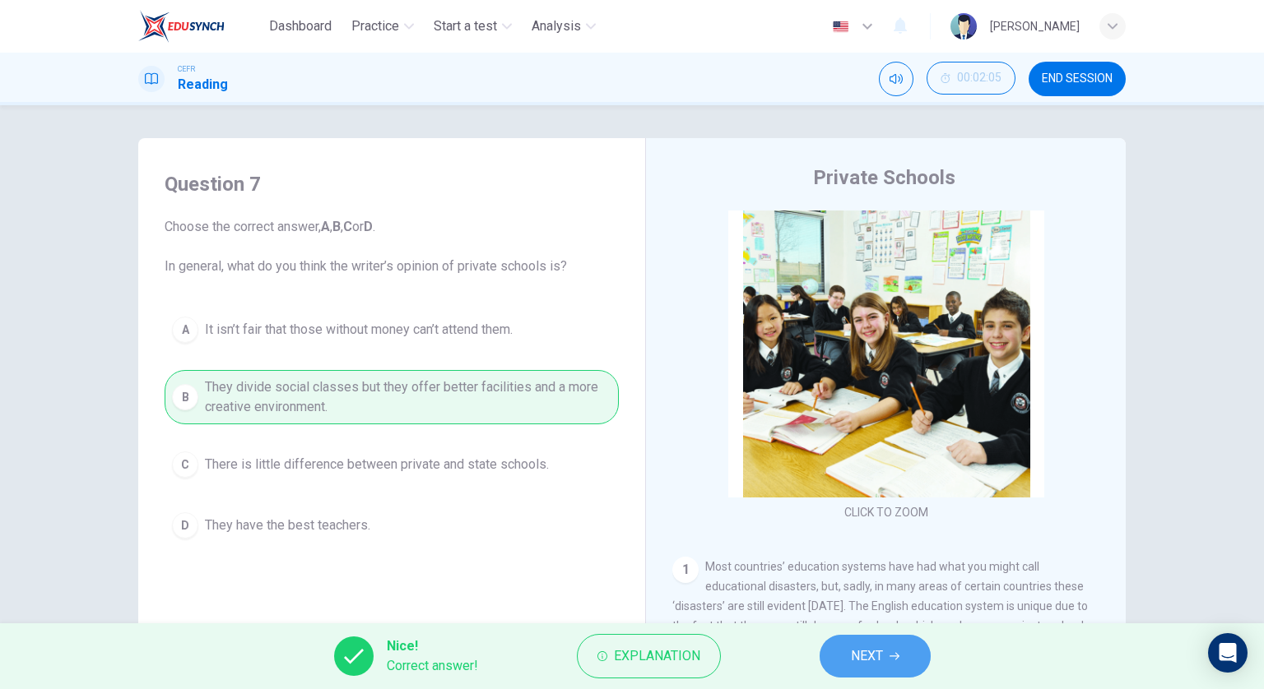
click at [879, 657] on span "NEXT" at bounding box center [867, 656] width 32 height 23
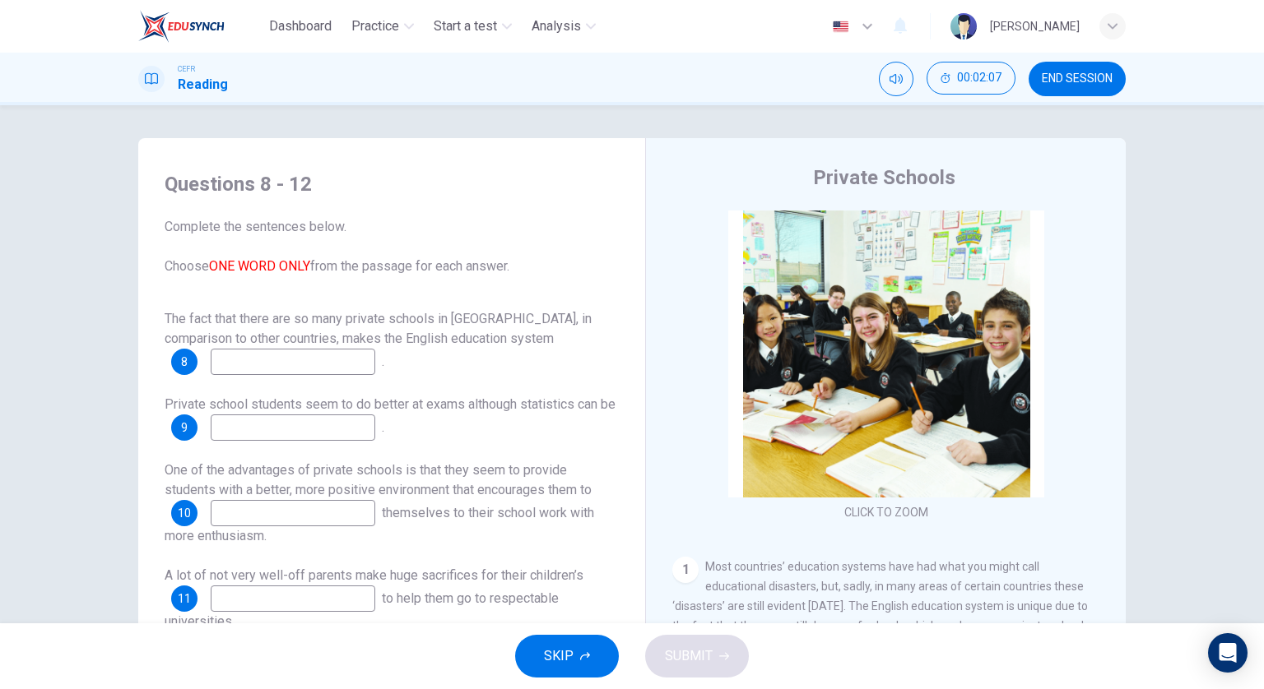
click at [332, 362] on input at bounding box center [293, 362] width 165 height 26
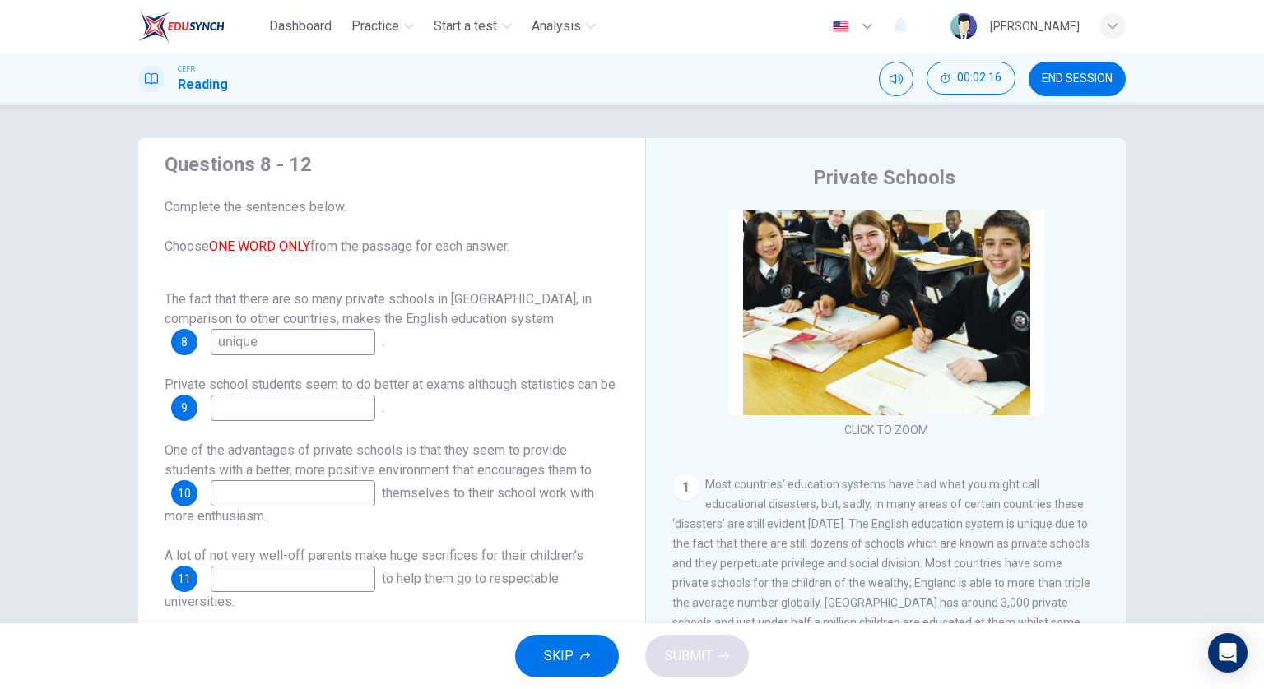
scroll to position [82, 0]
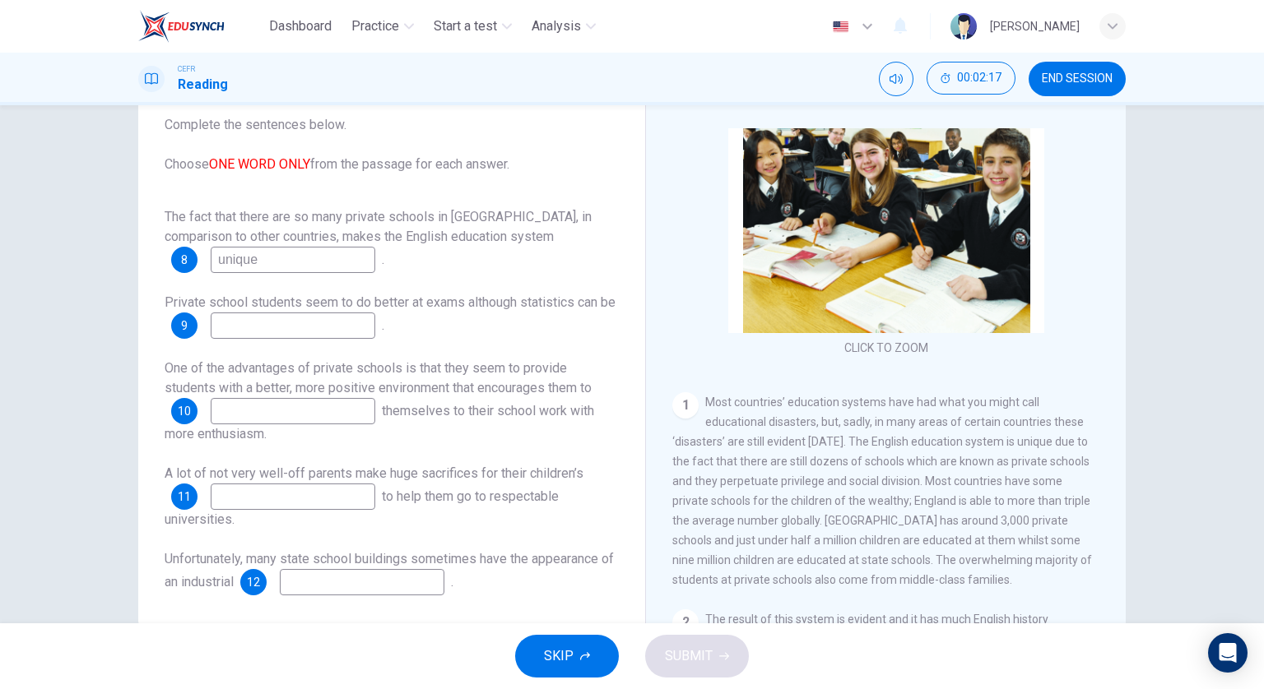
type input "unique"
click at [341, 325] on input at bounding box center [293, 326] width 165 height 26
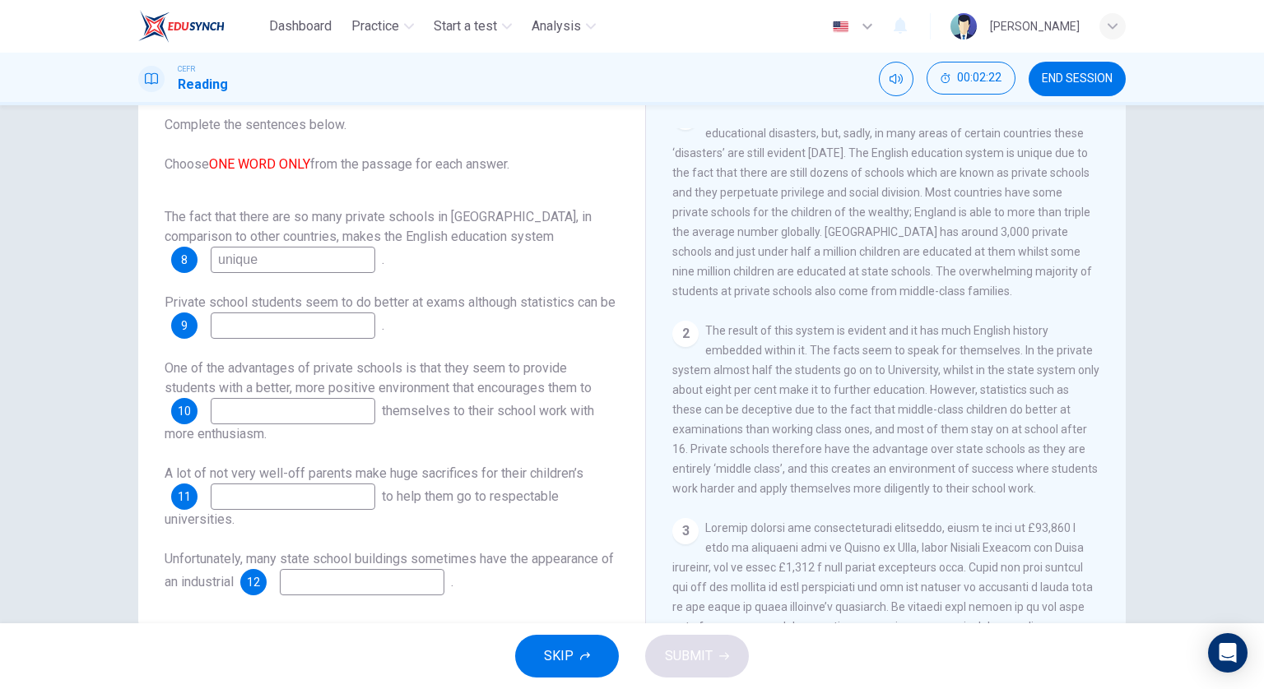
scroll to position [411, 0]
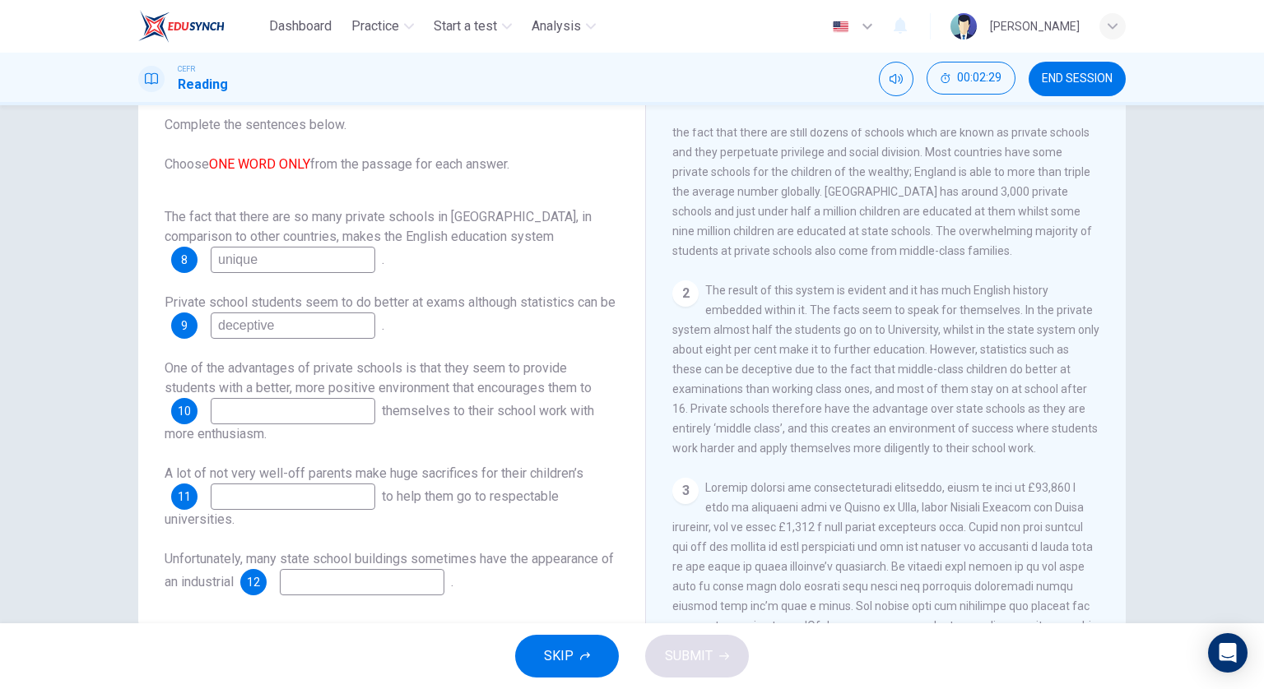
type input "deceptive"
click at [329, 412] on input at bounding box center [293, 411] width 165 height 26
type input "apply"
click at [280, 497] on input at bounding box center [293, 497] width 165 height 26
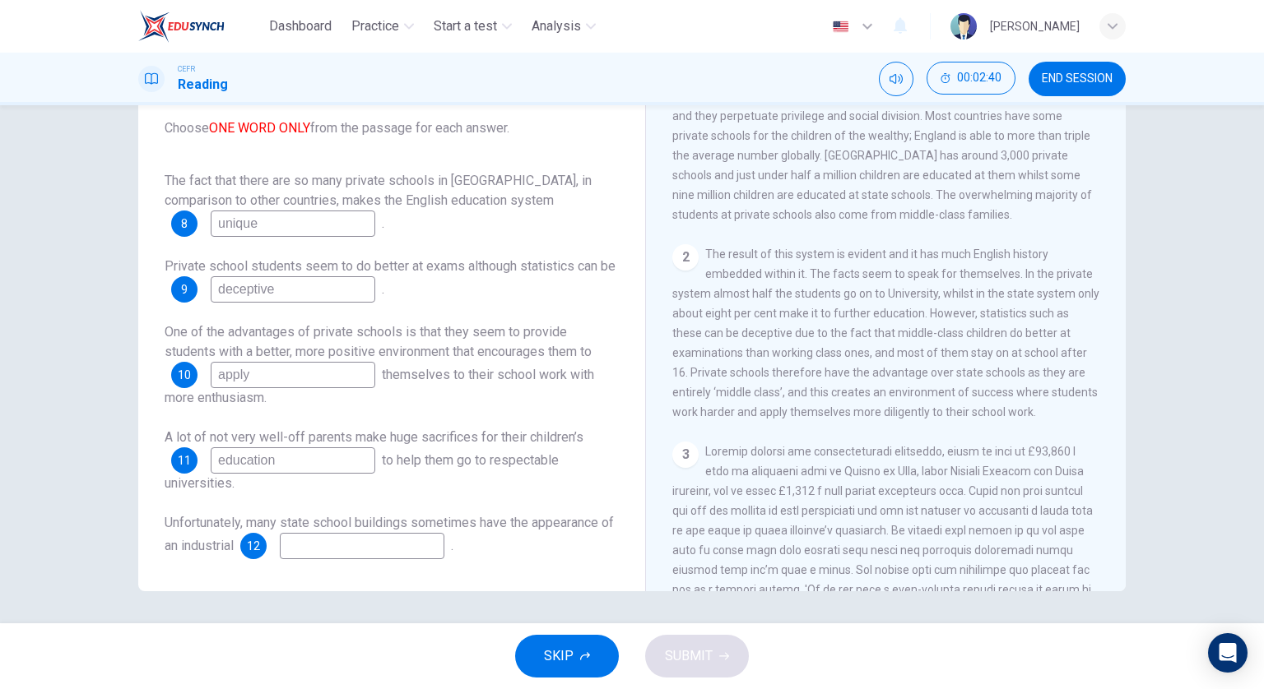
type input "education"
click at [322, 535] on input at bounding box center [362, 546] width 165 height 26
type input "shed"
click at [708, 661] on span "SUBMIT" at bounding box center [689, 656] width 48 height 23
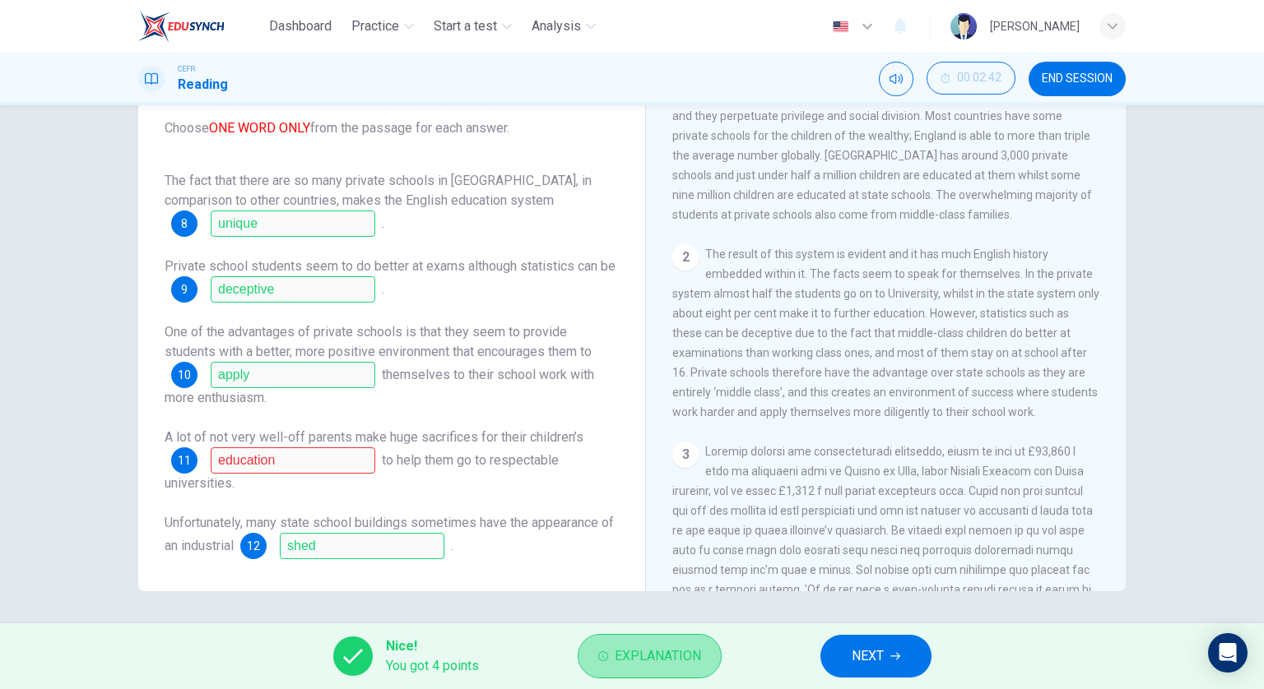
click at [689, 652] on span "Explanation" at bounding box center [658, 656] width 86 height 23
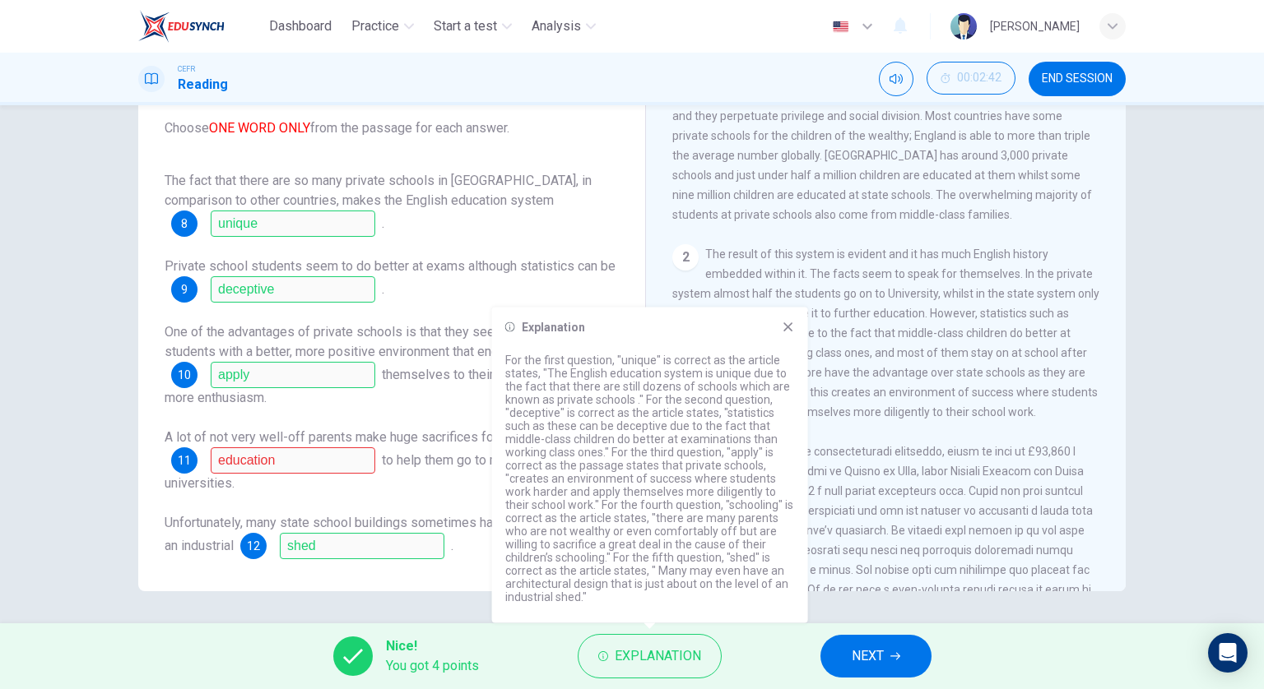
click at [863, 655] on span "NEXT" at bounding box center [867, 656] width 32 height 23
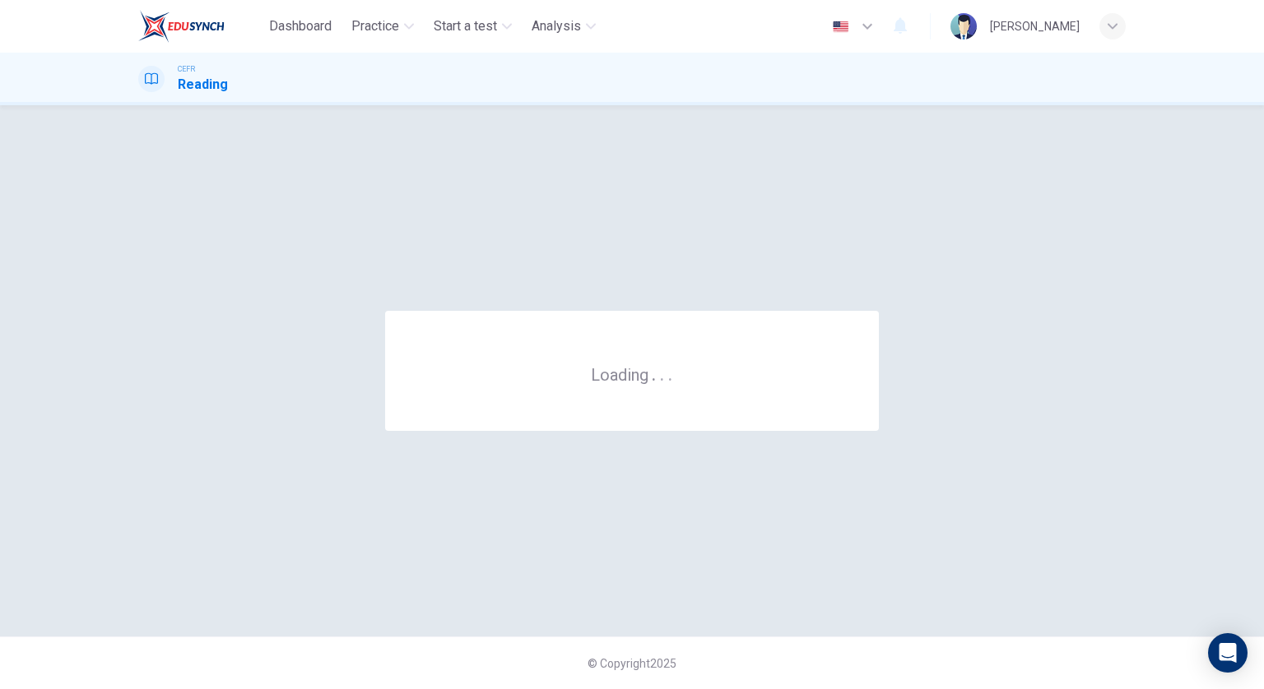
scroll to position [0, 0]
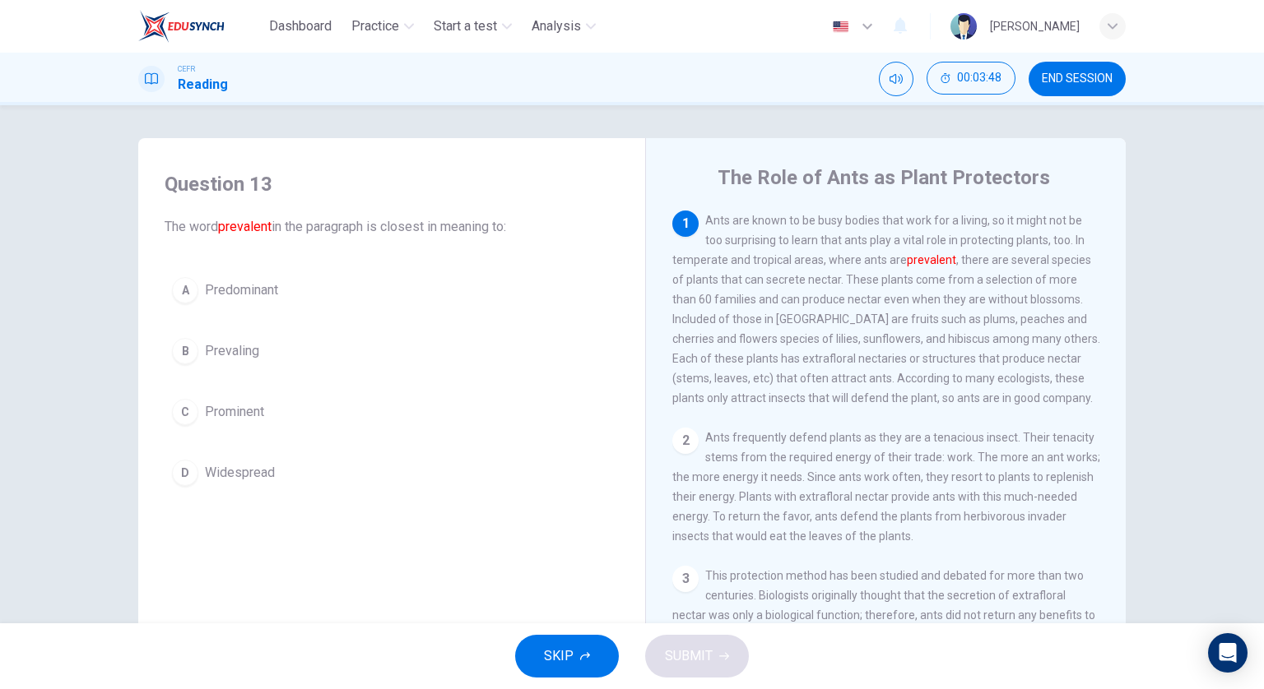
click at [388, 284] on button "A Predominant" at bounding box center [392, 290] width 454 height 41
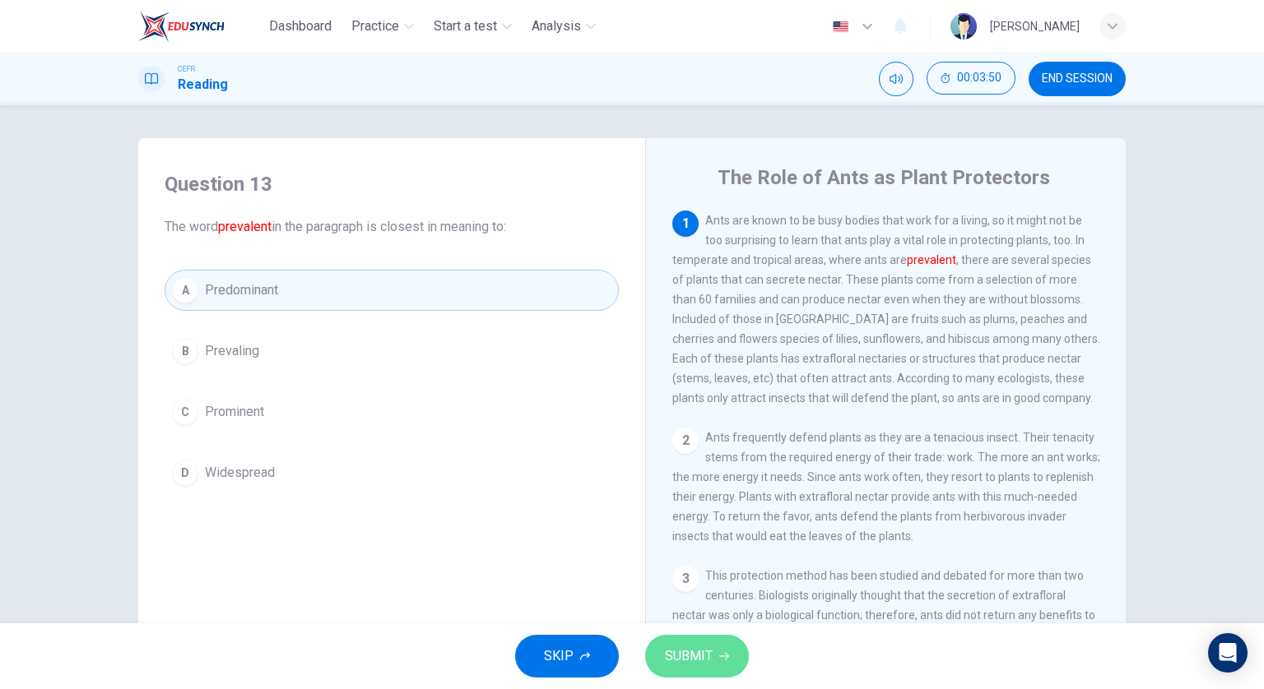
click at [713, 655] on button "SUBMIT" at bounding box center [697, 656] width 104 height 43
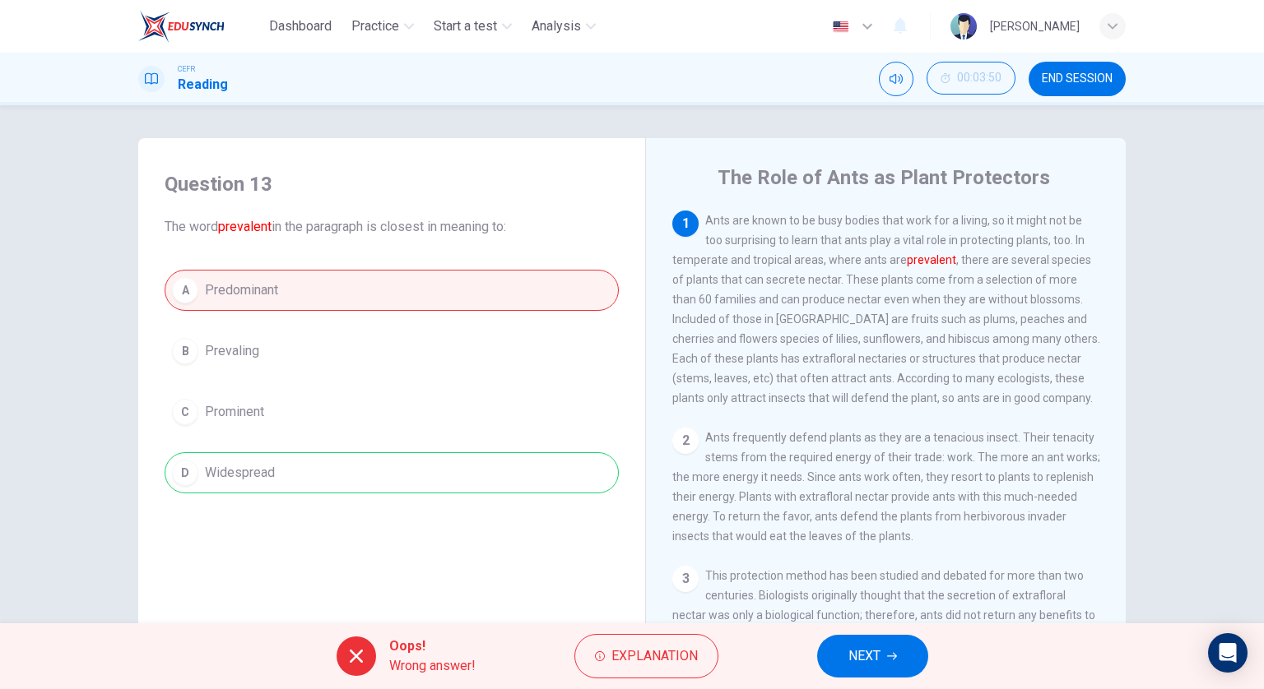
click at [849, 656] on span "NEXT" at bounding box center [864, 656] width 32 height 23
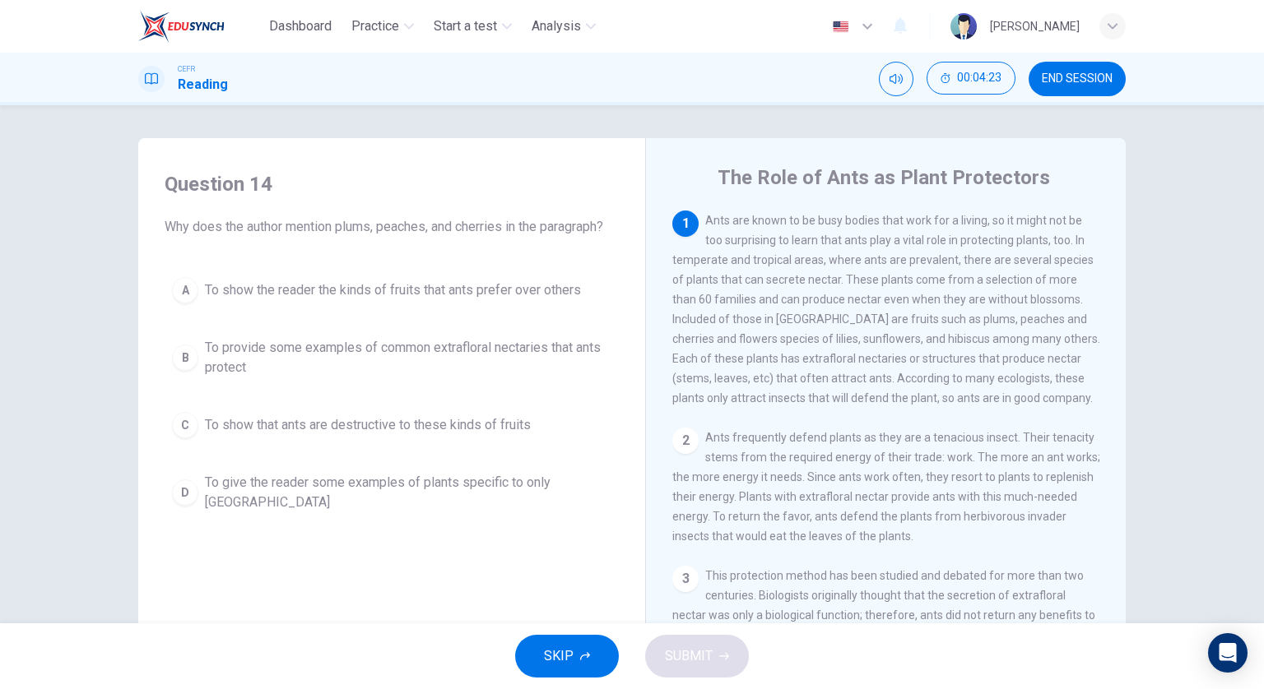
click at [435, 355] on span "To provide some examples of common extrafloral nectaries that ants protect" at bounding box center [408, 357] width 406 height 39
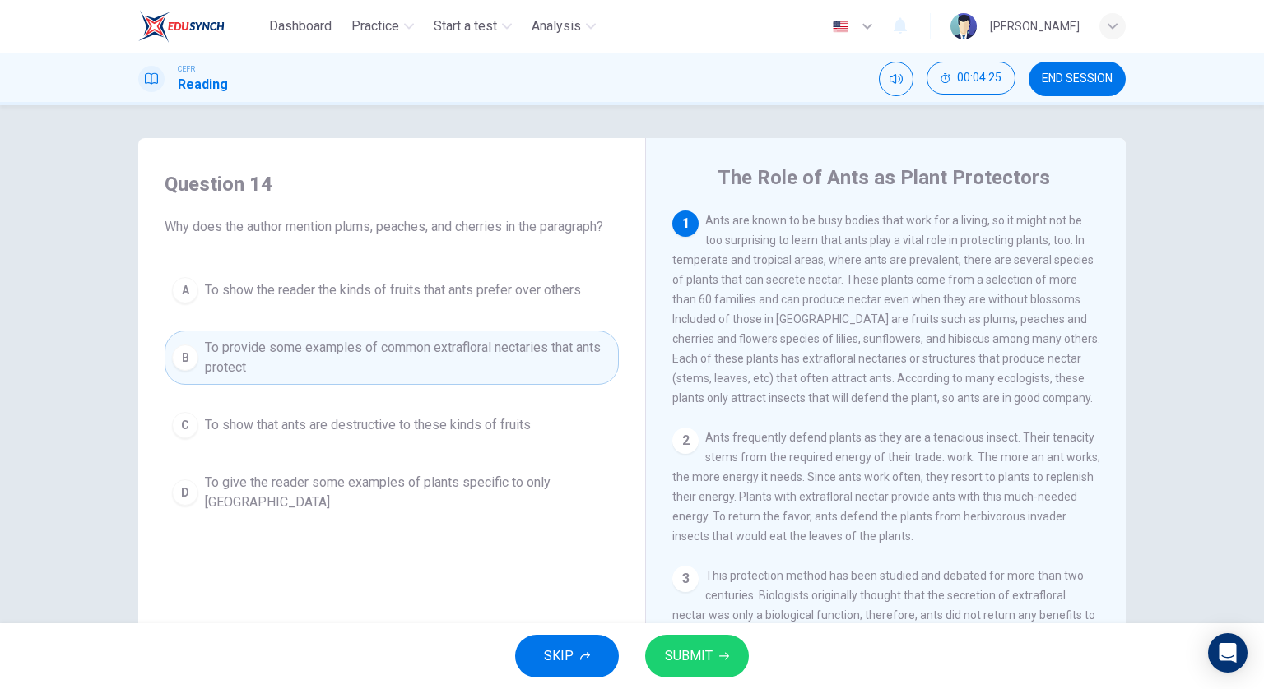
click at [694, 634] on div "SKIP SUBMIT" at bounding box center [632, 657] width 1264 height 66
click at [698, 644] on button "SUBMIT" at bounding box center [697, 656] width 104 height 43
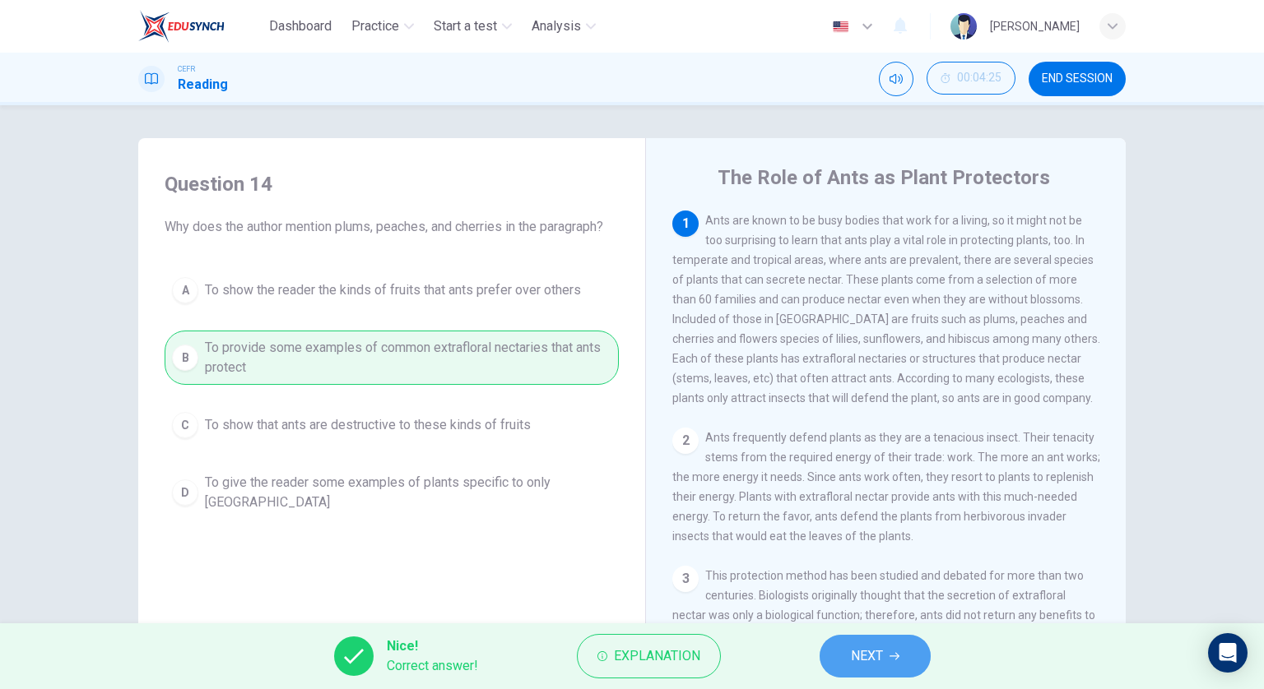
click at [913, 657] on button "NEXT" at bounding box center [874, 656] width 111 height 43
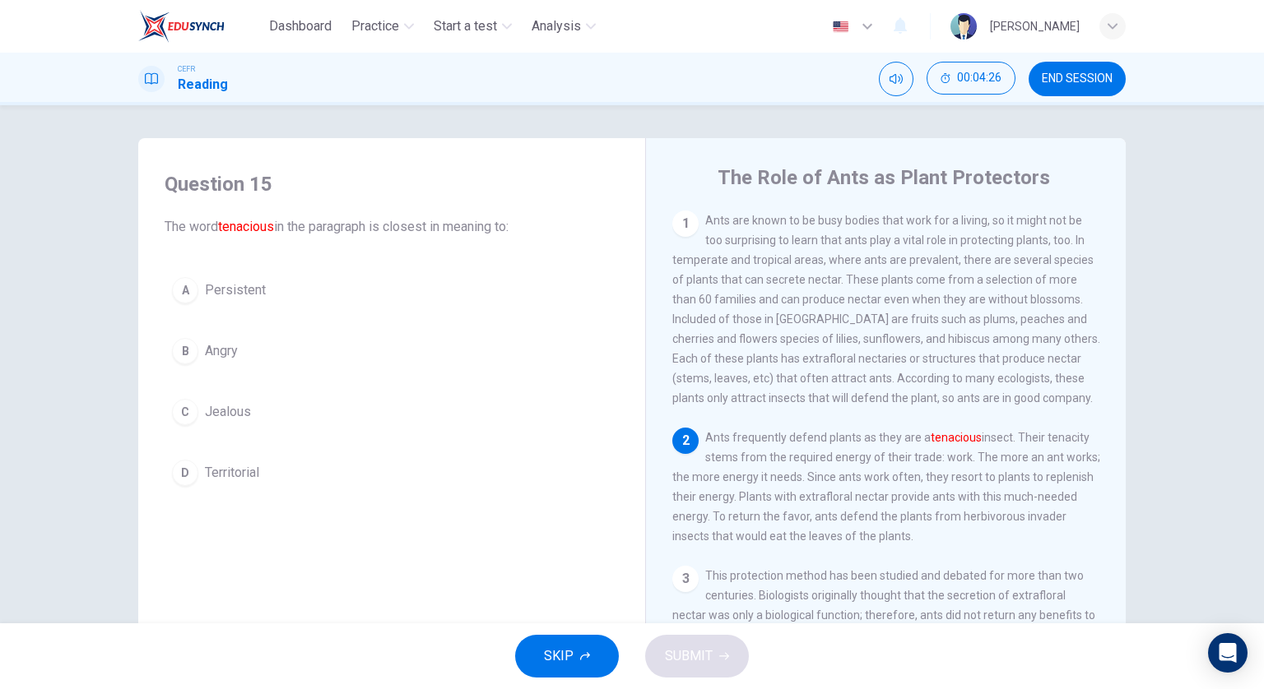
click at [395, 290] on button "A Persistent" at bounding box center [392, 290] width 454 height 41
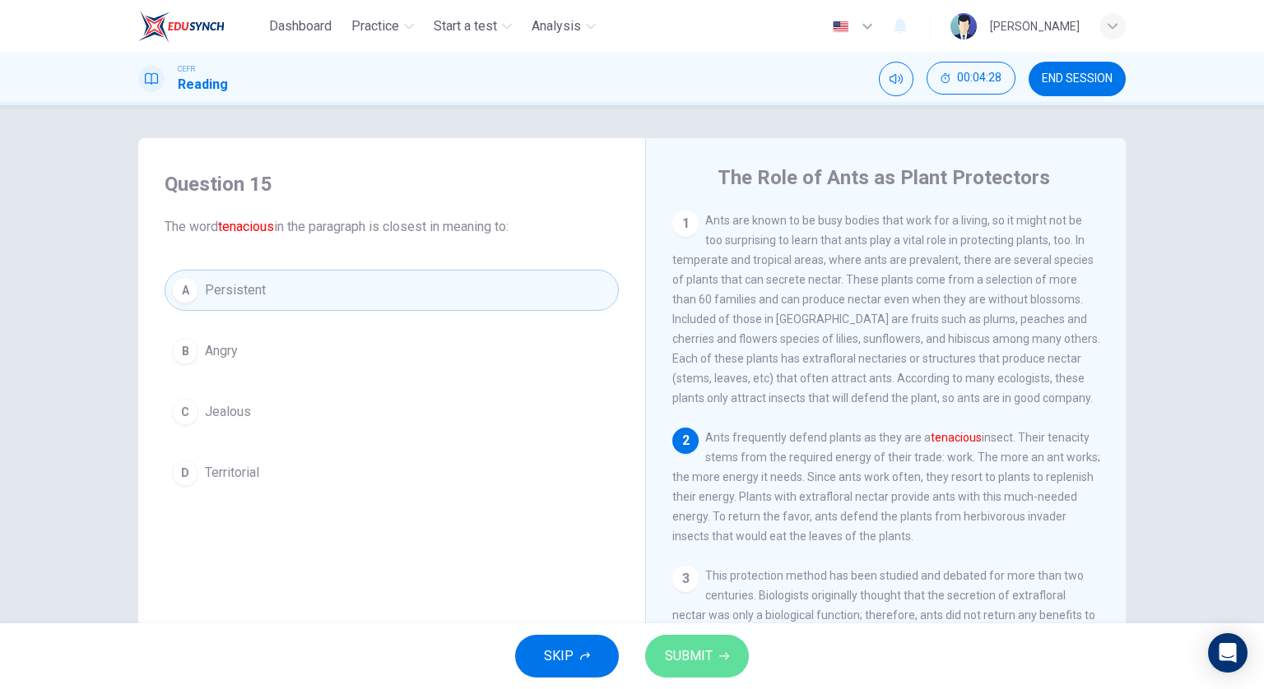
click at [701, 661] on span "SUBMIT" at bounding box center [689, 656] width 48 height 23
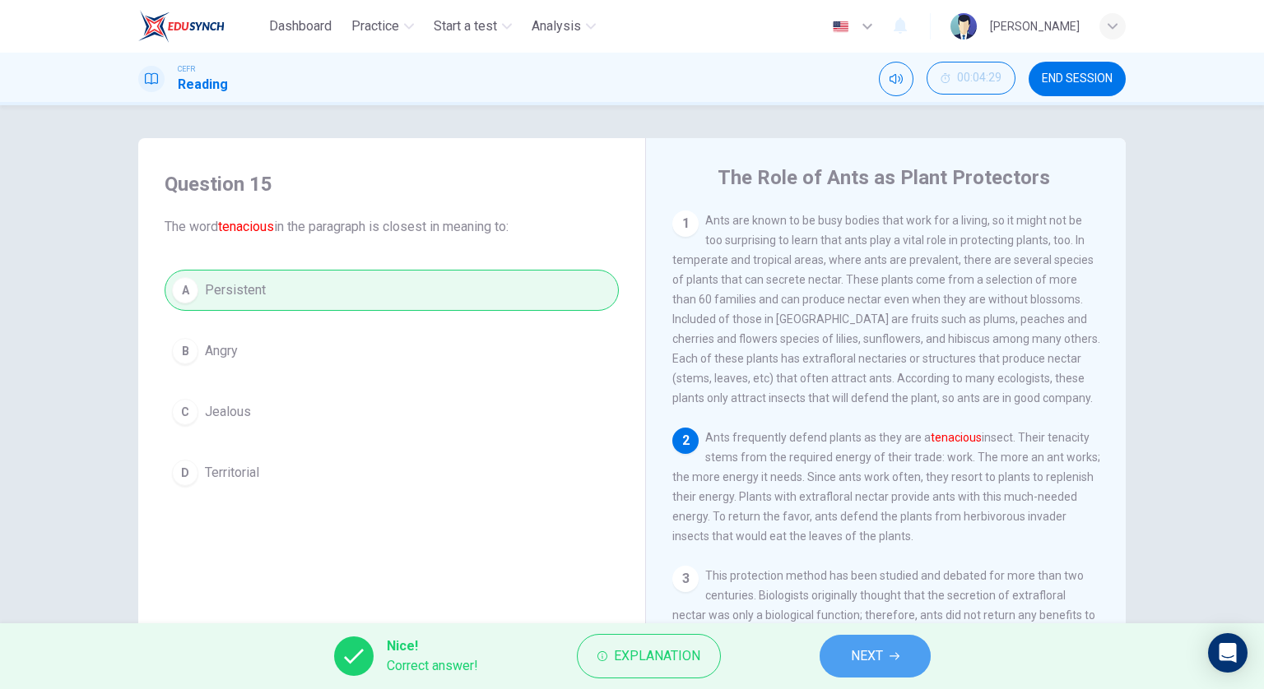
click at [865, 647] on span "NEXT" at bounding box center [867, 656] width 32 height 23
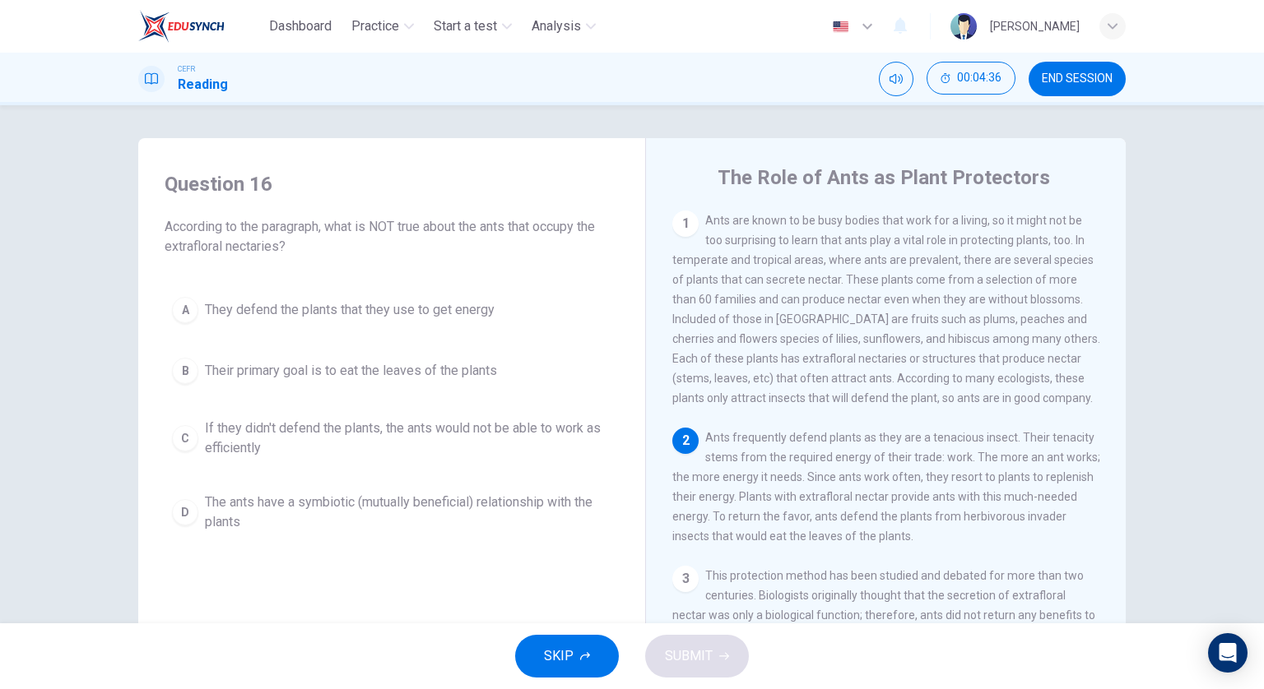
click at [411, 313] on span "They defend the plants that they use to get energy" at bounding box center [350, 310] width 290 height 20
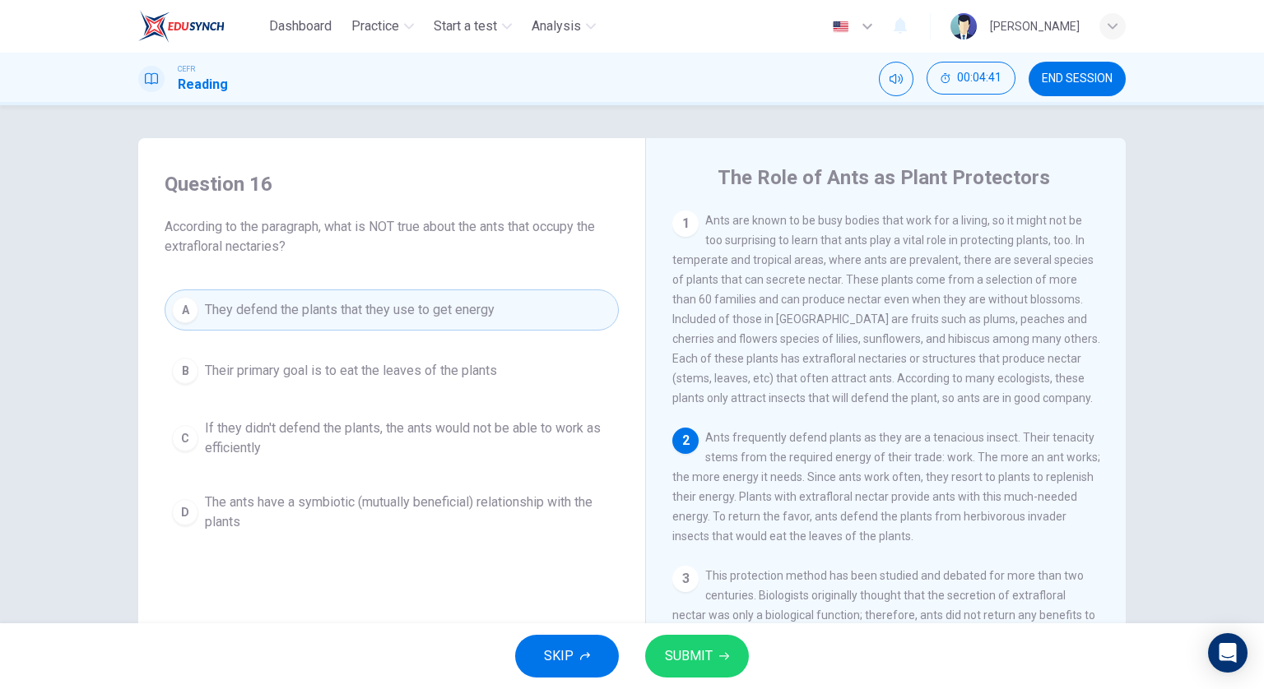
click at [518, 365] on button "B Their primary goal is to eat the leaves of the plants" at bounding box center [392, 370] width 454 height 41
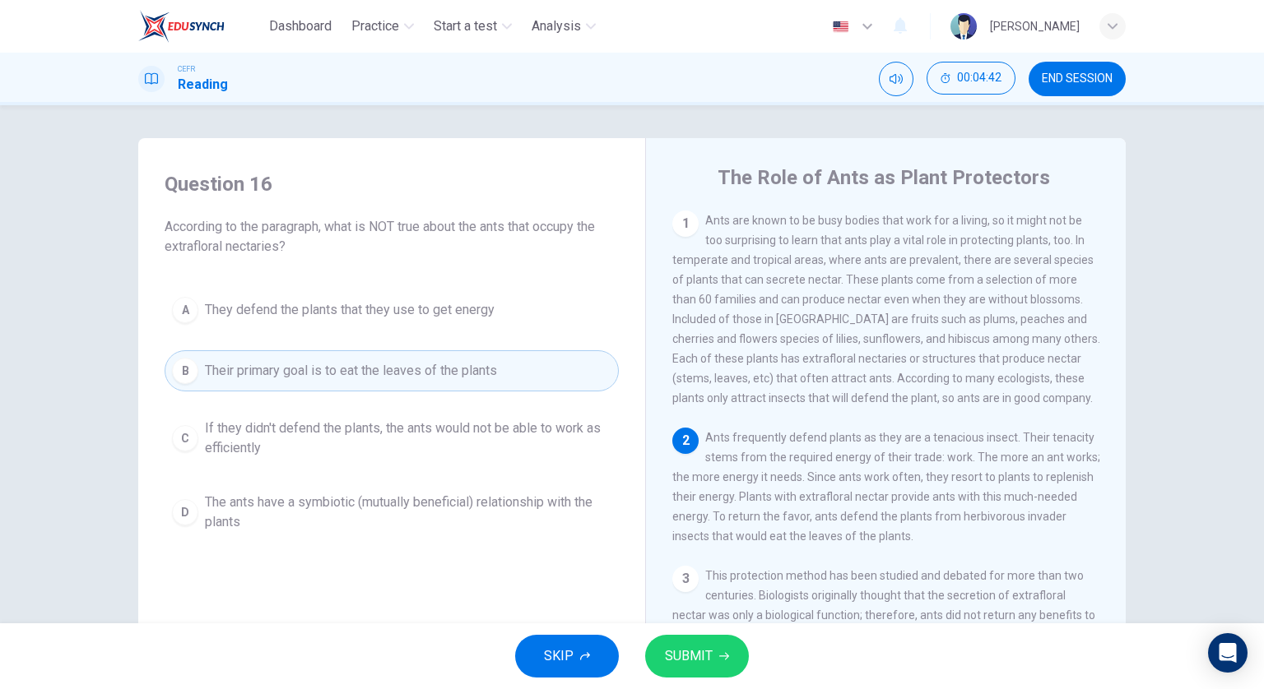
click at [689, 654] on span "SUBMIT" at bounding box center [689, 656] width 48 height 23
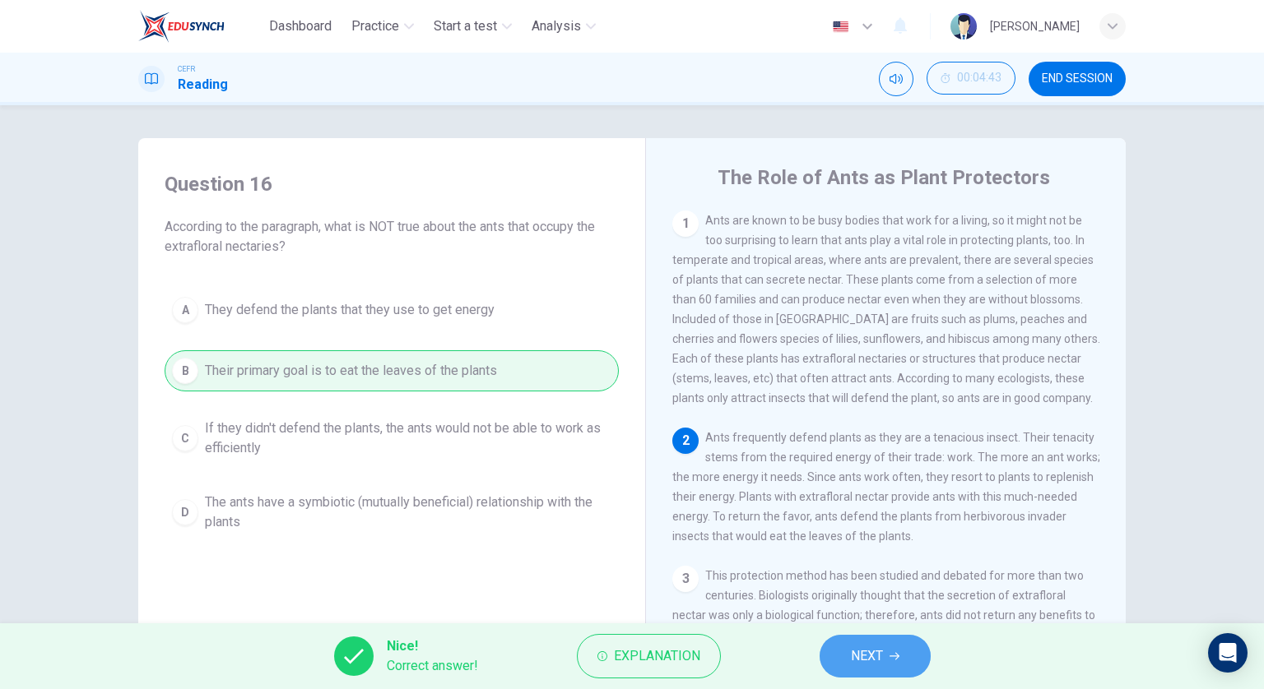
click at [864, 650] on span "NEXT" at bounding box center [867, 656] width 32 height 23
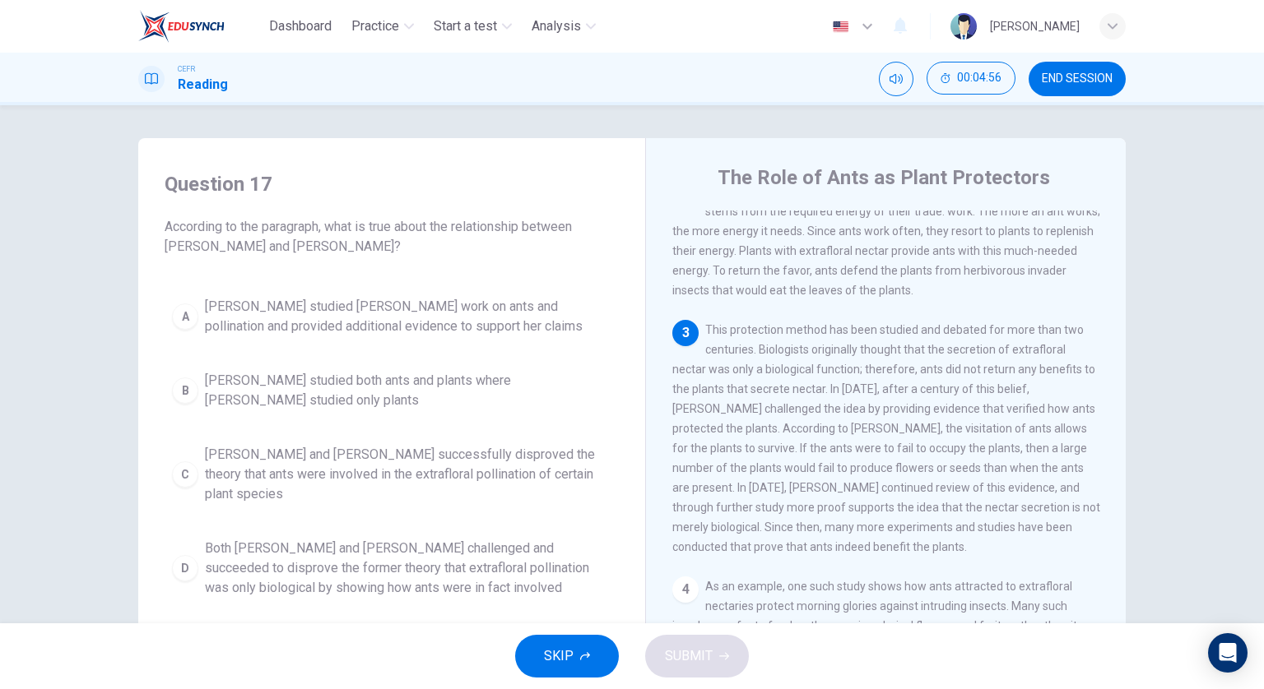
scroll to position [247, 0]
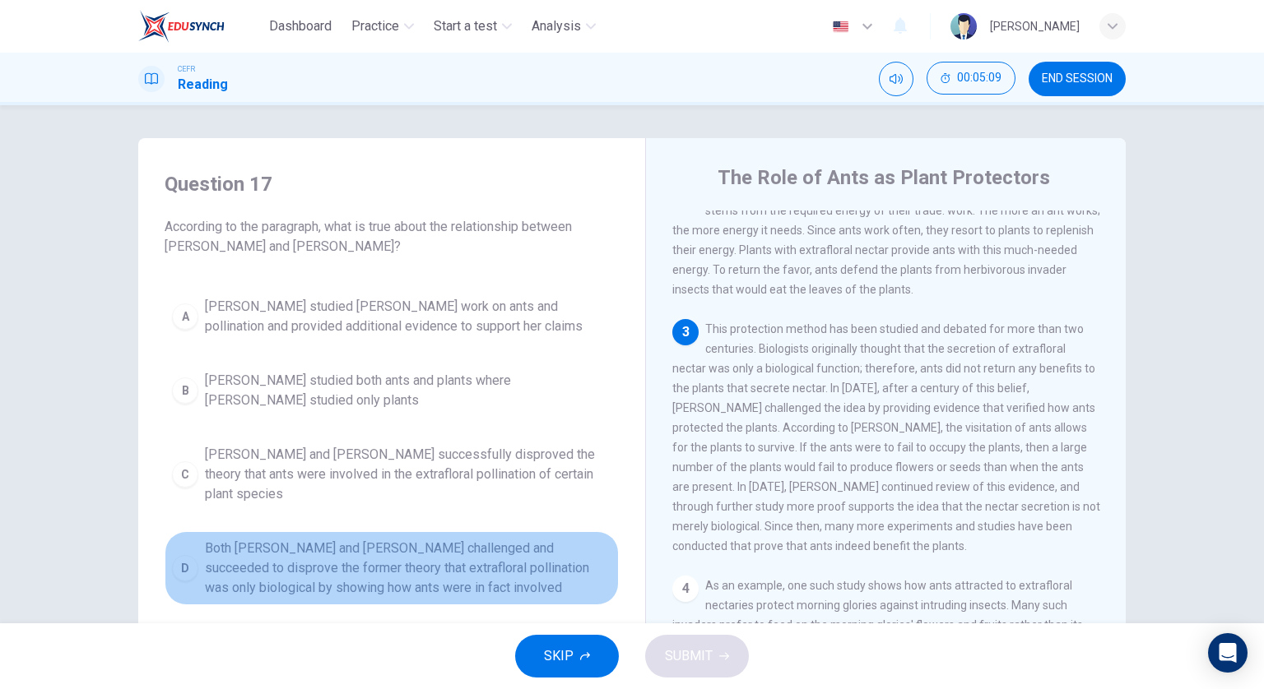
click at [472, 539] on span "Both Wheeler and Bentley challenged and succeeded to disprove the former theory…" at bounding box center [408, 568] width 406 height 59
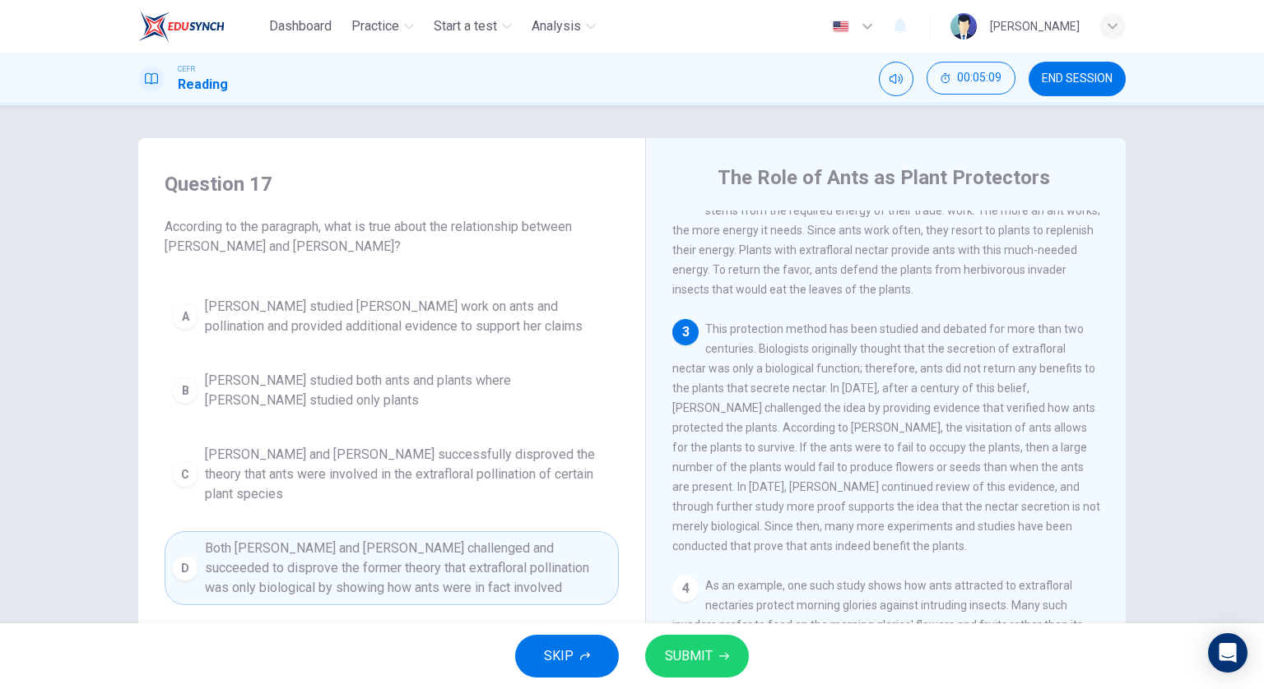
click at [674, 653] on span "SUBMIT" at bounding box center [689, 656] width 48 height 23
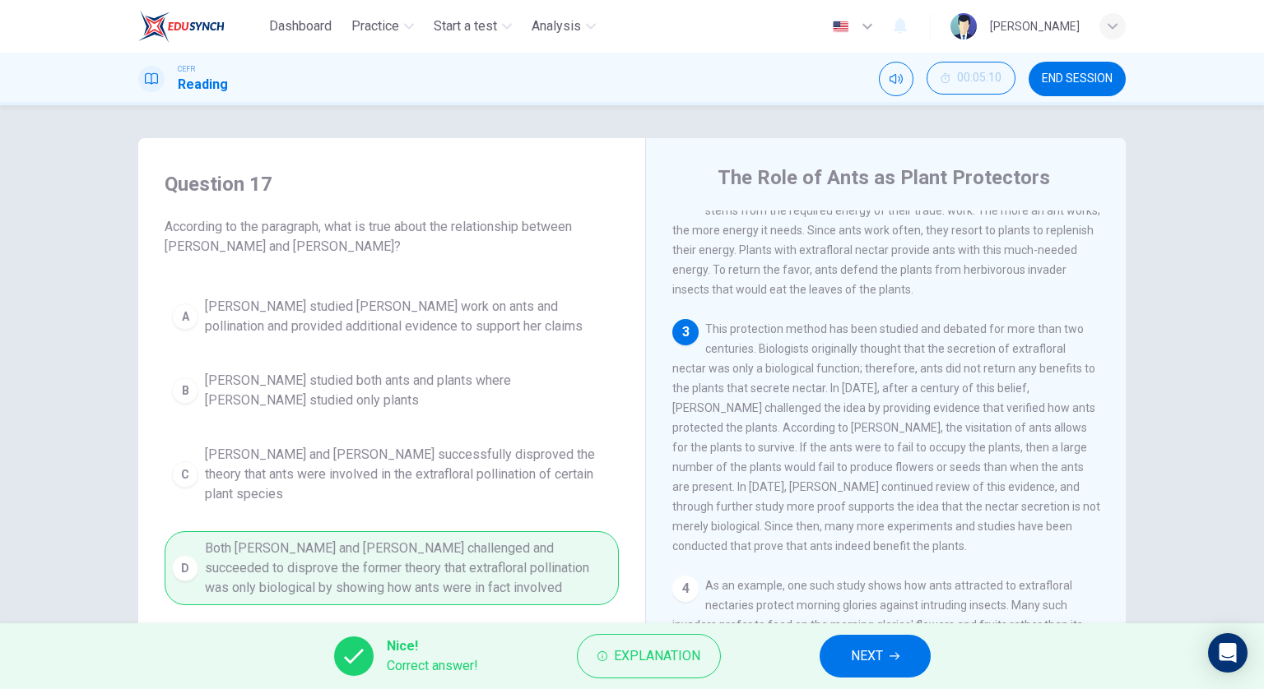
click at [877, 652] on span "NEXT" at bounding box center [867, 656] width 32 height 23
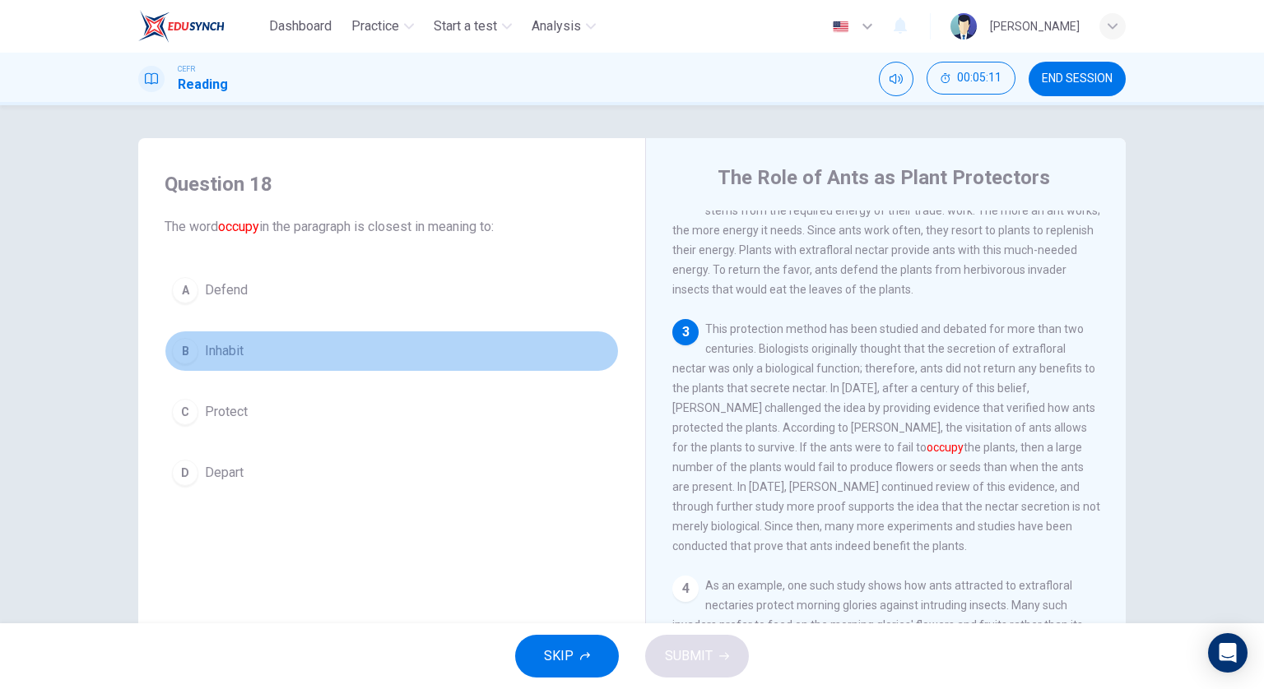
click at [405, 365] on button "B Inhabit" at bounding box center [392, 351] width 454 height 41
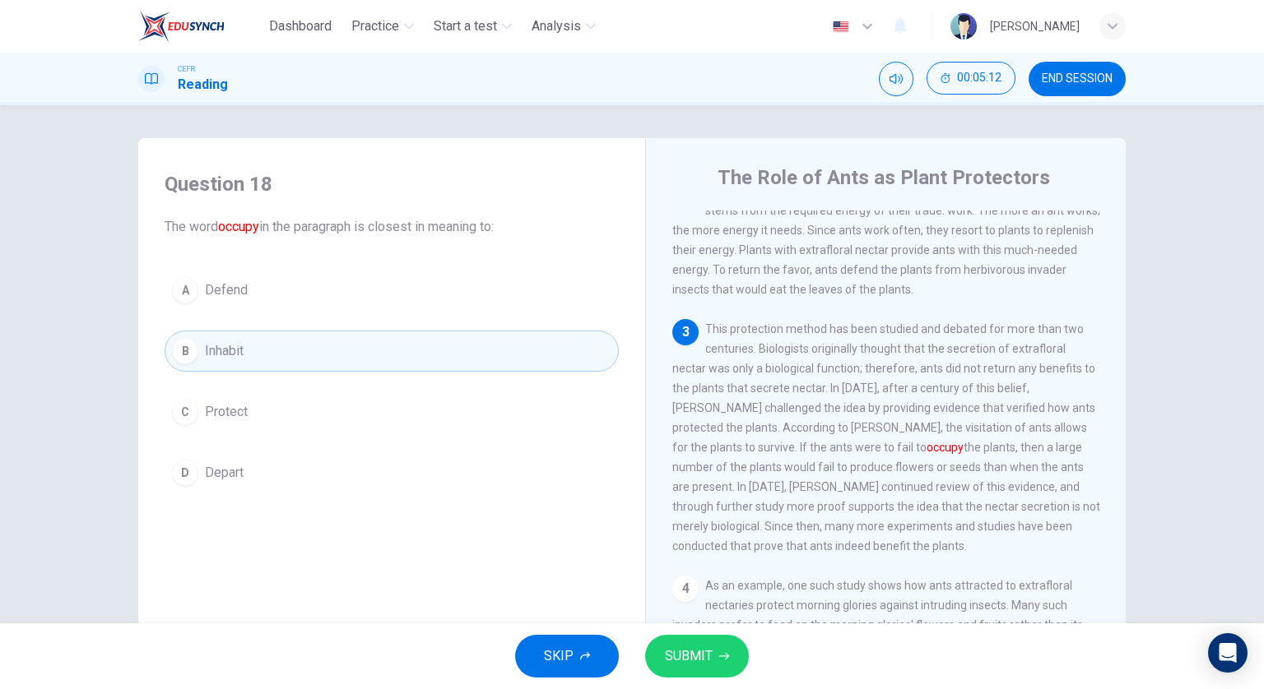
click at [707, 650] on span "SUBMIT" at bounding box center [689, 656] width 48 height 23
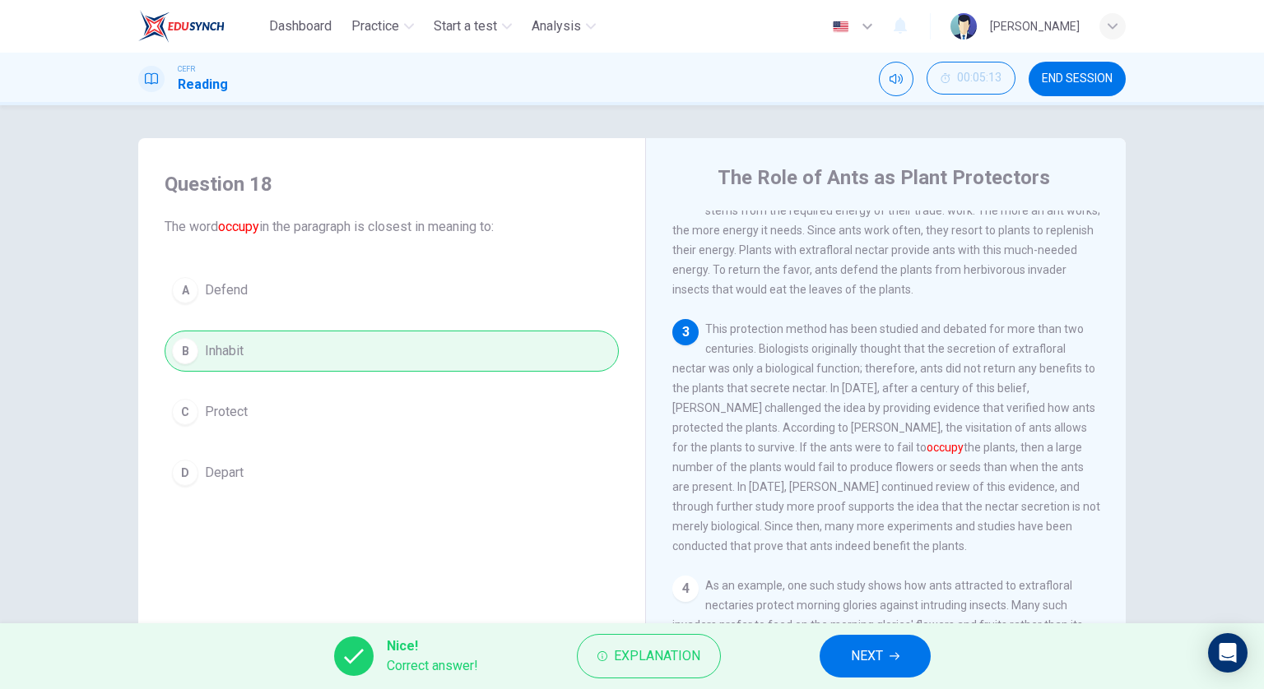
click at [869, 656] on span "NEXT" at bounding box center [867, 656] width 32 height 23
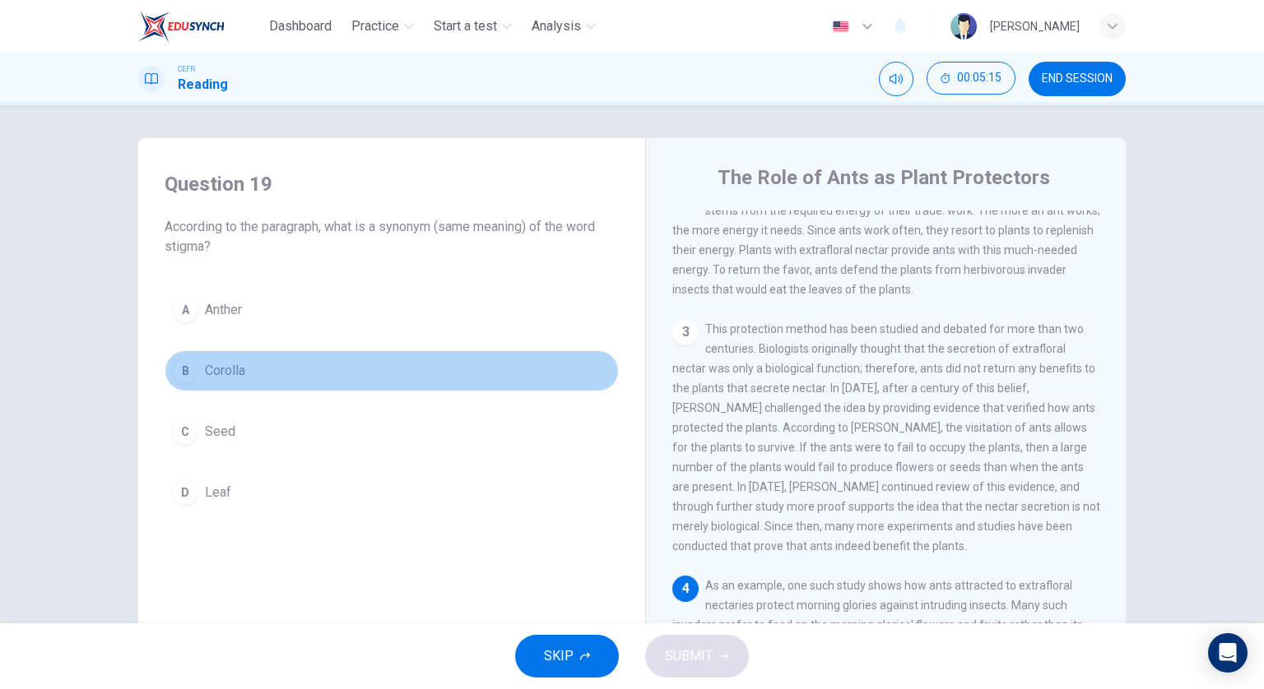
click at [364, 355] on button "B Corolla" at bounding box center [392, 370] width 454 height 41
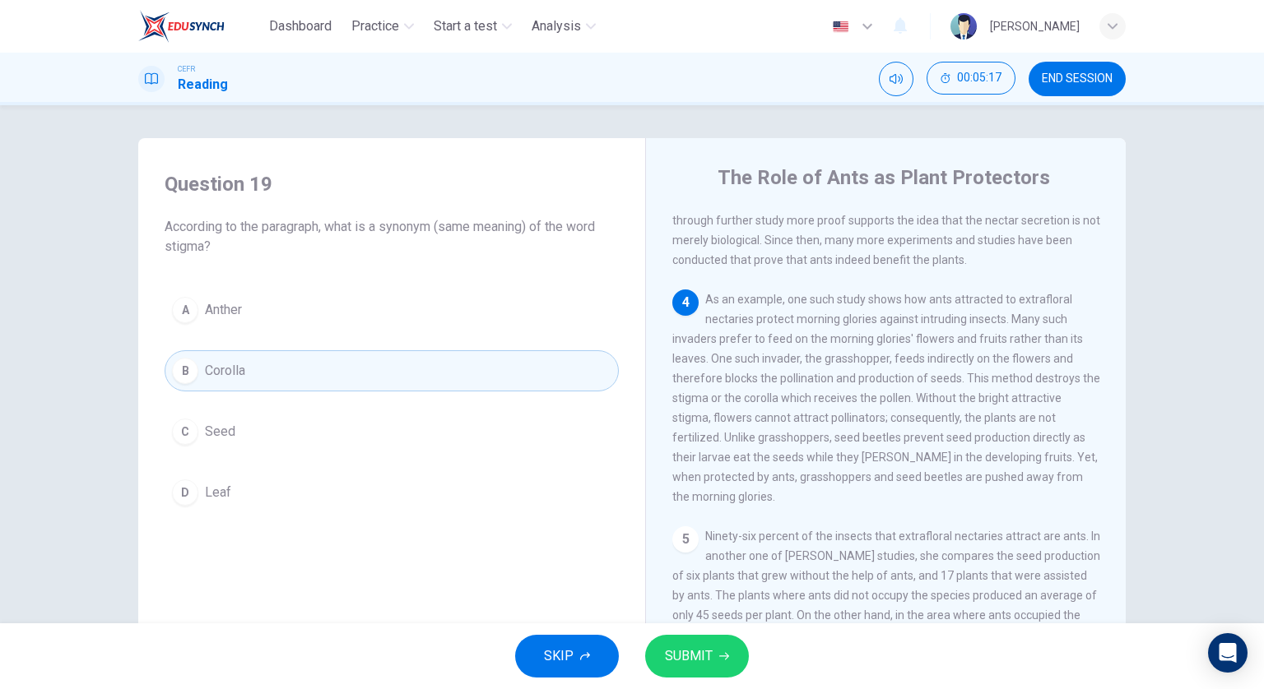
scroll to position [578, 0]
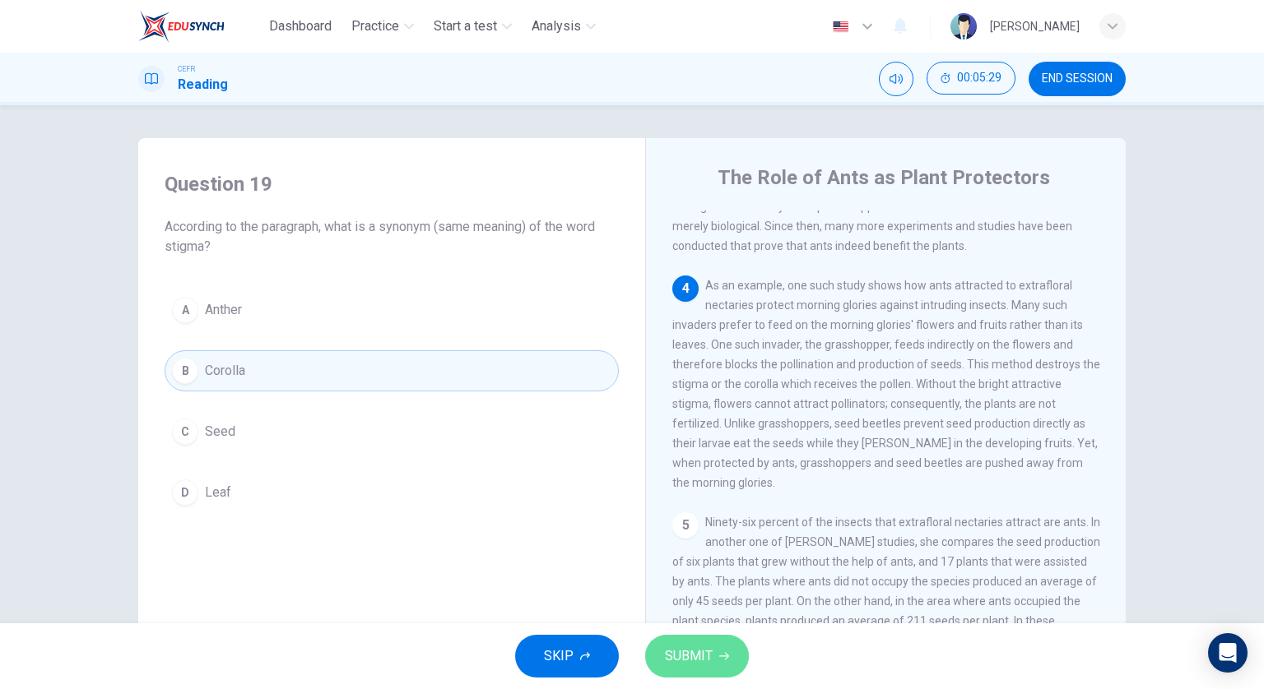
click at [721, 647] on button "SUBMIT" at bounding box center [697, 656] width 104 height 43
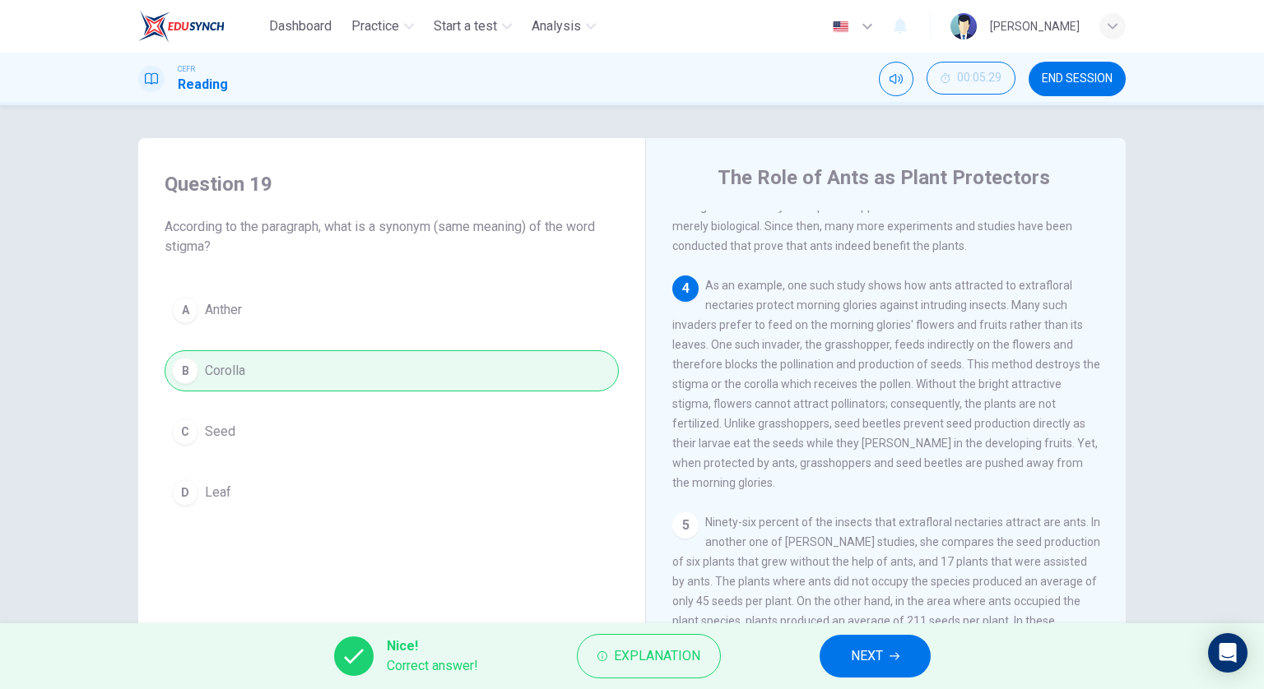
click at [908, 661] on button "NEXT" at bounding box center [874, 656] width 111 height 43
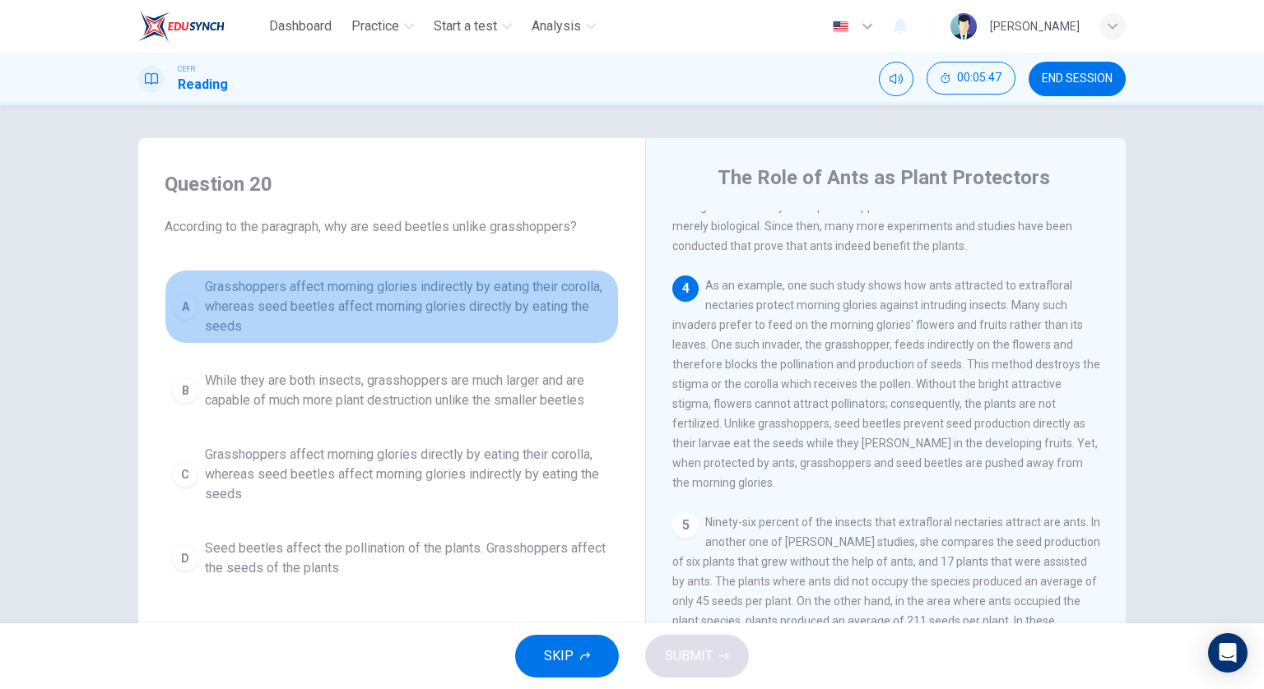
click at [500, 305] on span "Grasshoppers affect morning glories indirectly by eating their corolla, whereas…" at bounding box center [408, 306] width 406 height 59
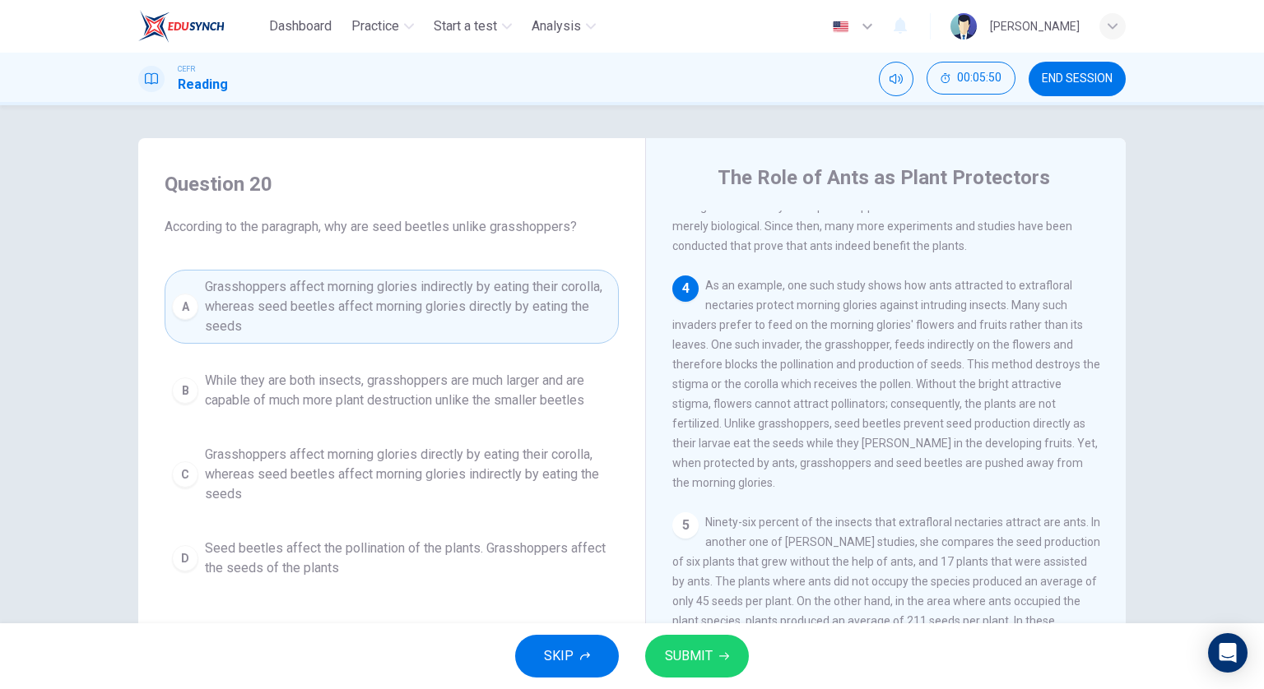
click at [721, 643] on button "SUBMIT" at bounding box center [697, 656] width 104 height 43
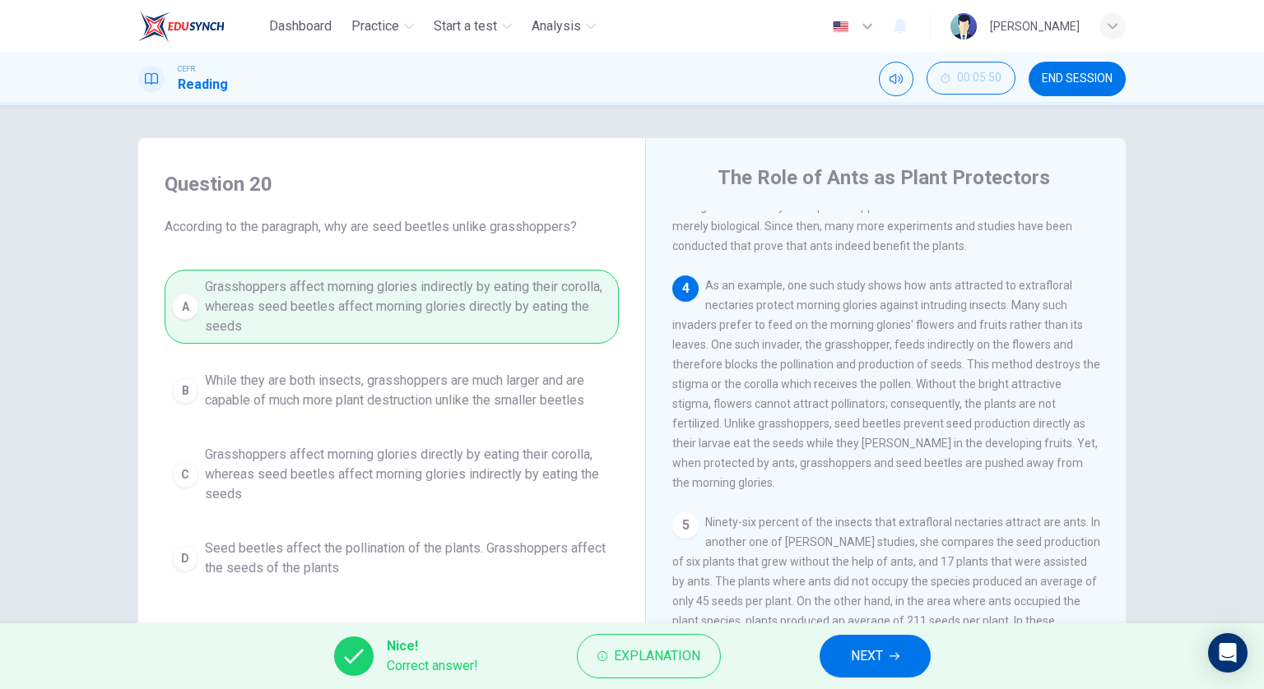
click at [859, 657] on span "NEXT" at bounding box center [867, 656] width 32 height 23
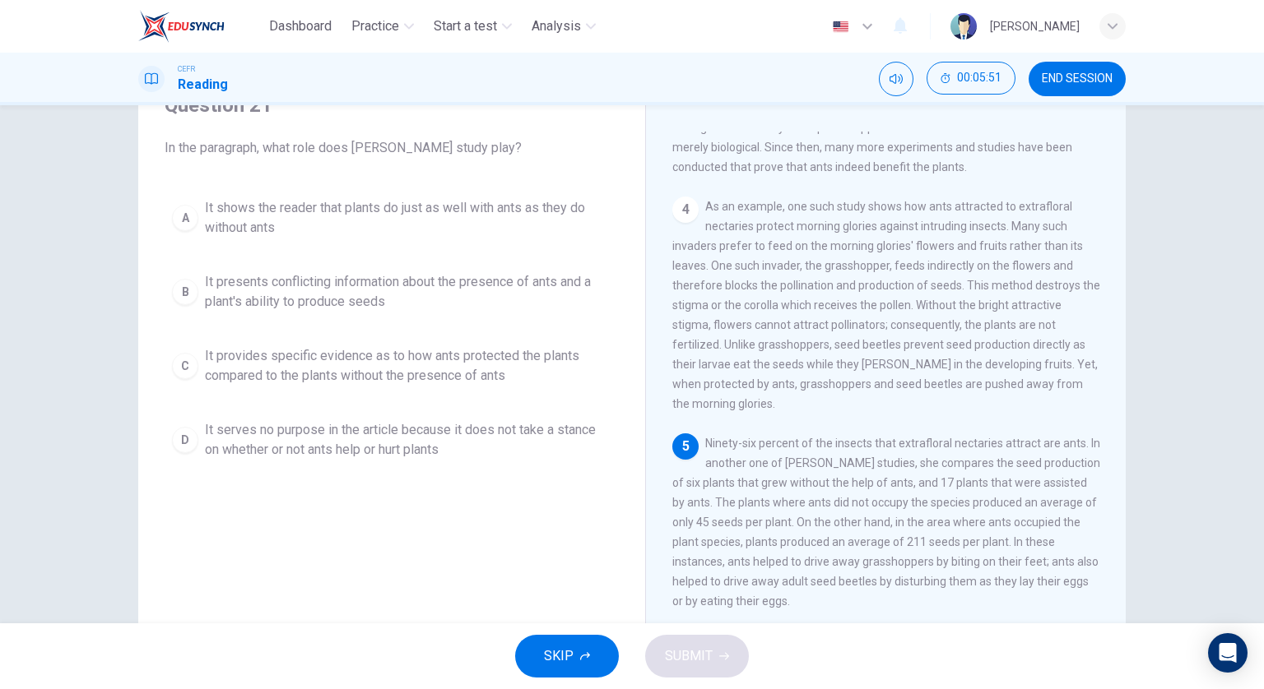
scroll to position [82, 0]
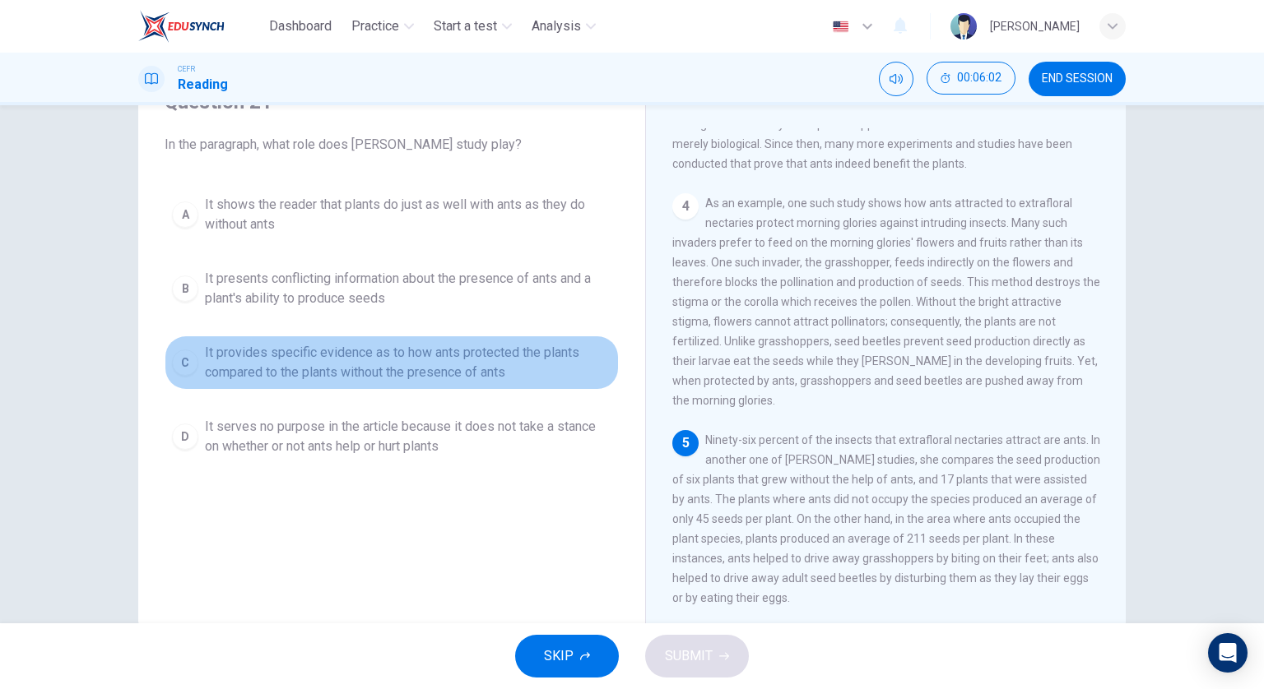
click at [571, 371] on span "It provides specific evidence as to how ants protected the plants compared to t…" at bounding box center [408, 362] width 406 height 39
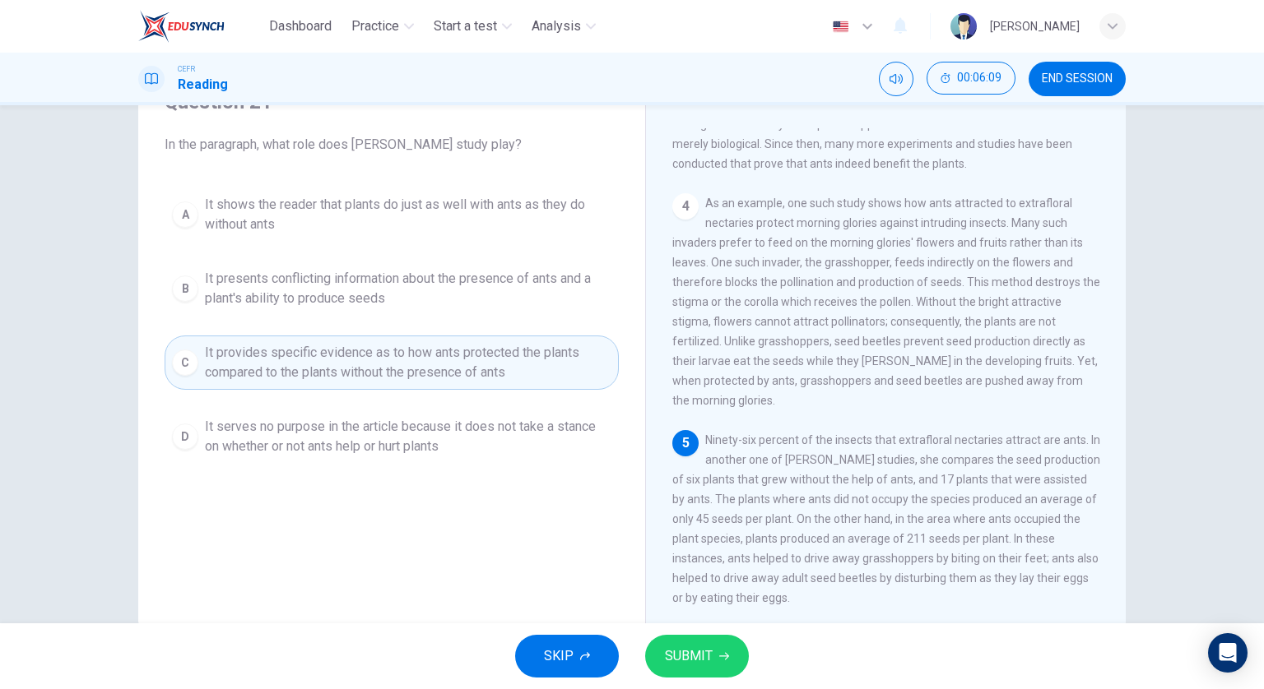
click at [701, 657] on span "SUBMIT" at bounding box center [689, 656] width 48 height 23
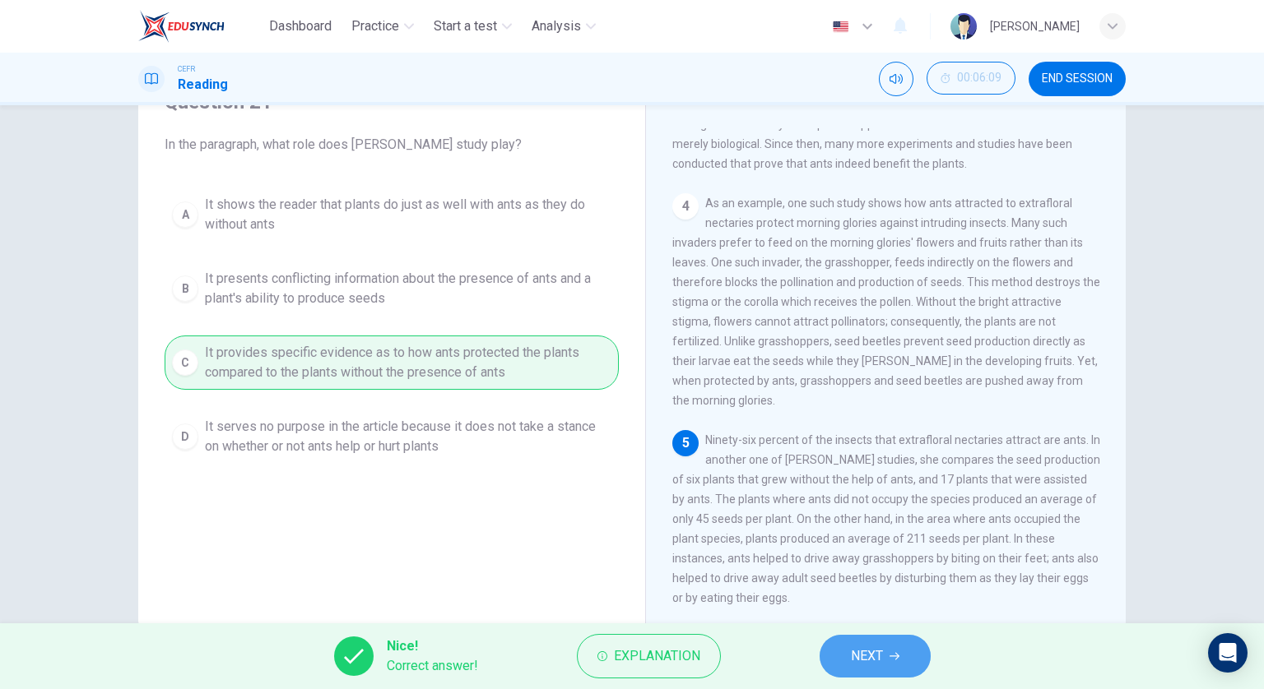
click at [901, 660] on button "NEXT" at bounding box center [874, 656] width 111 height 43
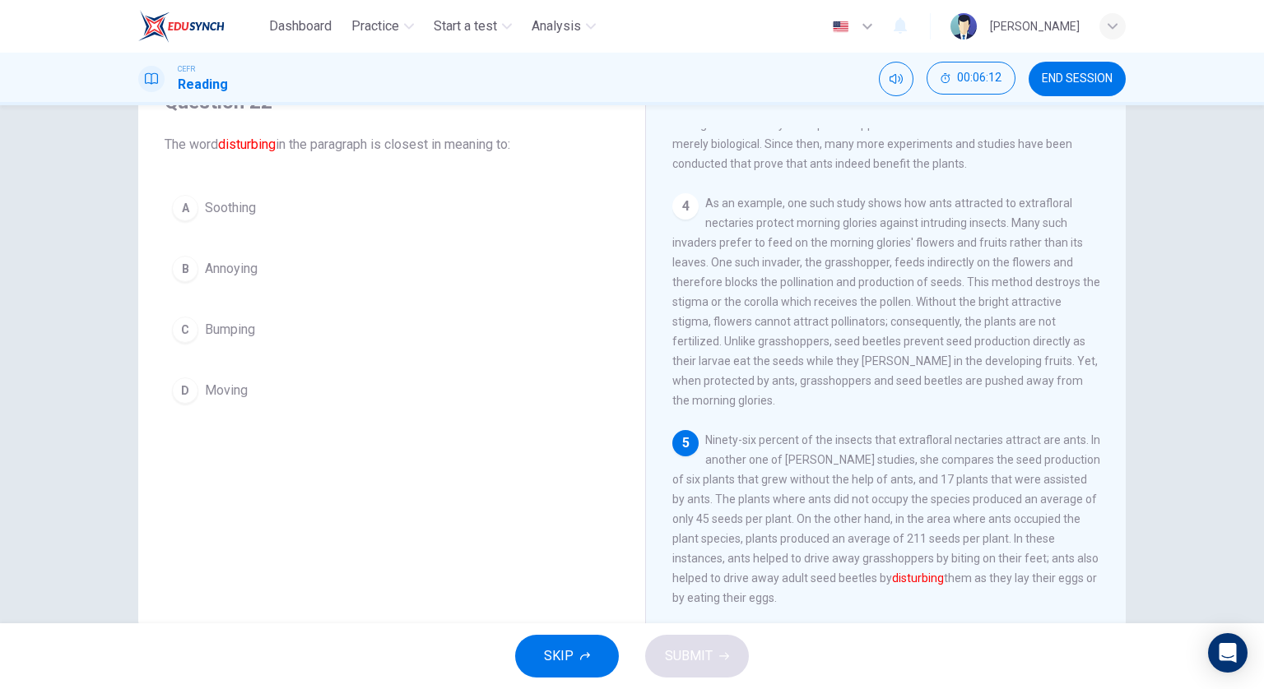
click at [378, 294] on div "A Soothing B Annoying C Bumping D Moving" at bounding box center [392, 300] width 454 height 224
click at [434, 269] on button "B Annoying" at bounding box center [392, 268] width 454 height 41
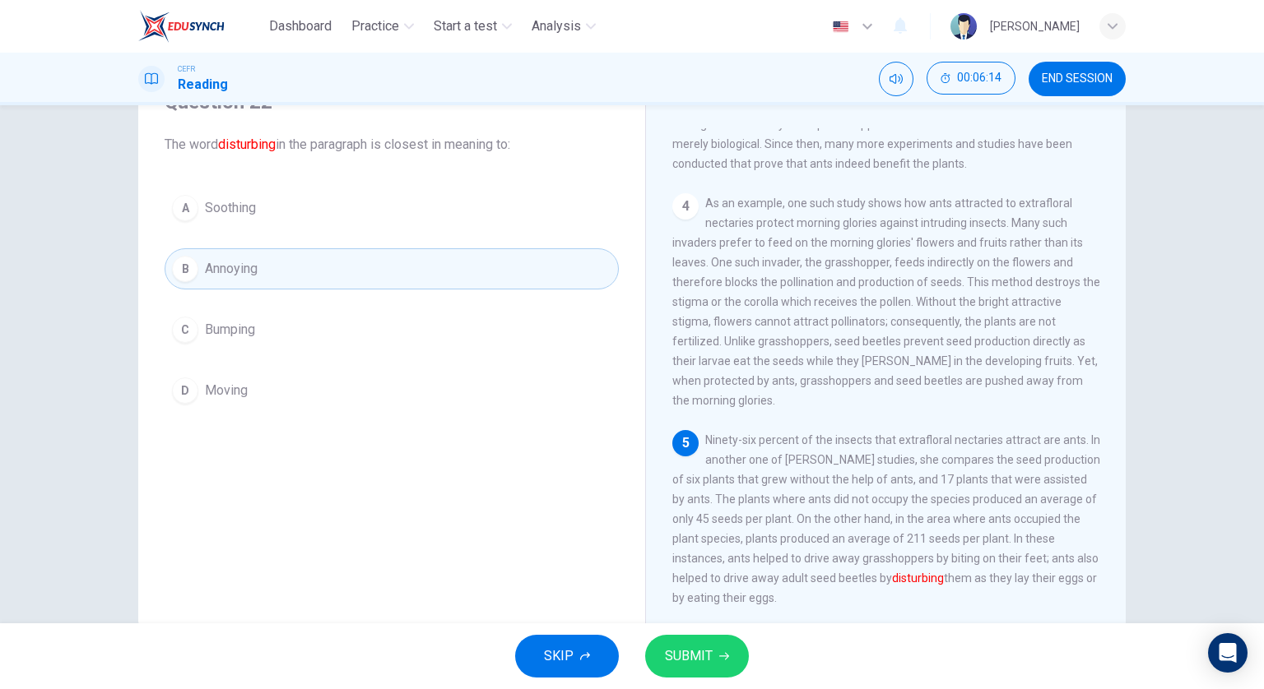
click at [705, 664] on span "SUBMIT" at bounding box center [689, 656] width 48 height 23
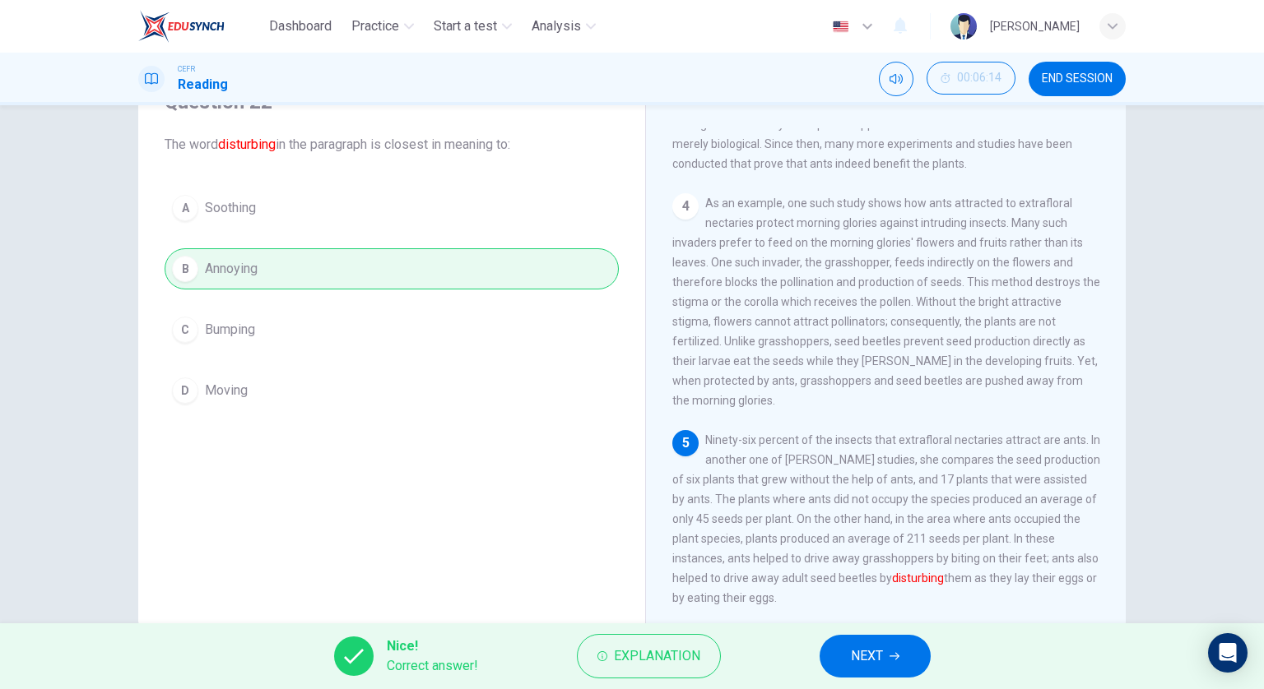
click at [825, 670] on button "NEXT" at bounding box center [874, 656] width 111 height 43
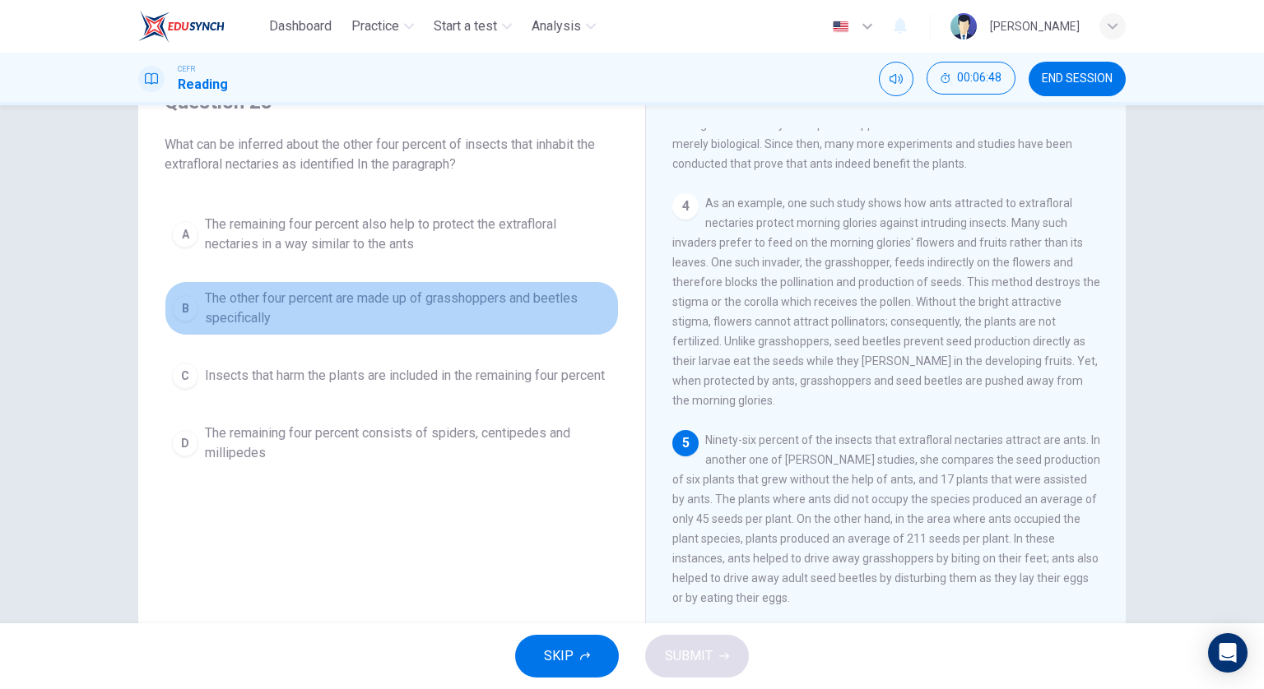
click at [405, 323] on span "The other four percent are made up of grasshoppers and beetles specifically" at bounding box center [408, 308] width 406 height 39
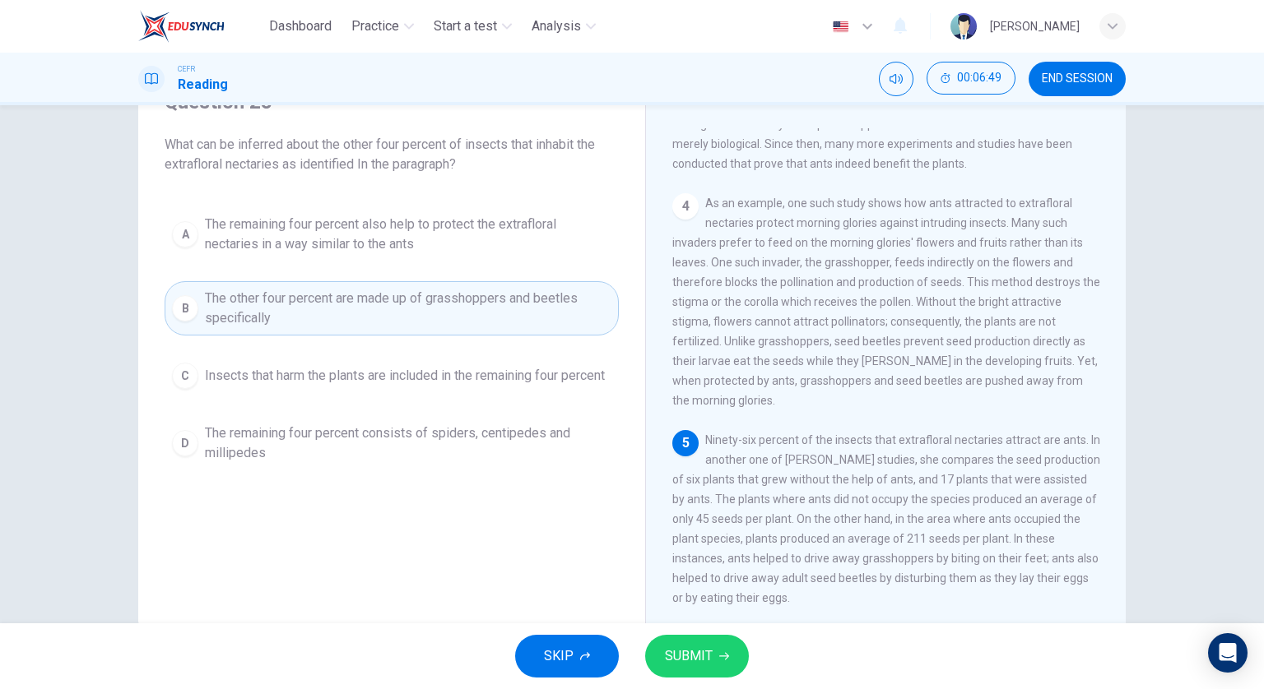
click at [711, 656] on span "SUBMIT" at bounding box center [689, 656] width 48 height 23
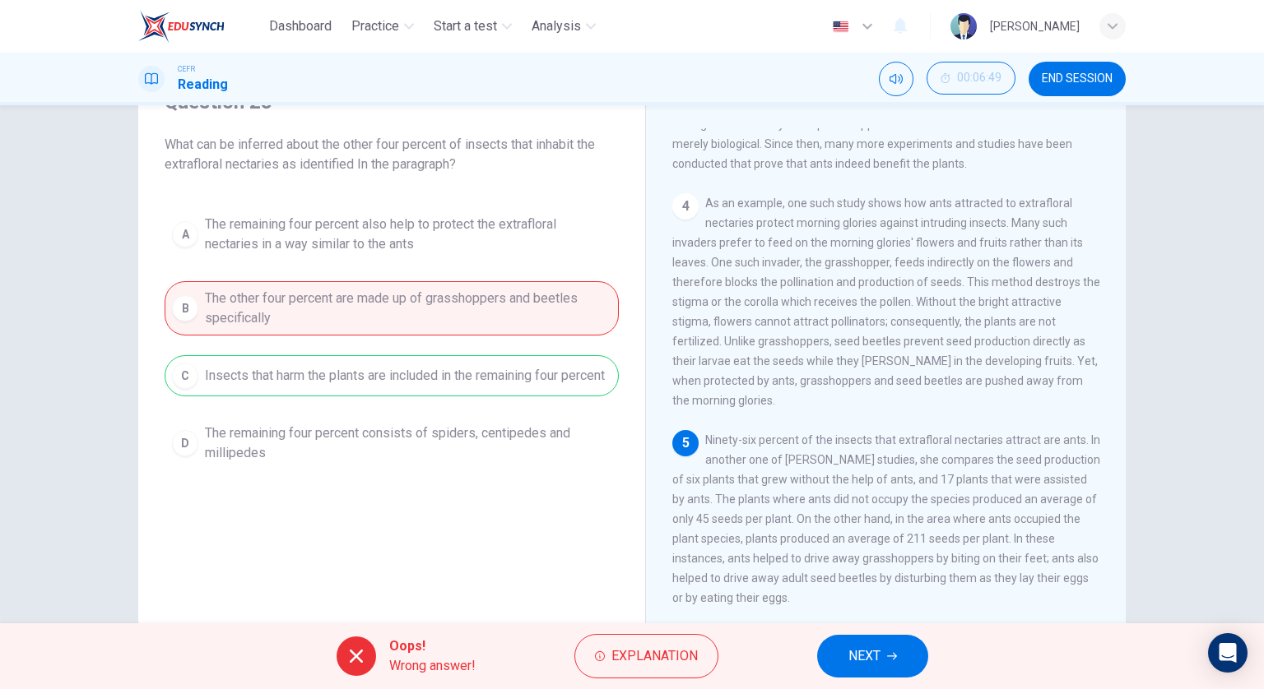
click at [856, 645] on span "NEXT" at bounding box center [864, 656] width 32 height 23
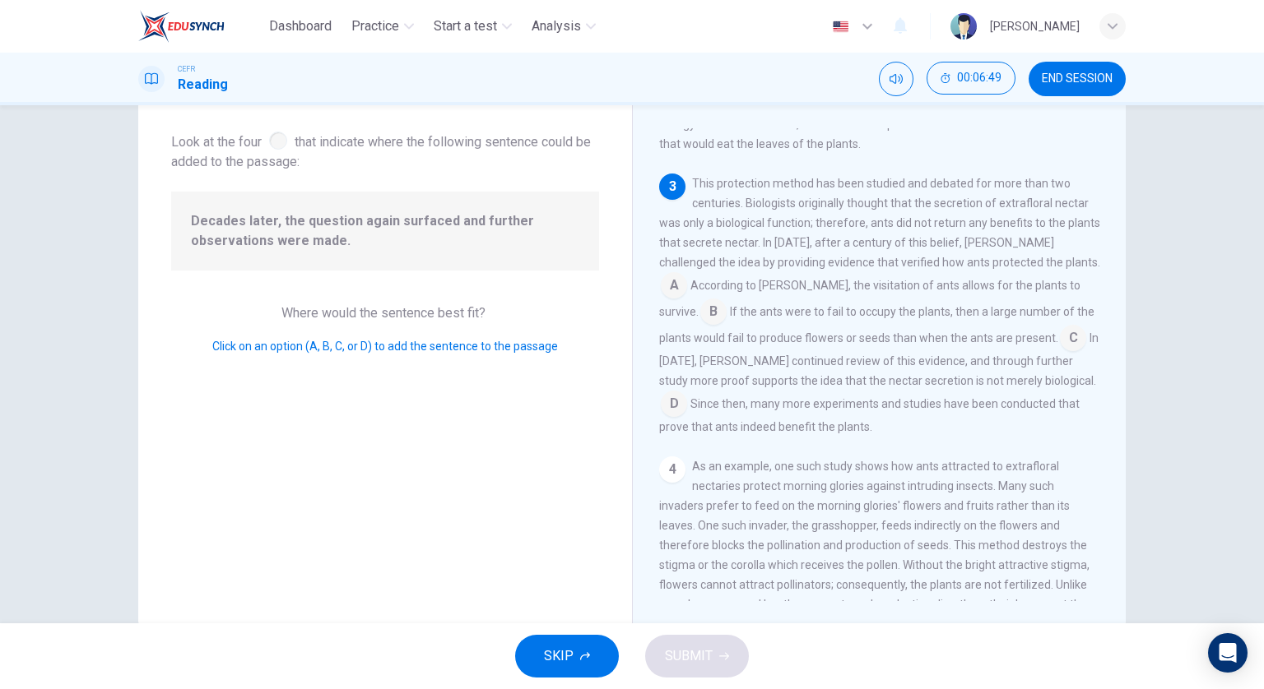
scroll to position [320, 0]
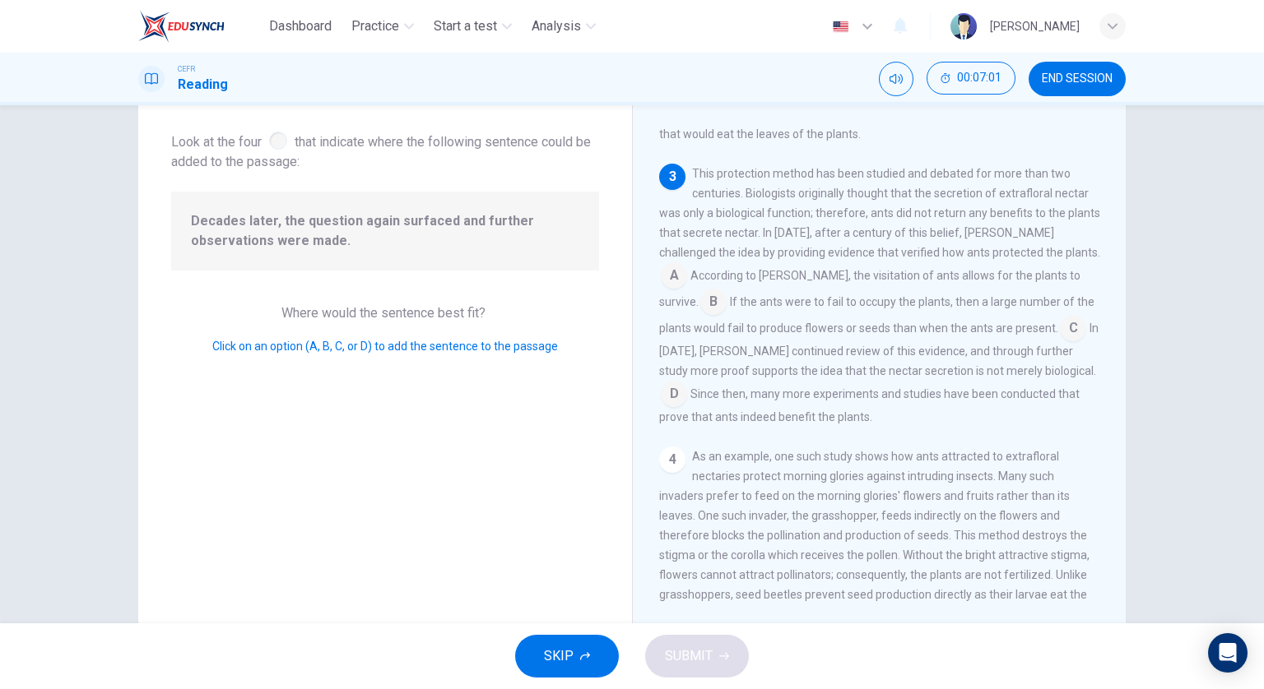
click at [1060, 343] on input at bounding box center [1073, 330] width 26 height 26
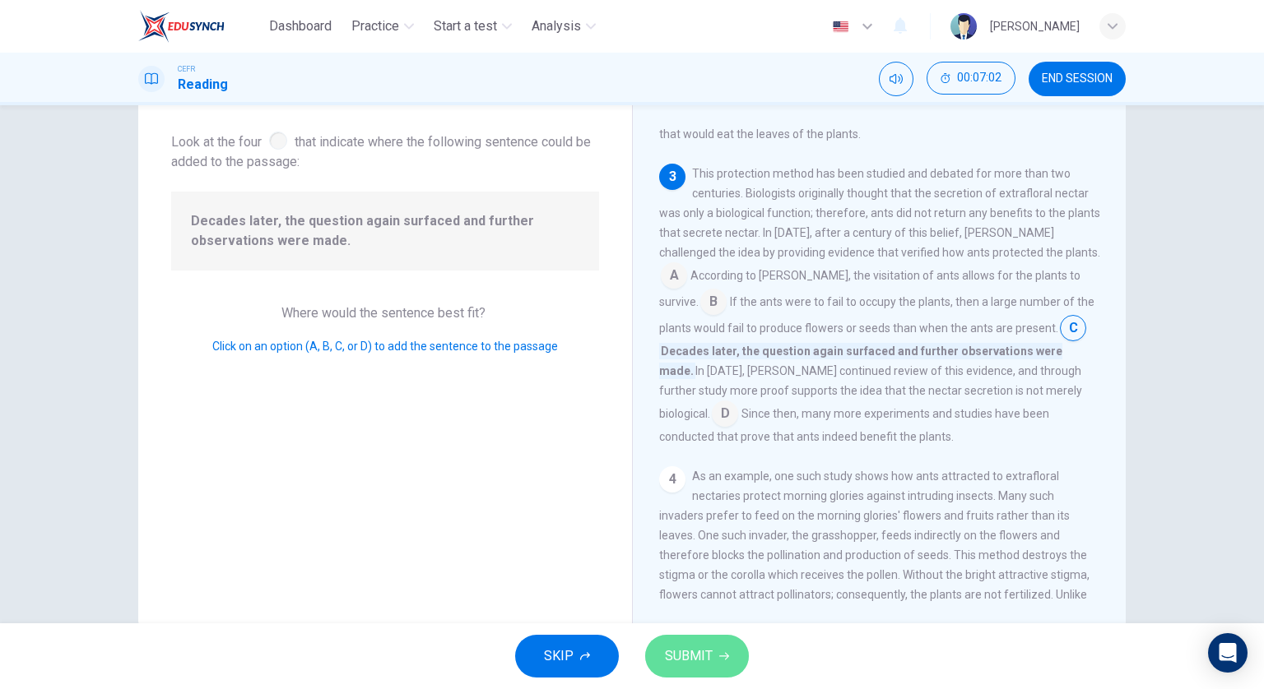
click at [715, 650] on button "SUBMIT" at bounding box center [697, 656] width 104 height 43
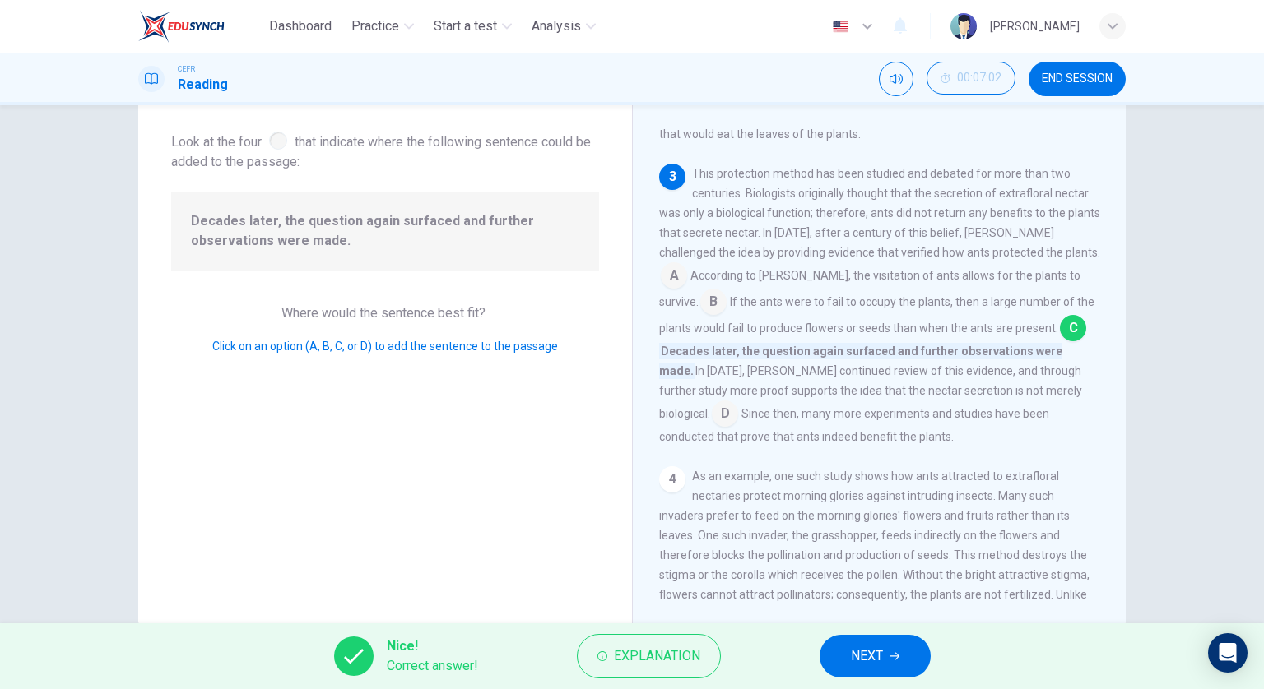
click at [858, 667] on span "NEXT" at bounding box center [867, 656] width 32 height 23
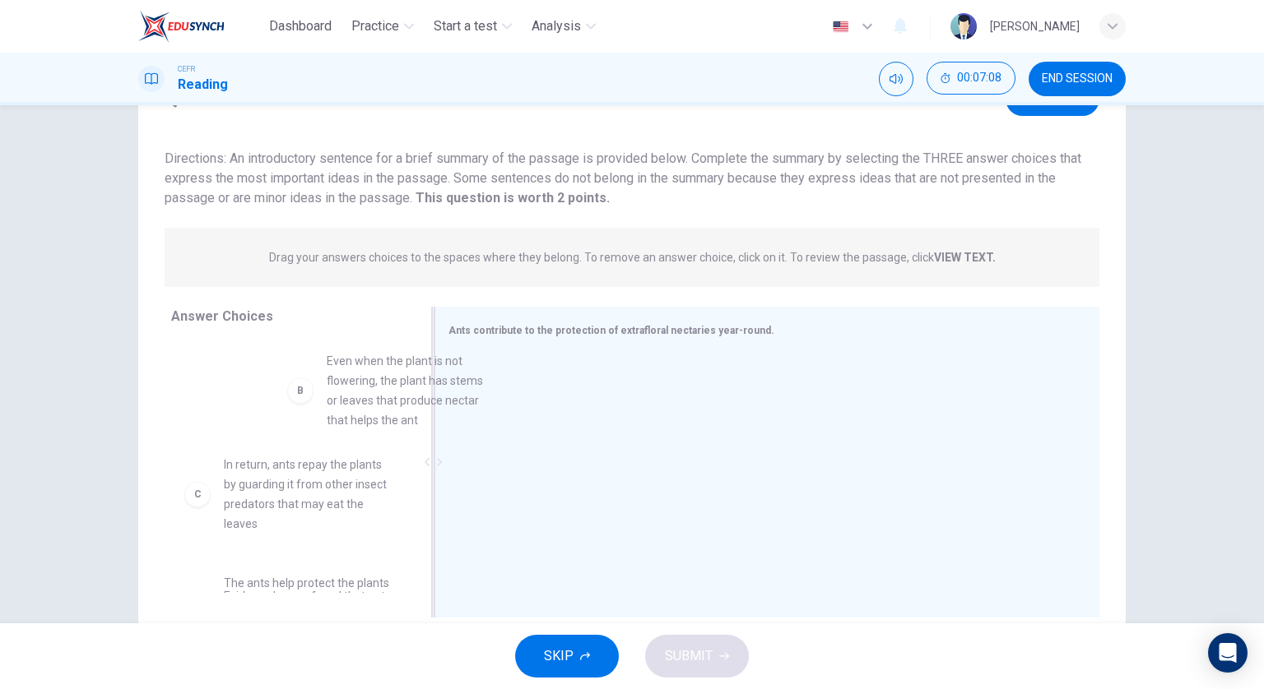
scroll to position [76, 0]
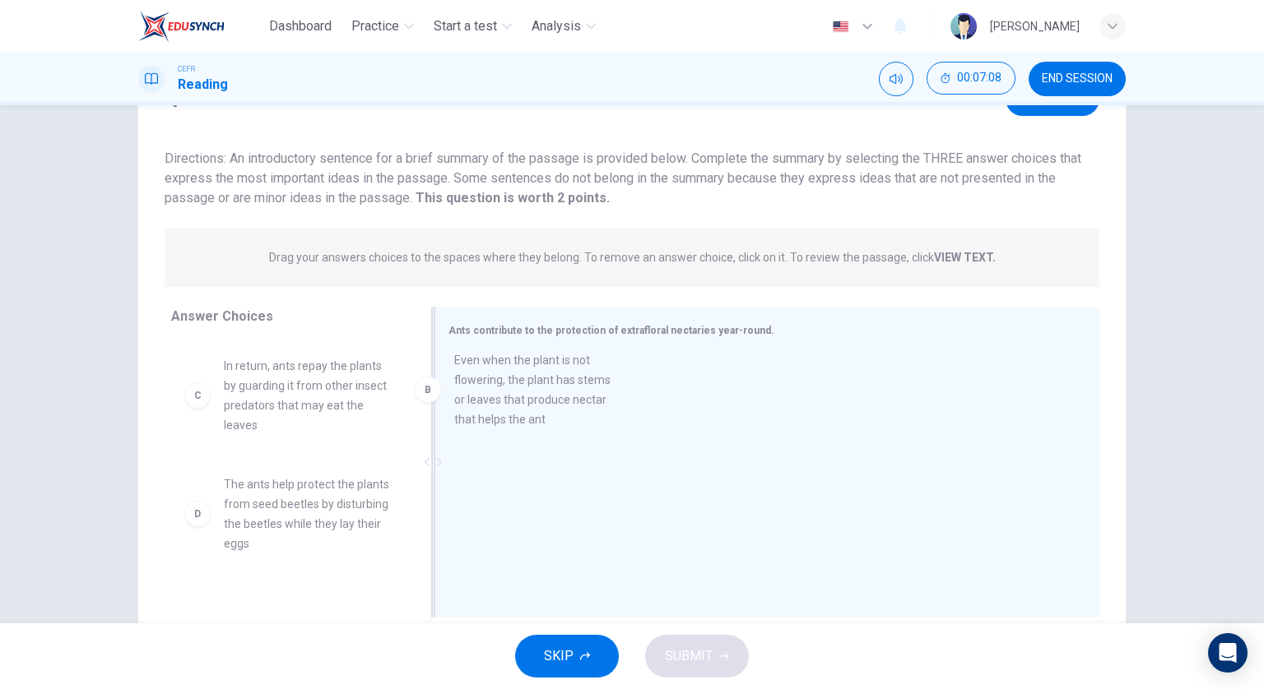
drag, startPoint x: 332, startPoint y: 406, endPoint x: 580, endPoint y: 408, distance: 248.5
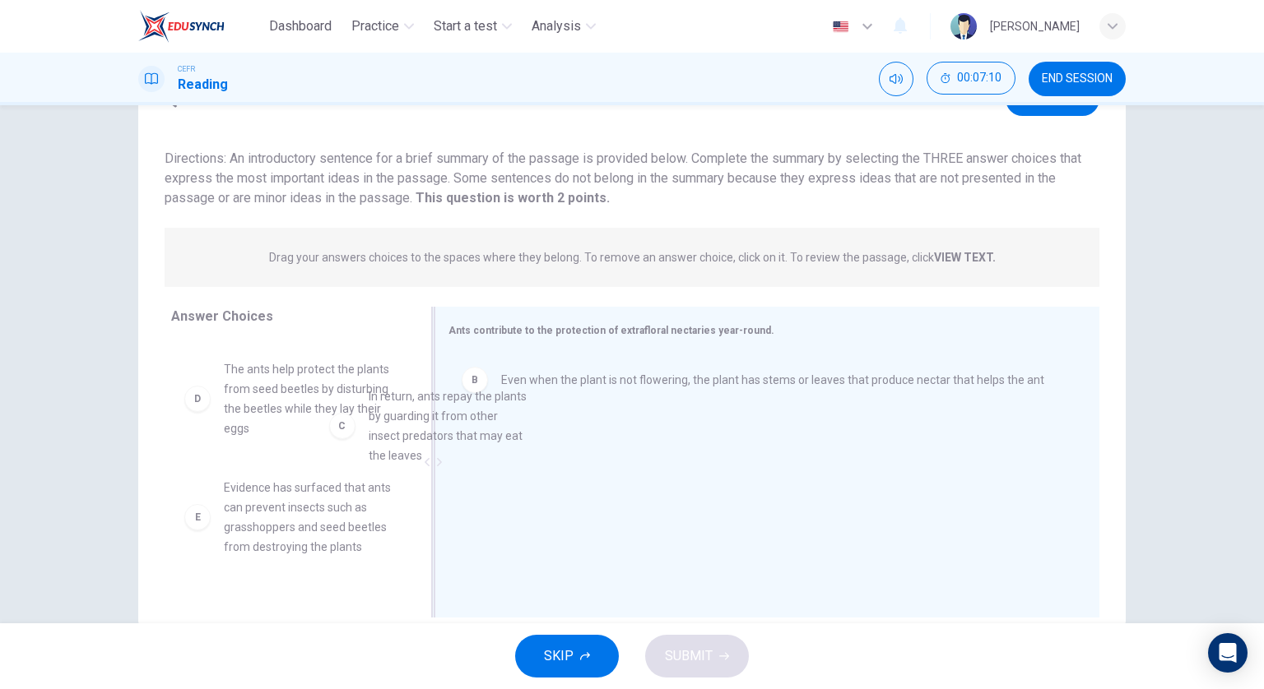
scroll to position [72, 0]
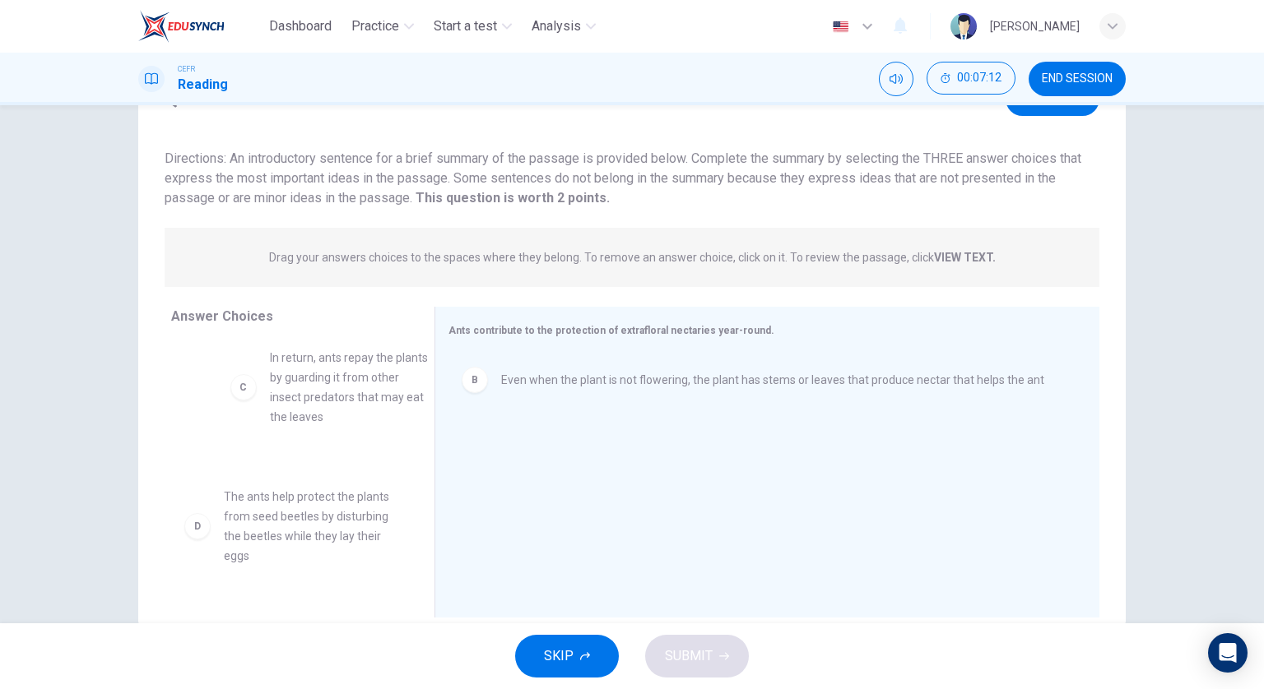
drag, startPoint x: 339, startPoint y: 415, endPoint x: 387, endPoint y: 407, distance: 49.1
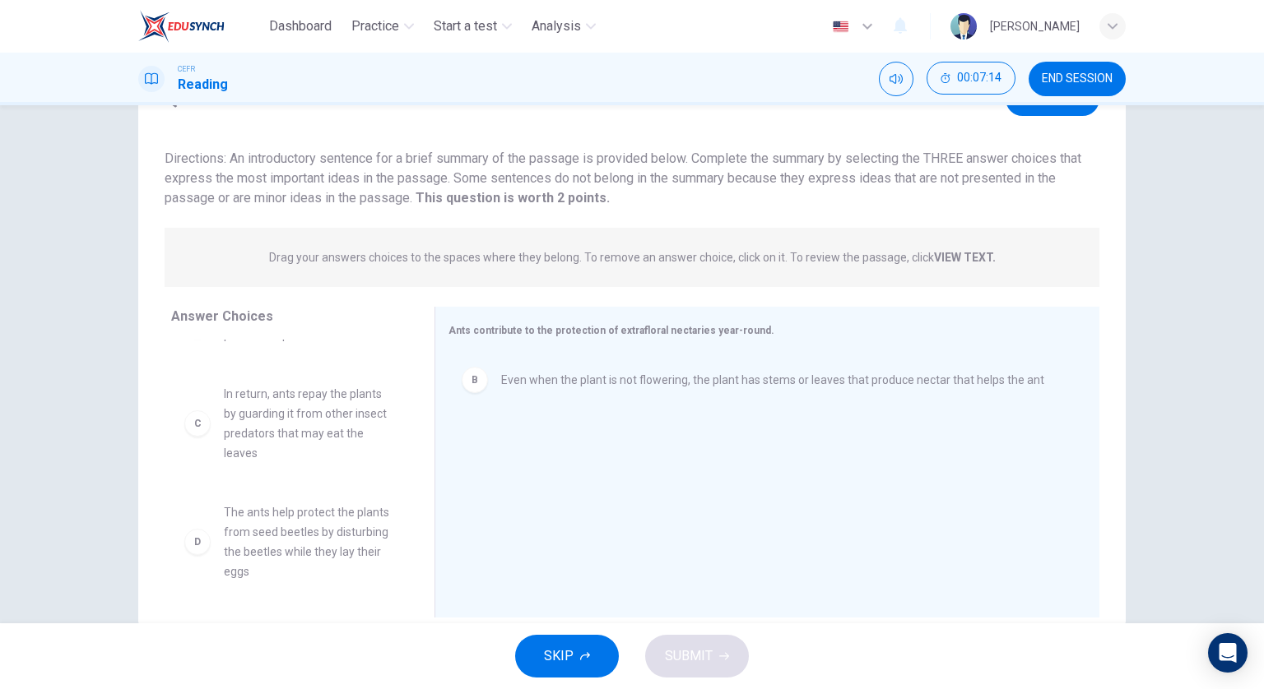
scroll to position [130, 0]
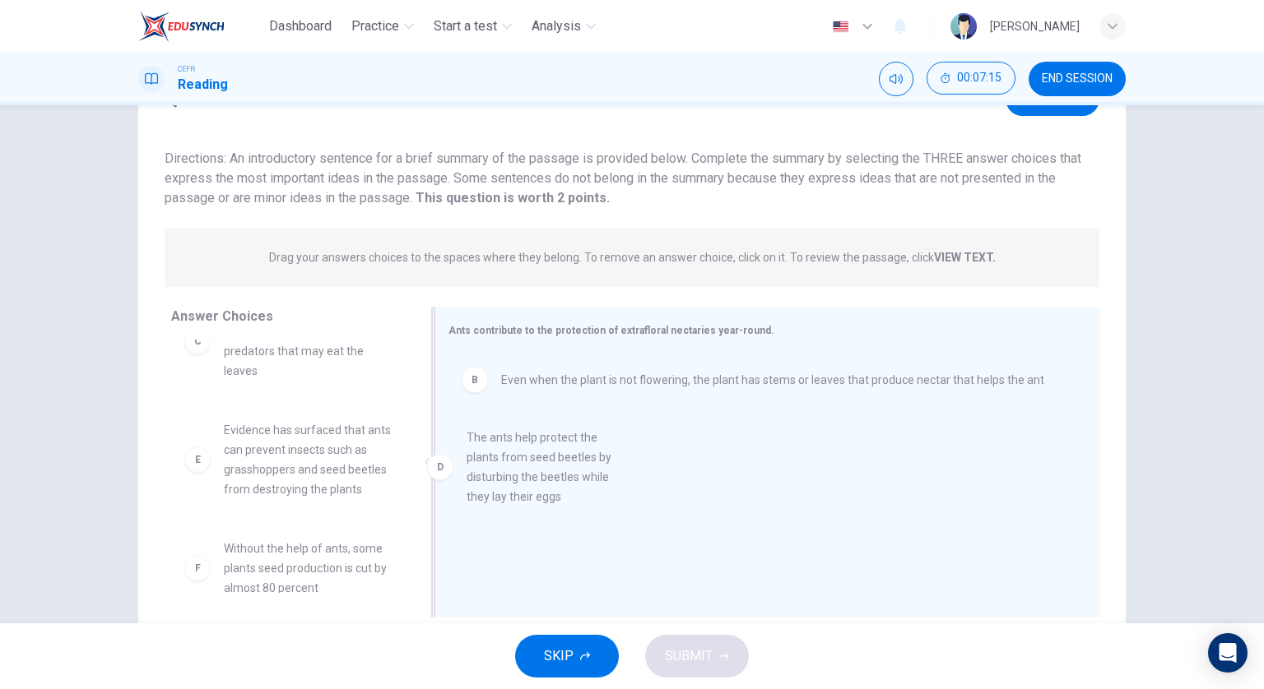
drag, startPoint x: 328, startPoint y: 467, endPoint x: 592, endPoint y: 476, distance: 264.2
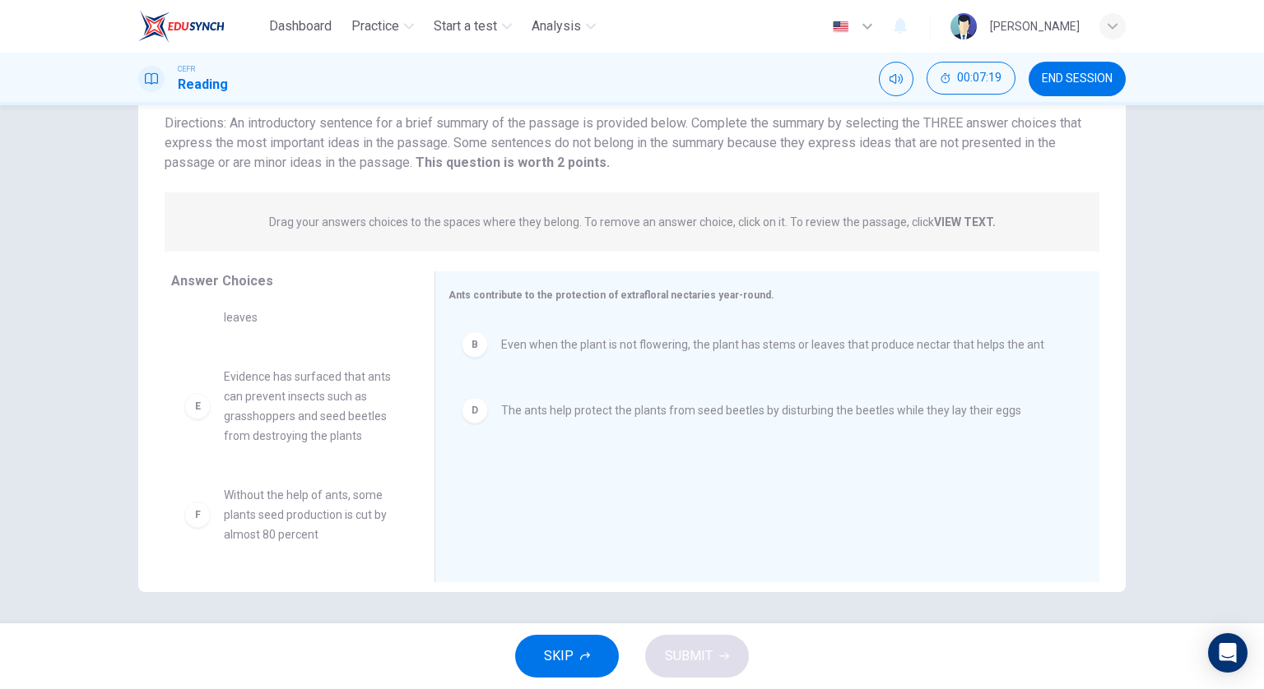
scroll to position [118, 0]
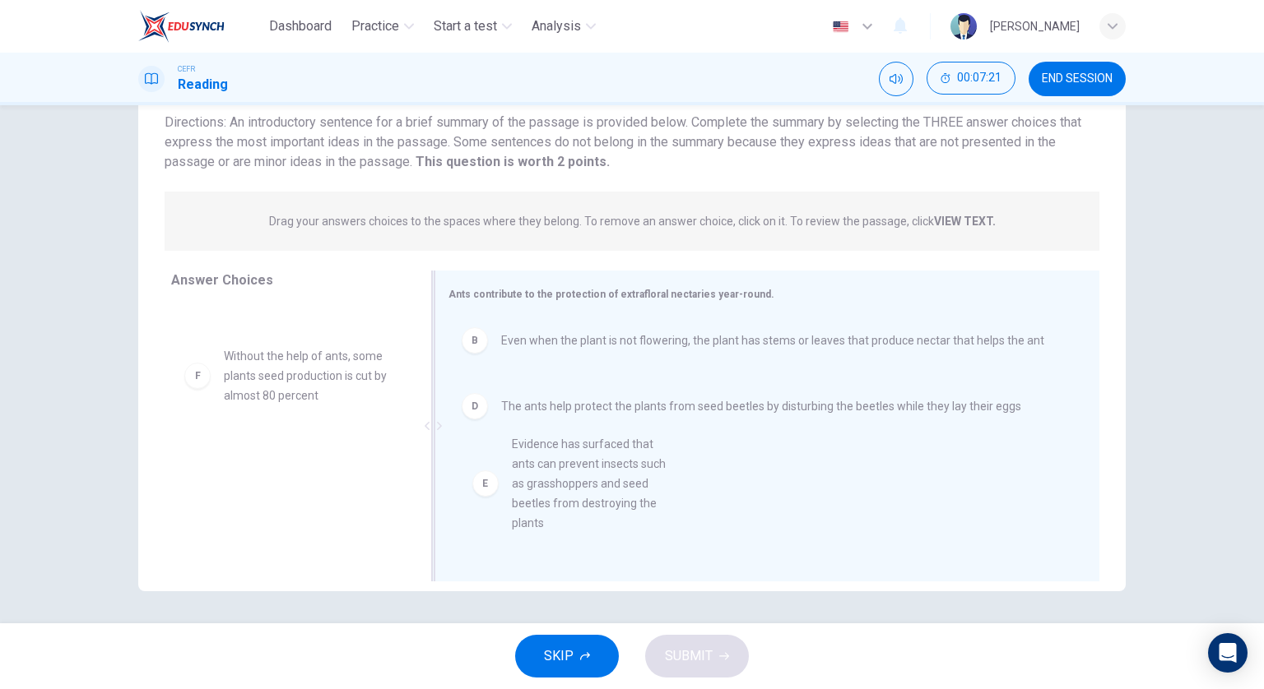
drag, startPoint x: 312, startPoint y: 429, endPoint x: 608, endPoint y: 520, distance: 309.7
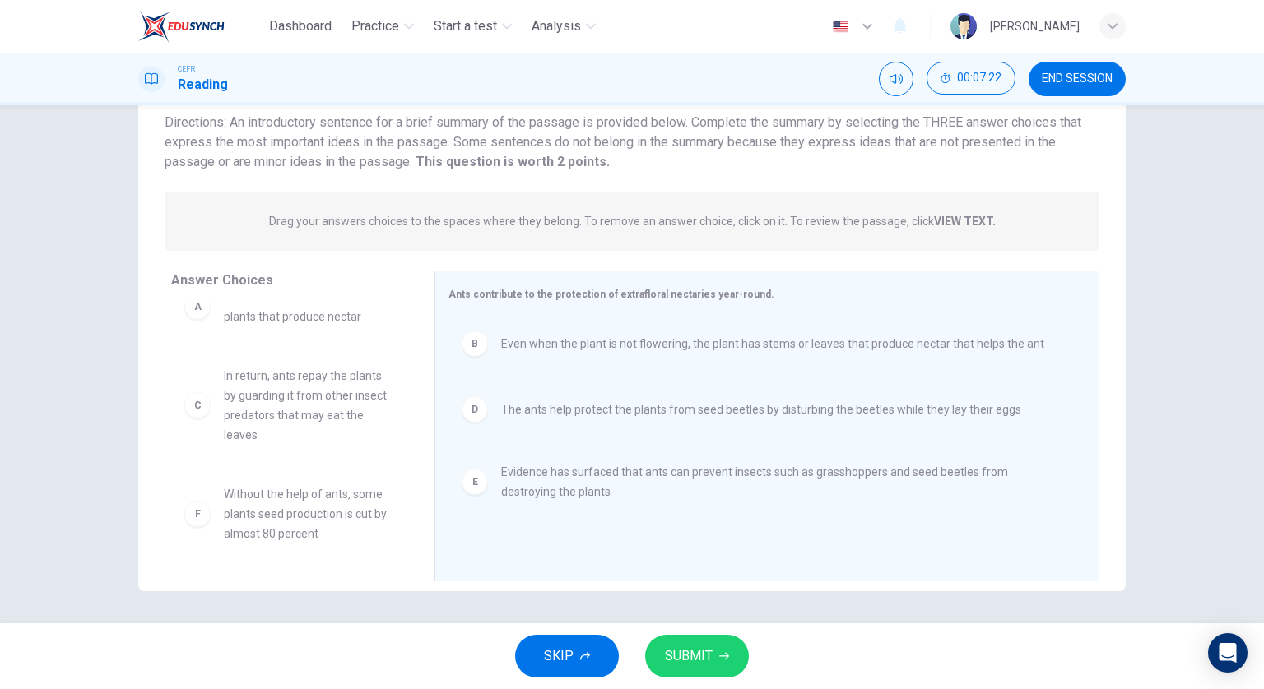
scroll to position [30, 0]
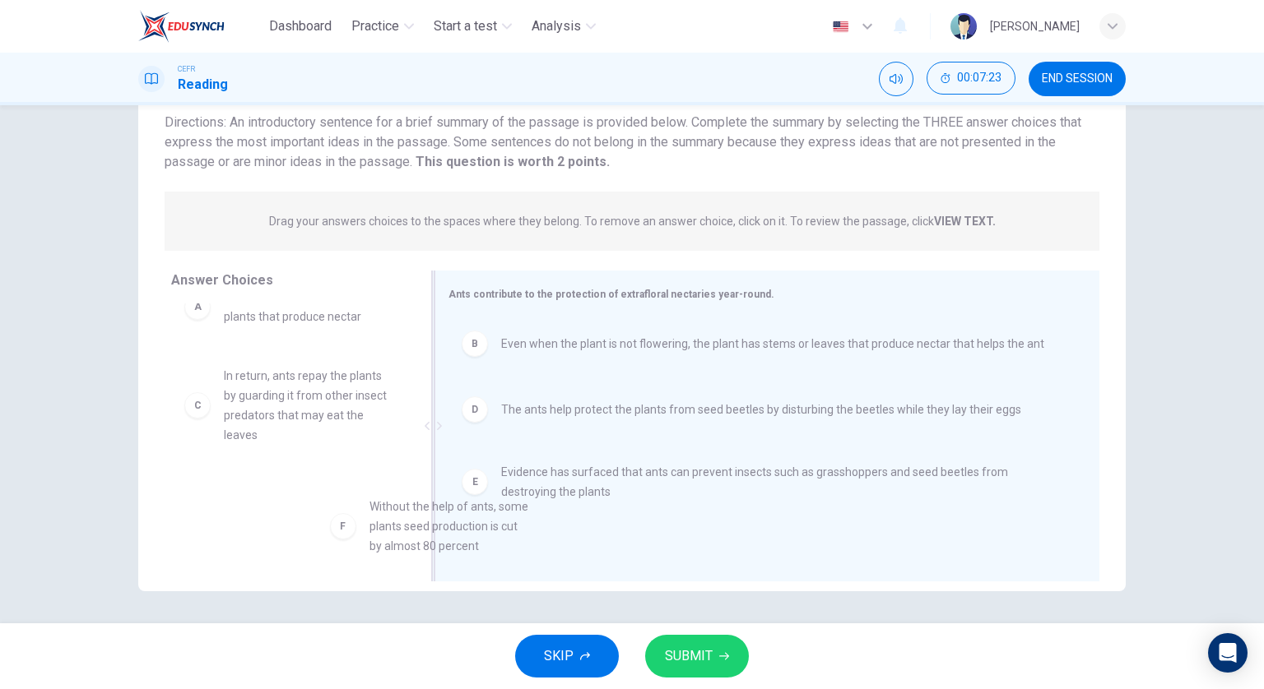
drag, startPoint x: 326, startPoint y: 529, endPoint x: 620, endPoint y: 547, distance: 295.1
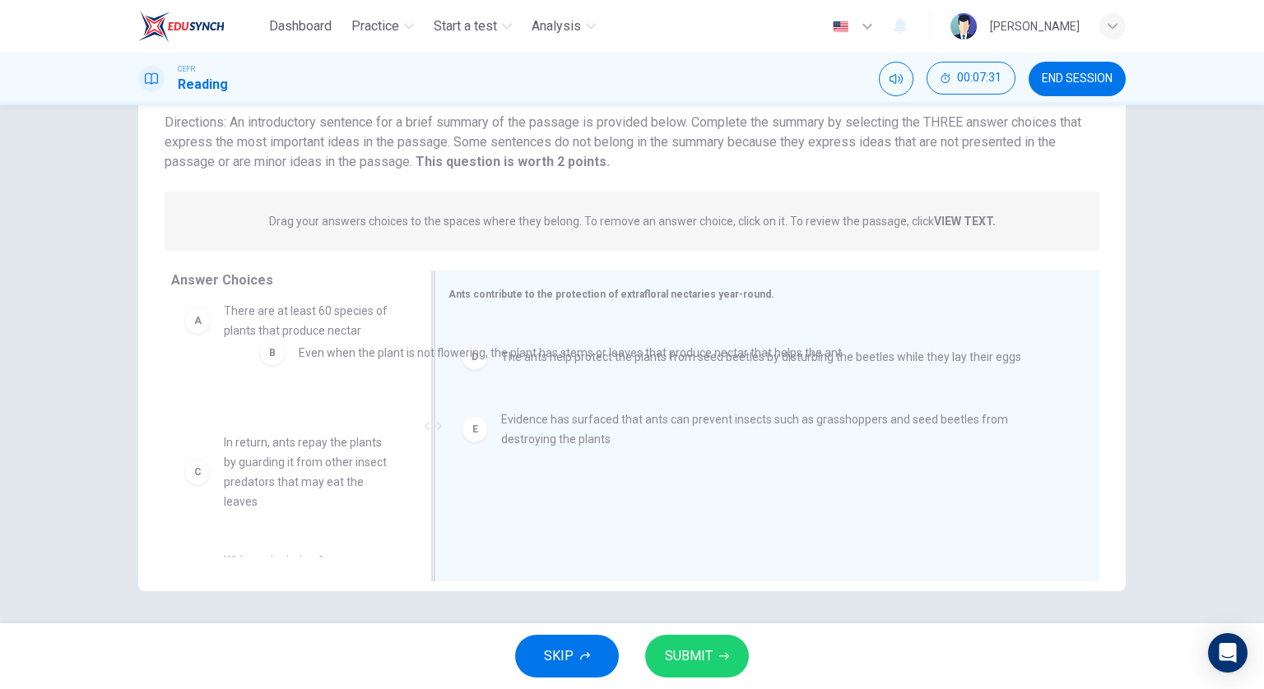
drag, startPoint x: 528, startPoint y: 362, endPoint x: 324, endPoint y: 371, distance: 204.2
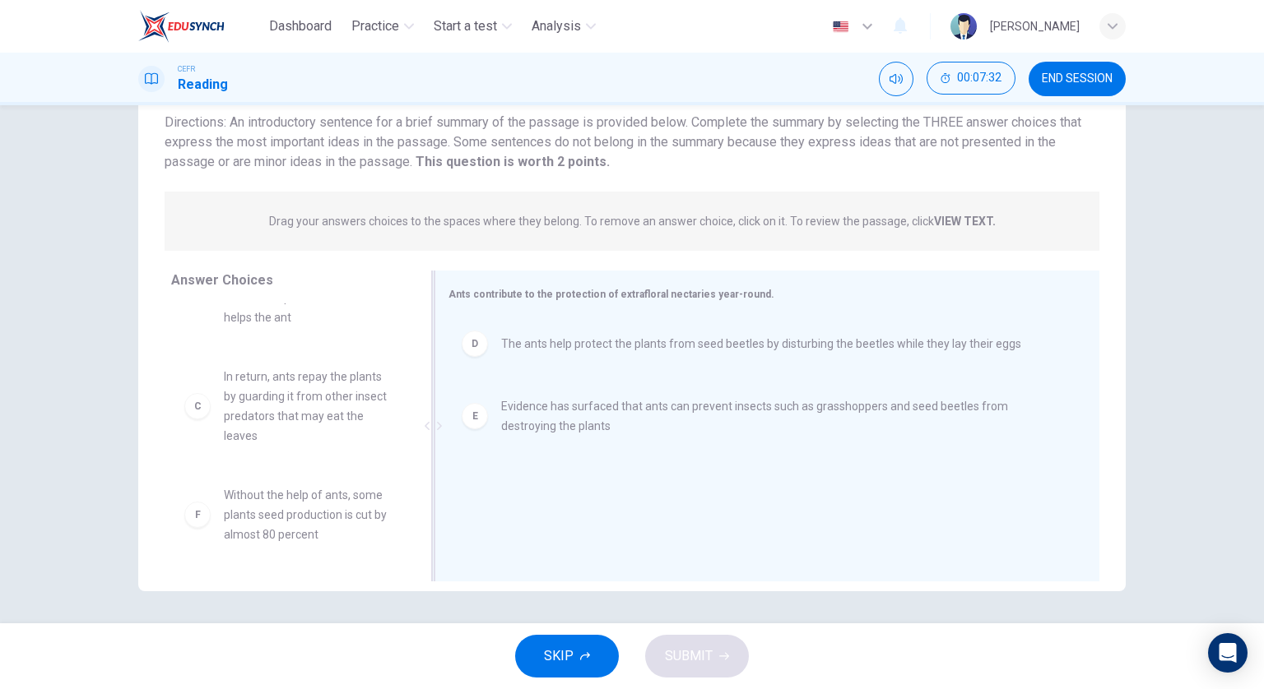
scroll to position [148, 0]
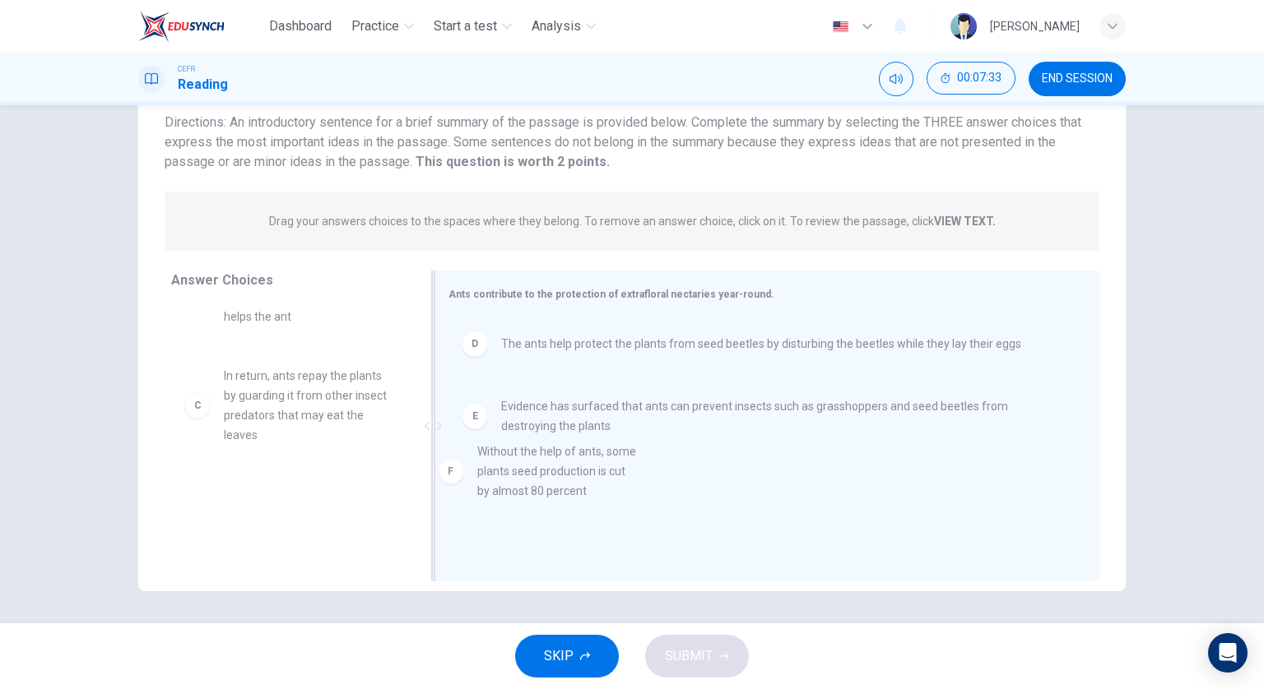
drag, startPoint x: 338, startPoint y: 545, endPoint x: 628, endPoint y: 504, distance: 292.5
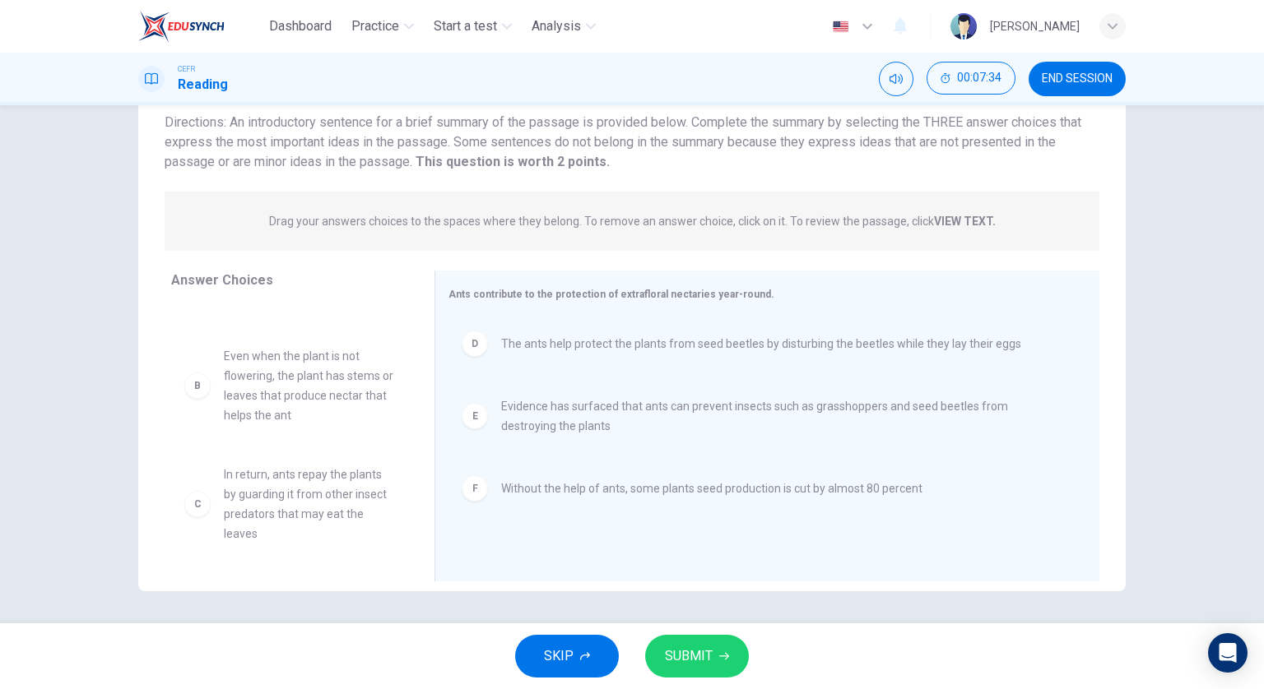
scroll to position [49, 0]
click at [719, 653] on icon "button" at bounding box center [724, 657] width 10 height 10
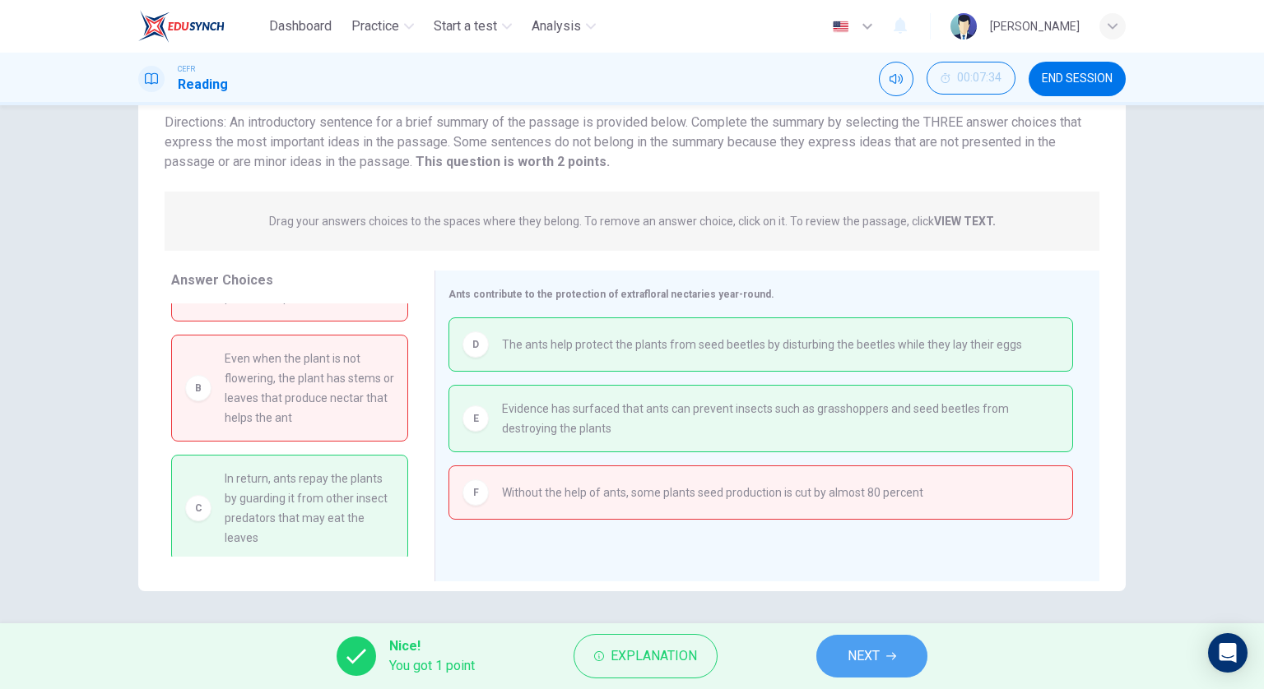
click at [865, 651] on span "NEXT" at bounding box center [863, 656] width 32 height 23
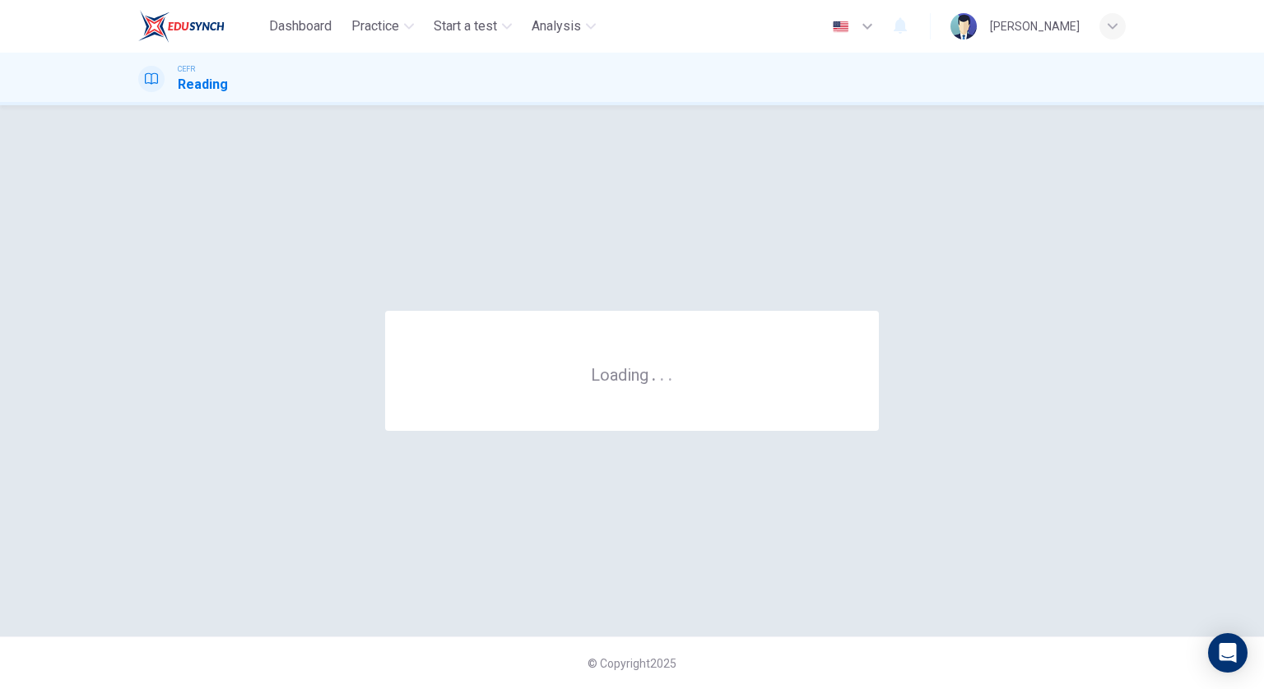
scroll to position [0, 0]
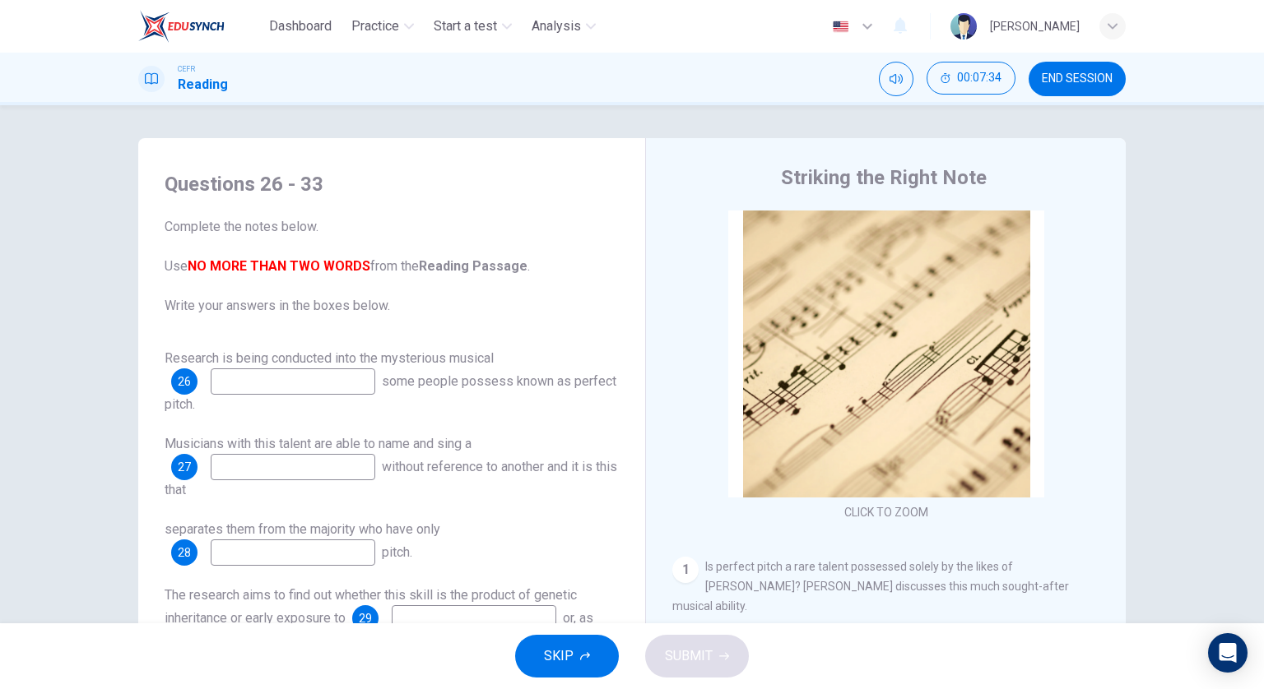
click at [1078, 69] on button "END SESSION" at bounding box center [1076, 79] width 97 height 35
